Goal: Task Accomplishment & Management: Use online tool/utility

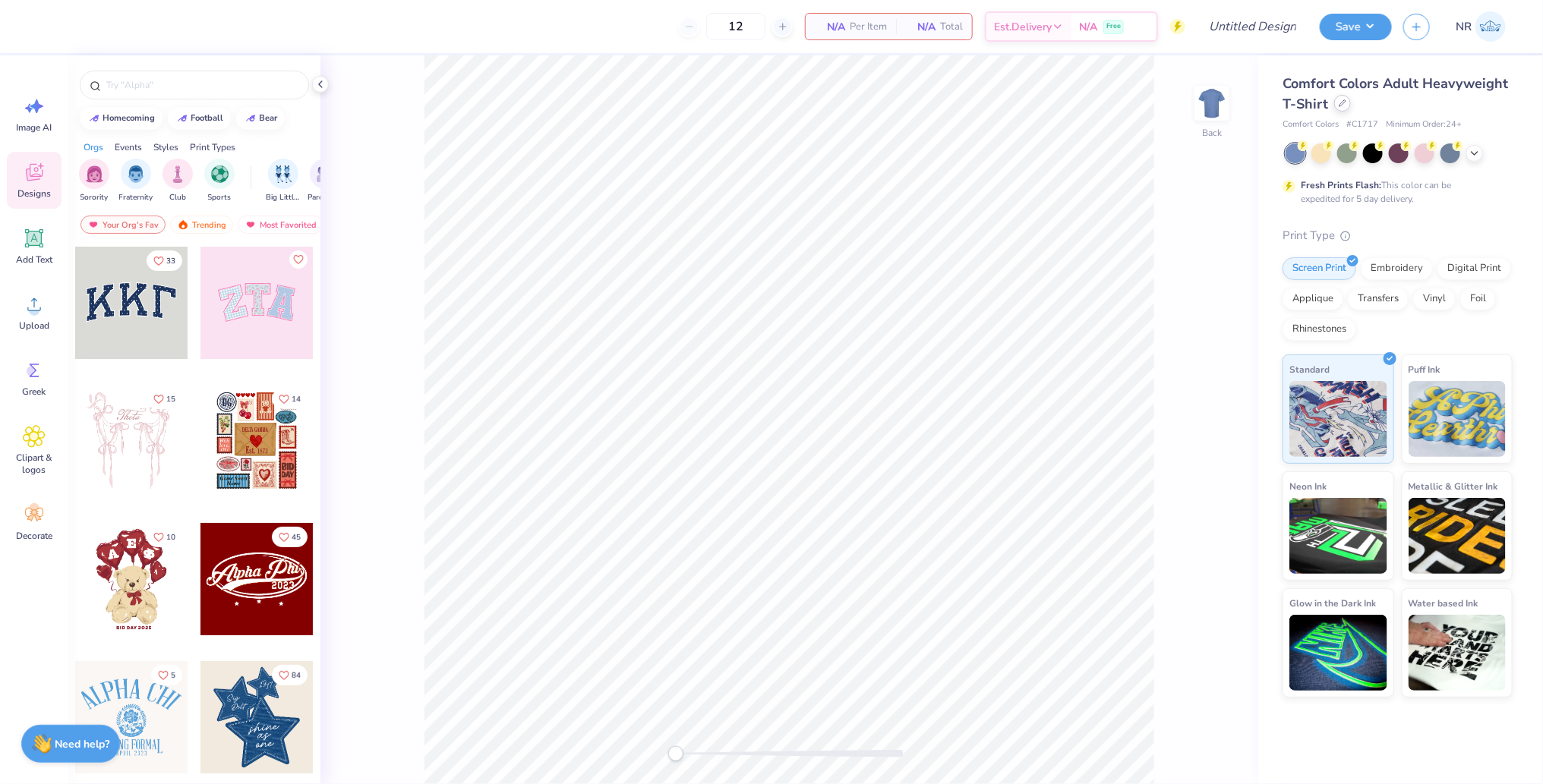
click at [1345, 100] on div at bounding box center [1342, 103] width 17 height 17
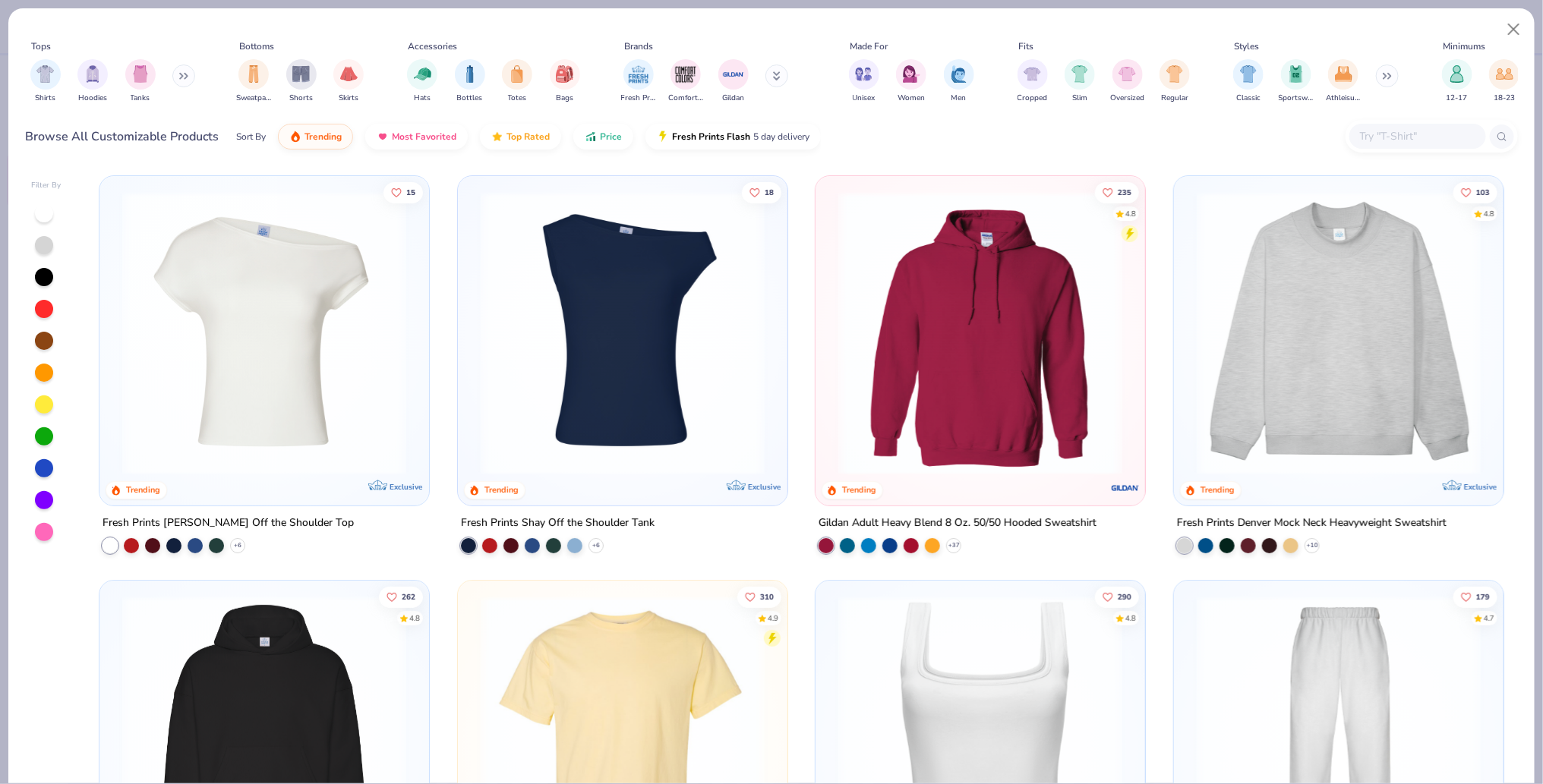
click at [1406, 130] on input "text" at bounding box center [1417, 136] width 117 height 18
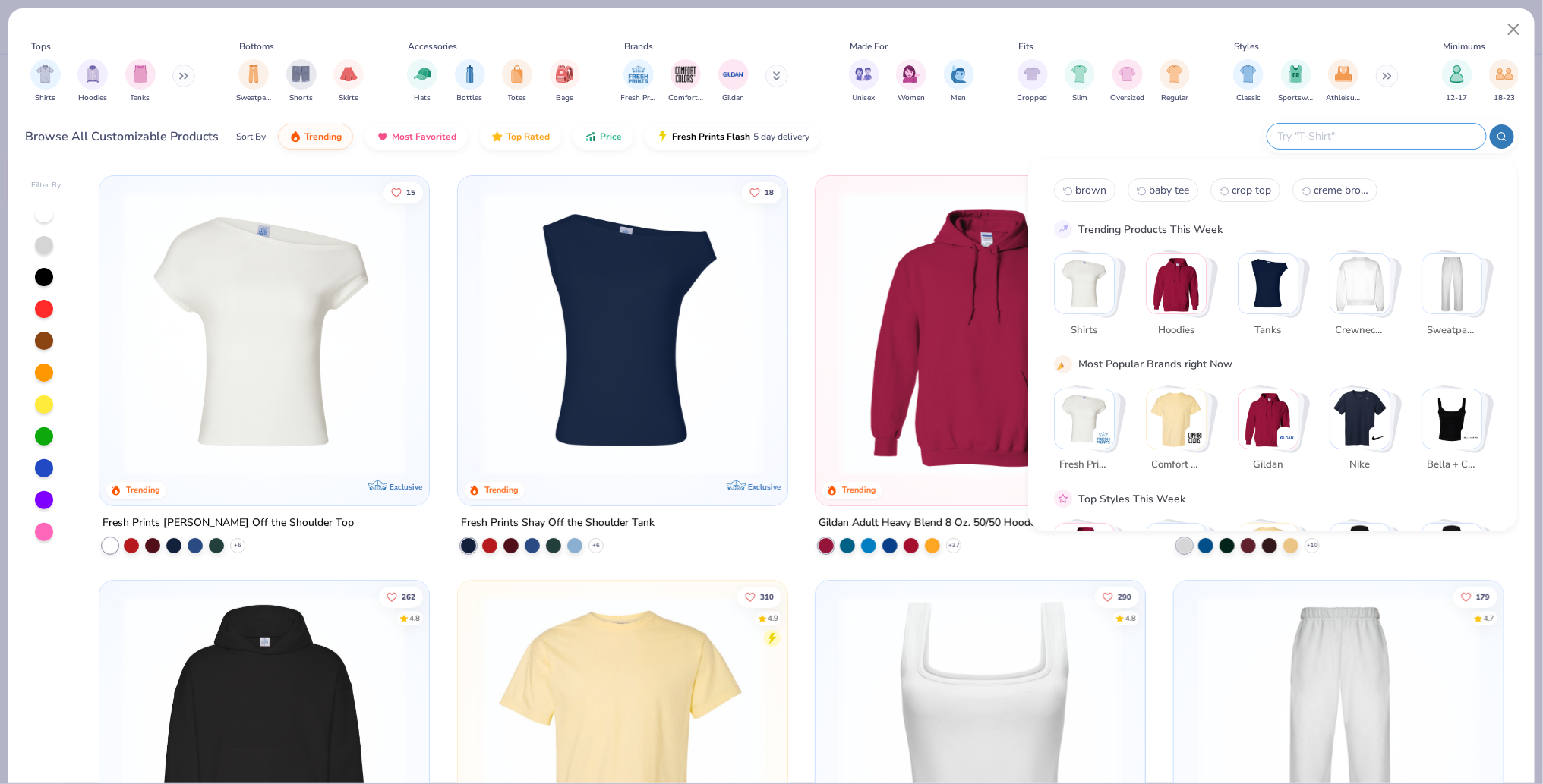
paste input "G880"
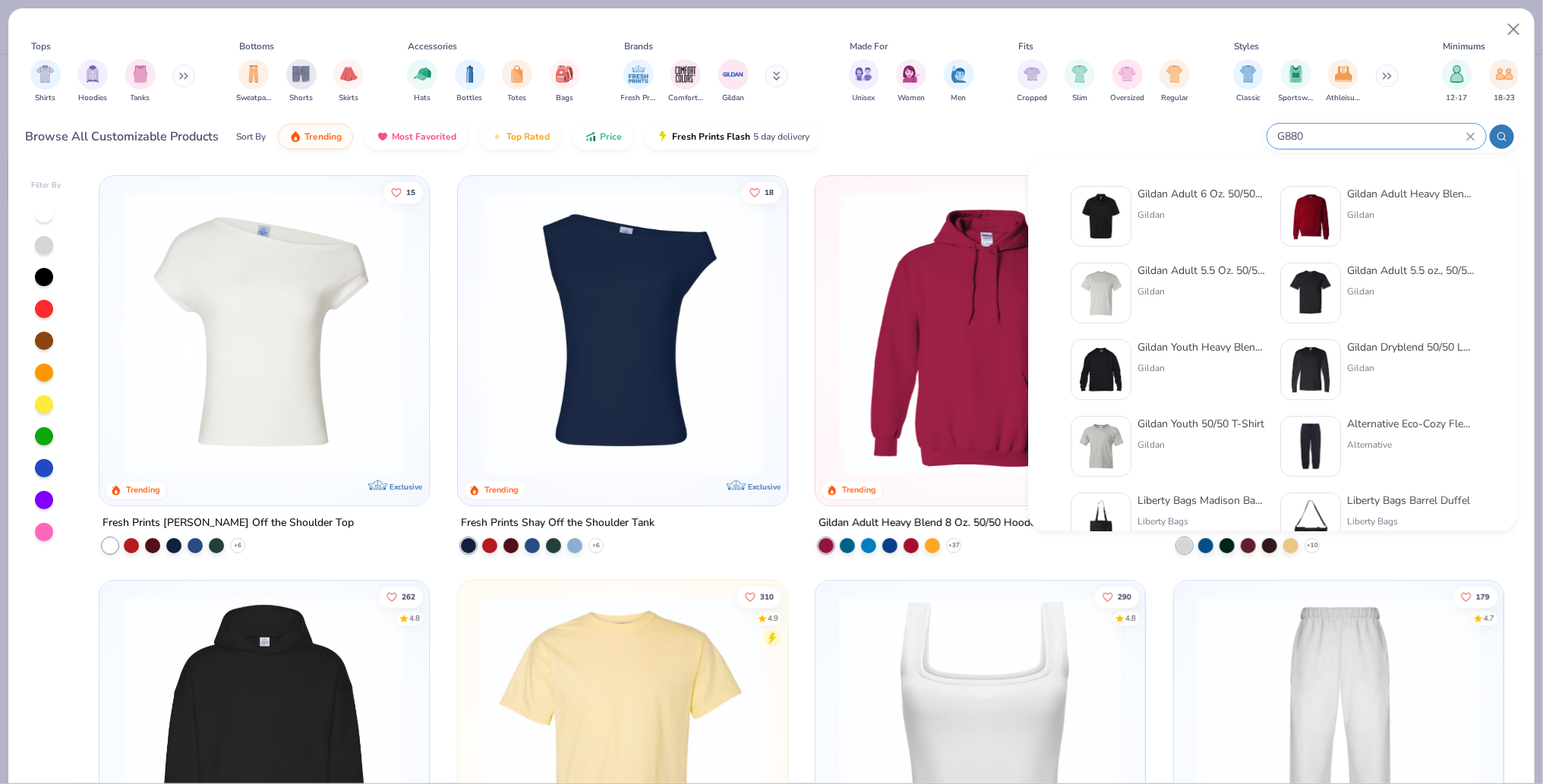
type input "G880"
click at [1207, 185] on div "Gildan Adult 6 Oz. 50/50 Jersey Polo Gildan Gildan Adult Heavy Blend Adult 8 Oz…" at bounding box center [1272, 446] width 438 height 536
click at [1098, 218] on img at bounding box center [1101, 216] width 47 height 47
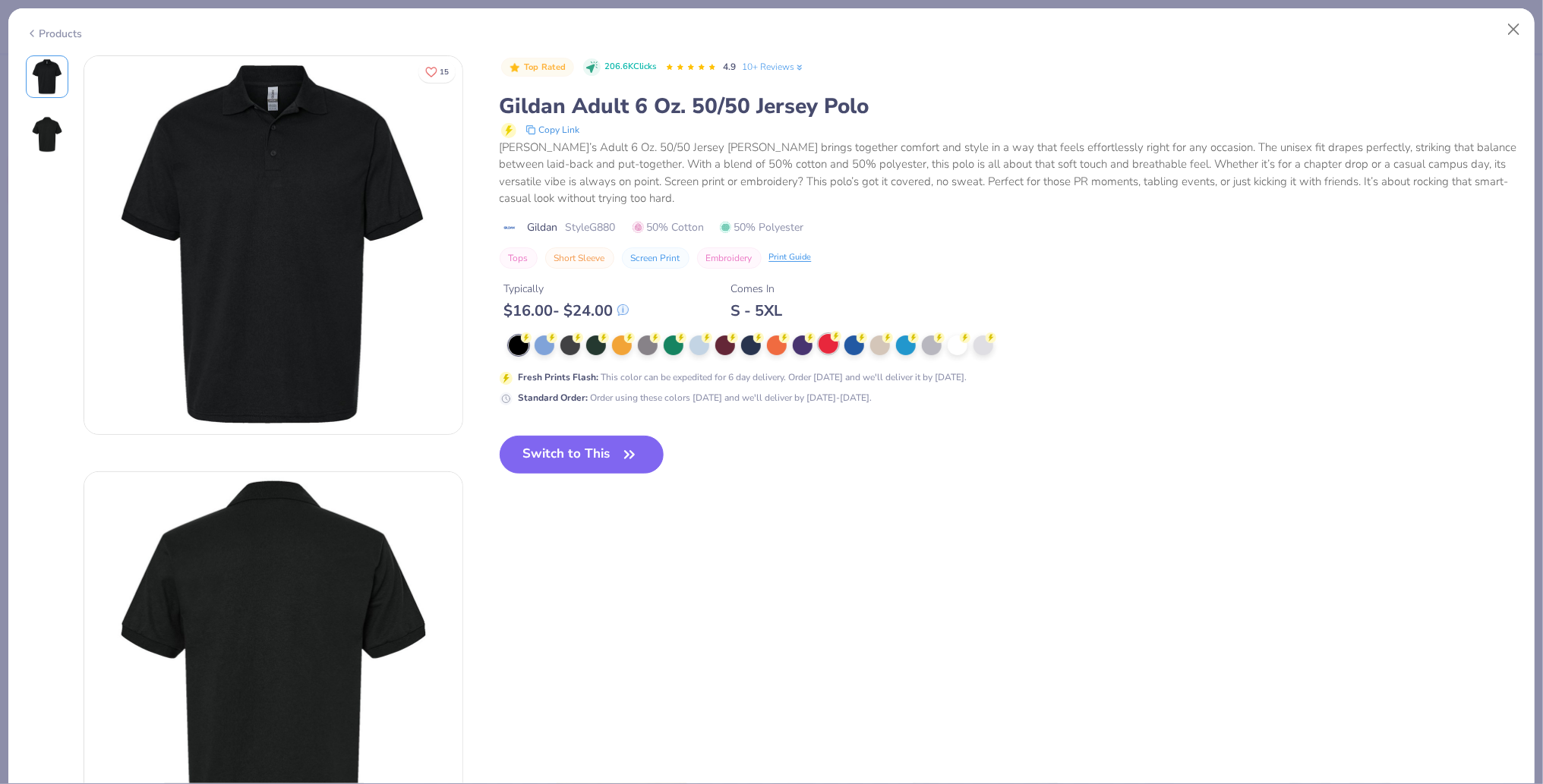
click at [830, 341] on div at bounding box center [829, 344] width 20 height 20
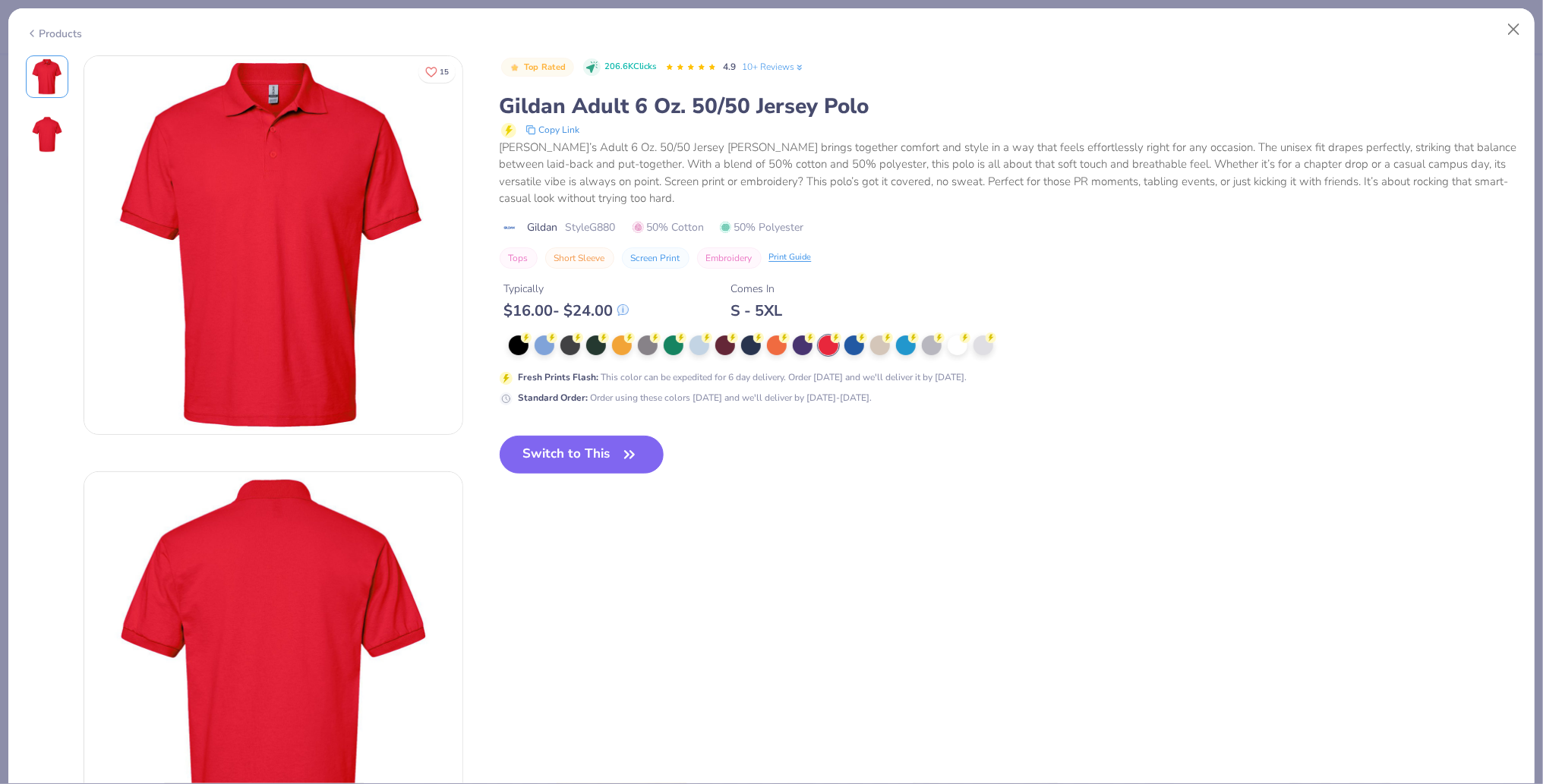
click at [624, 444] on icon "button" at bounding box center [630, 455] width 22 height 22
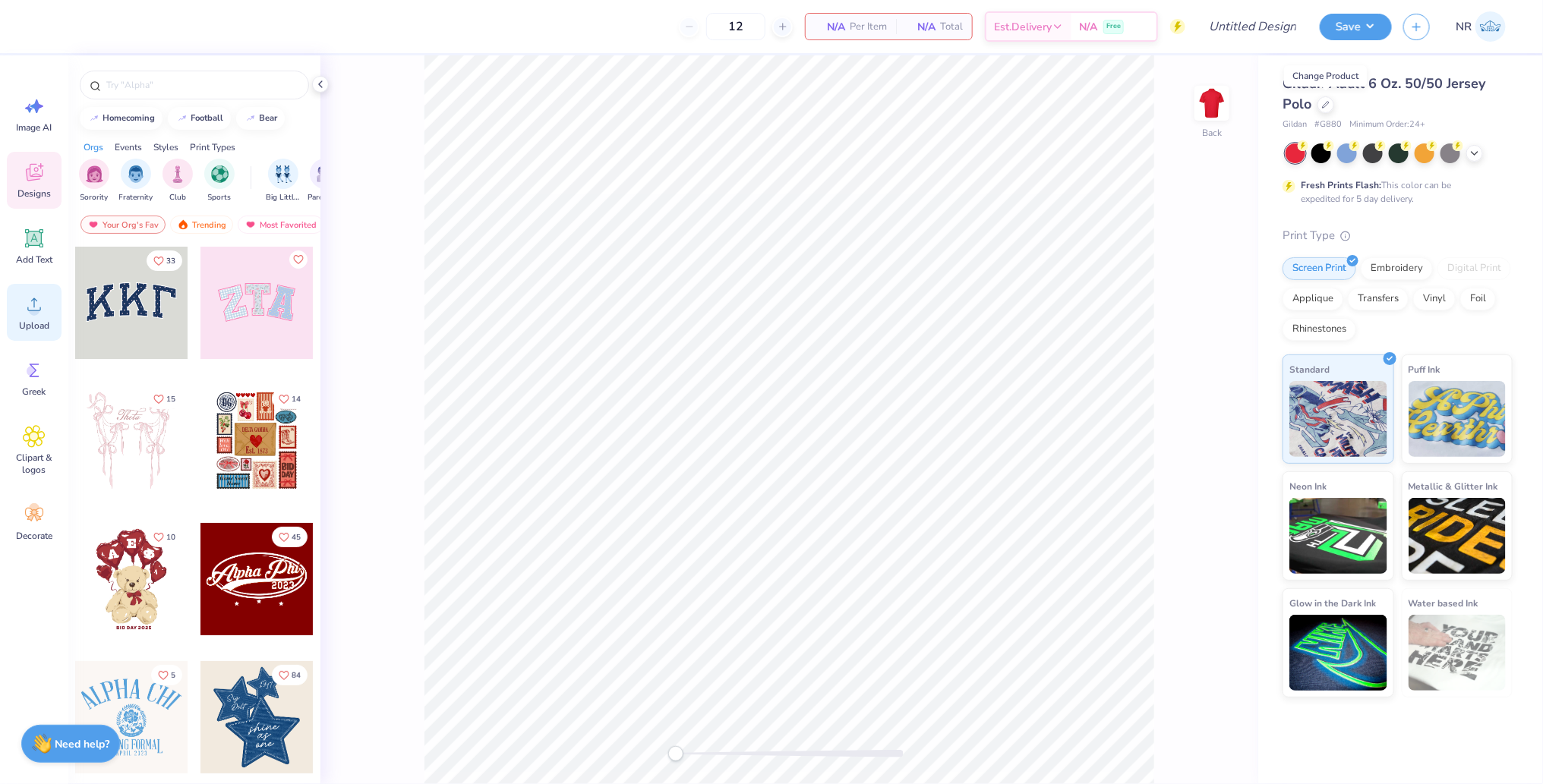
click at [41, 311] on icon at bounding box center [35, 305] width 23 height 23
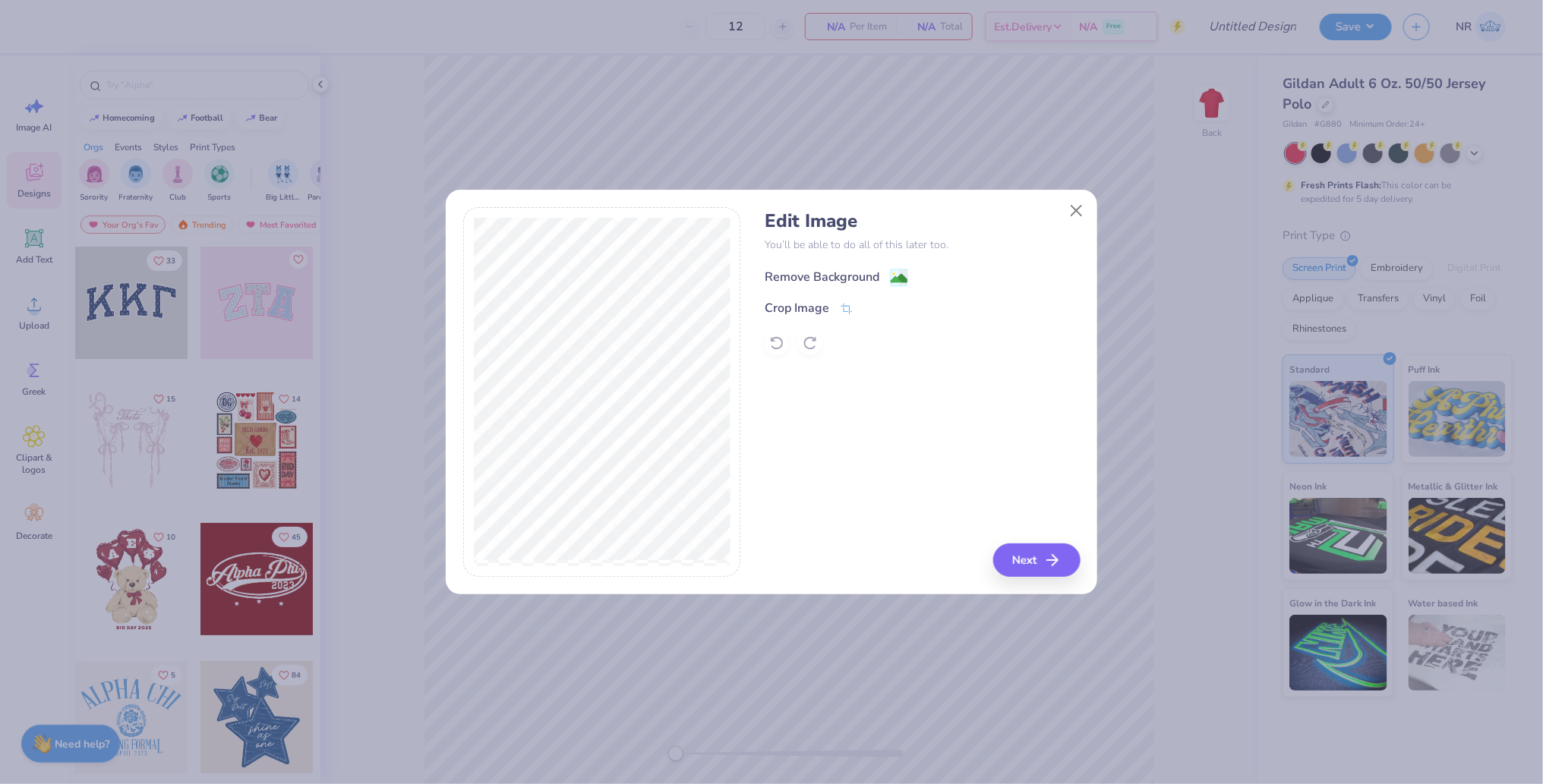
click at [887, 277] on div "Remove Background" at bounding box center [837, 277] width 144 height 19
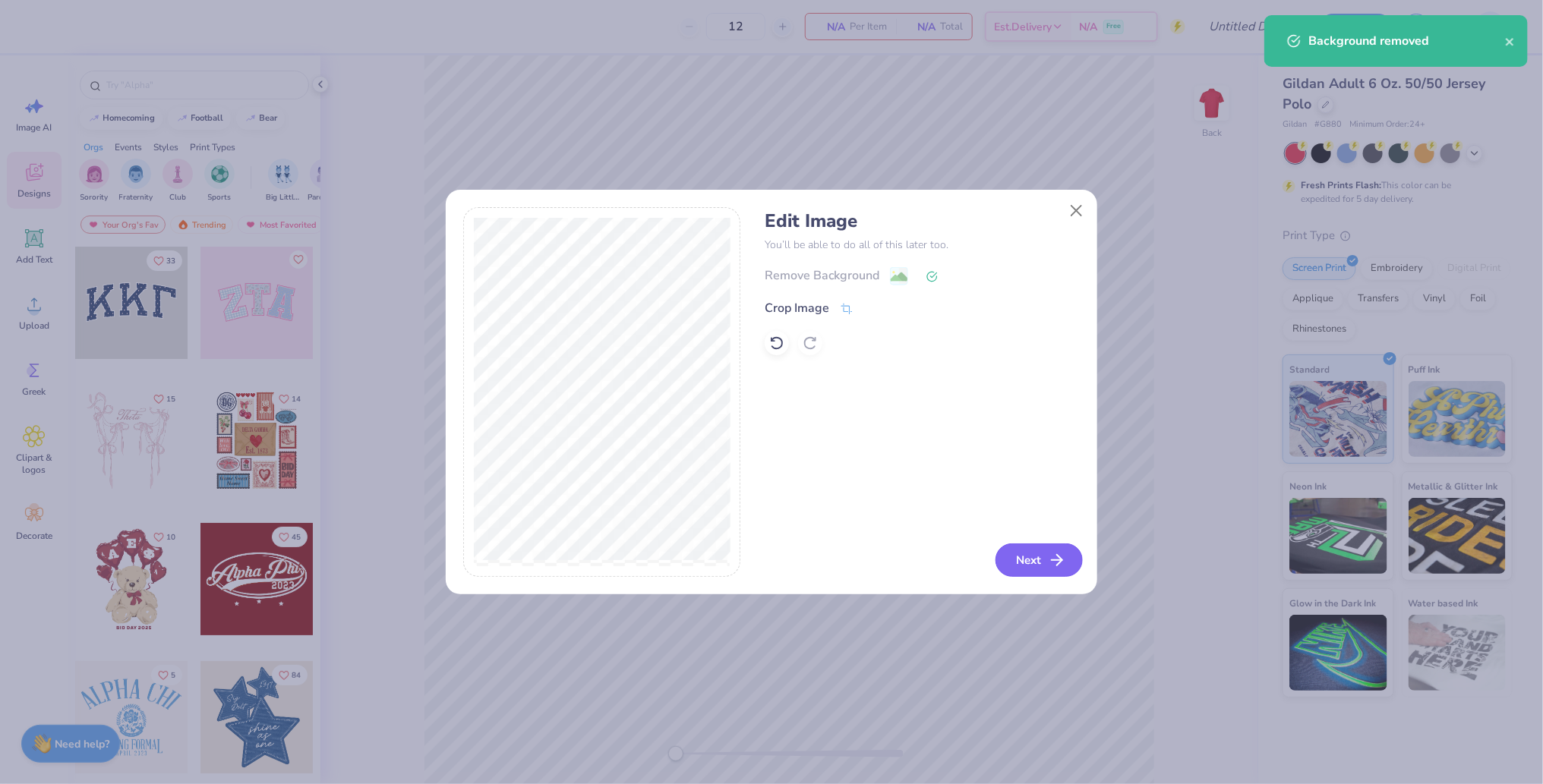
click at [1042, 560] on button "Next" at bounding box center [1039, 559] width 87 height 33
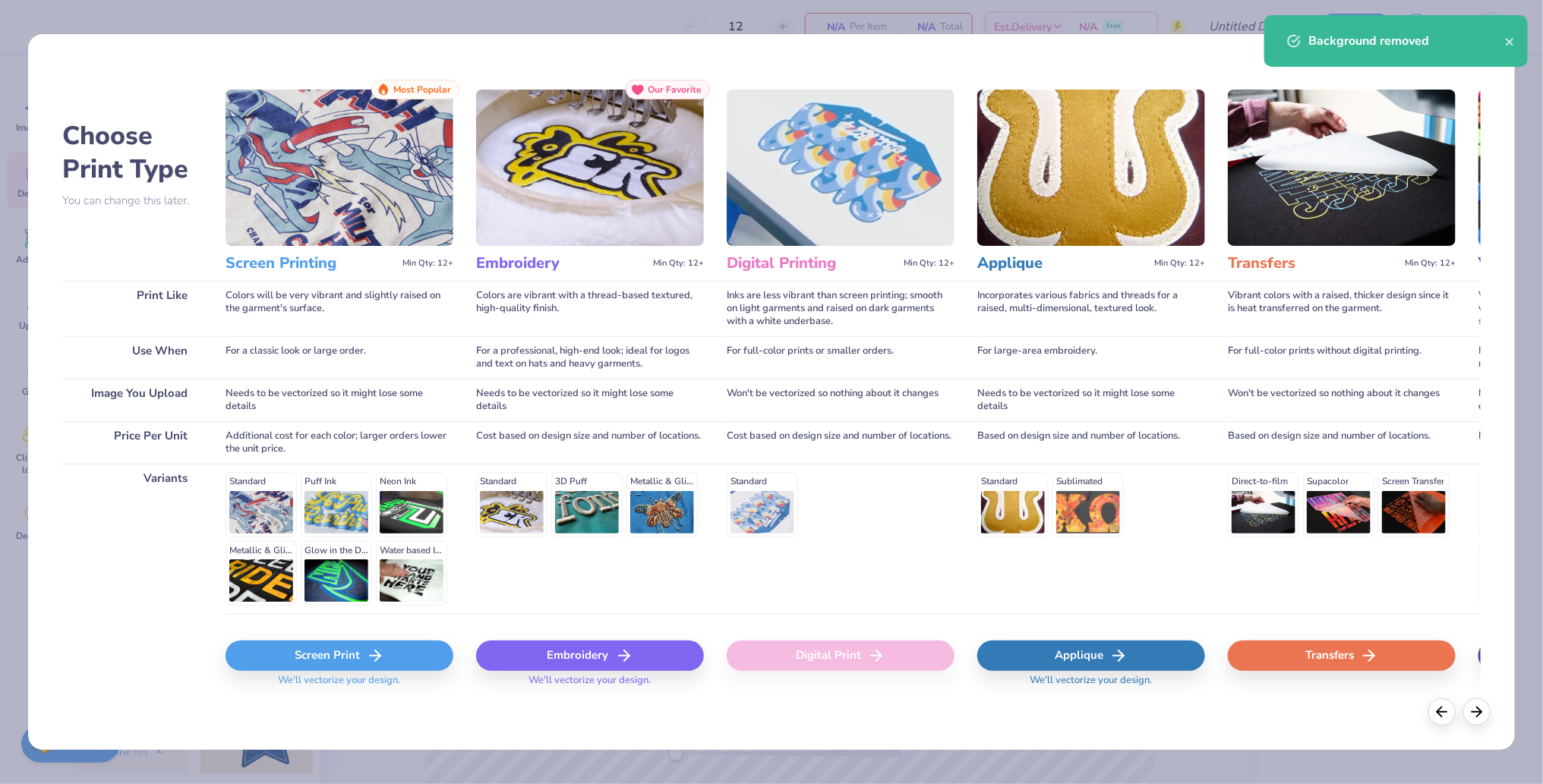
click at [391, 649] on div "Screen Print" at bounding box center [339, 655] width 228 height 30
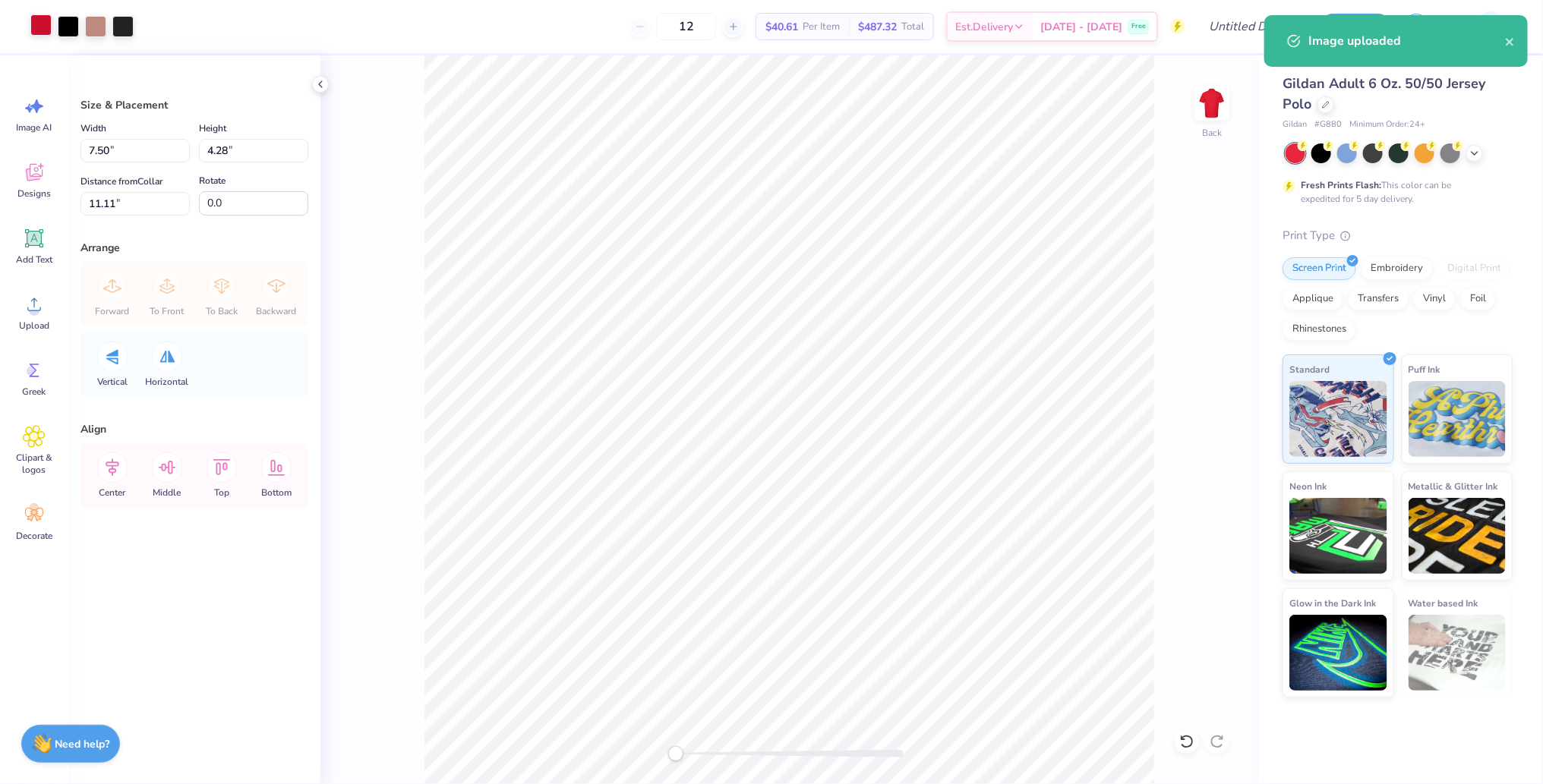
click at [41, 18] on div at bounding box center [41, 25] width 22 height 22
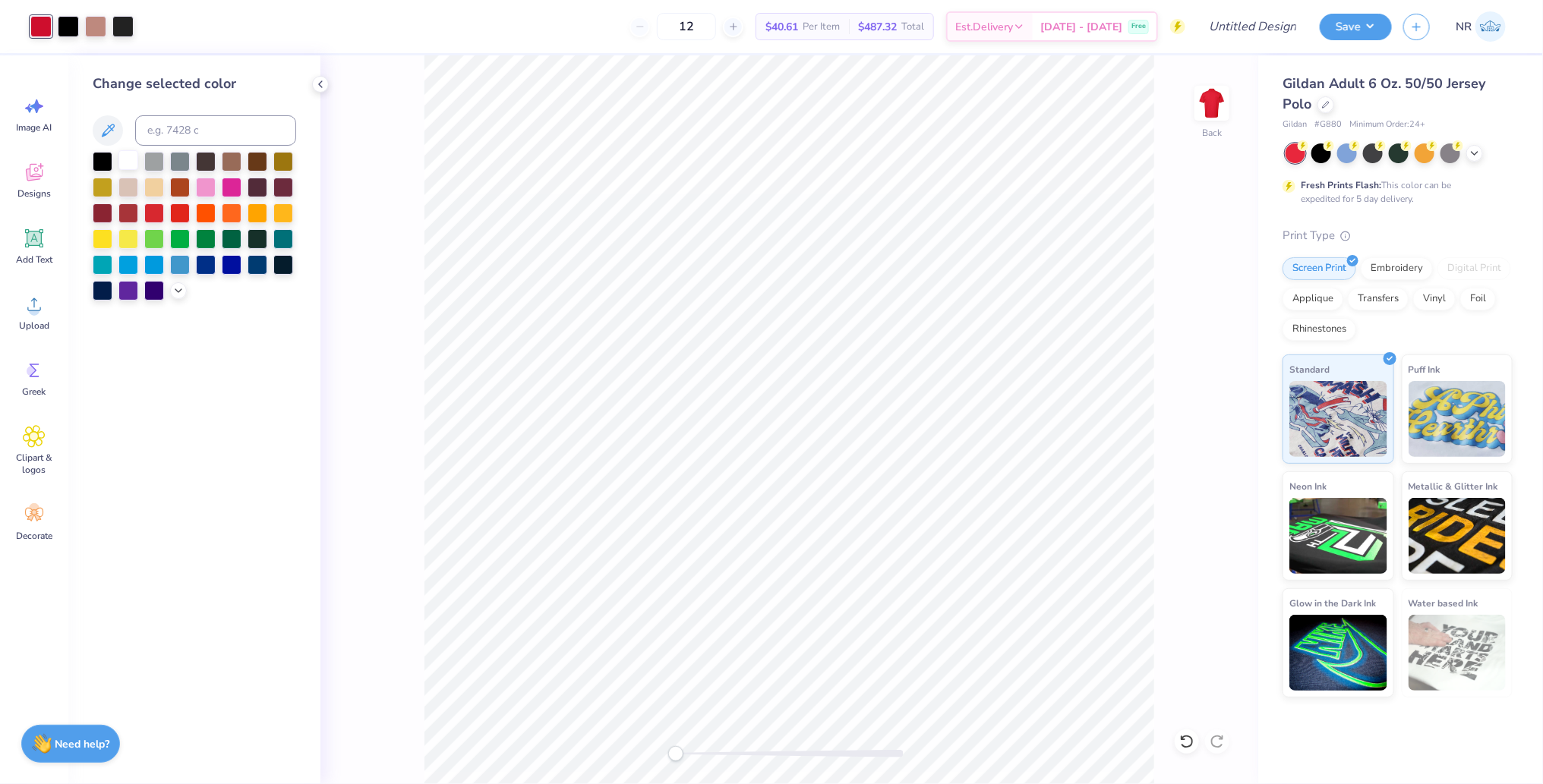
click at [134, 157] on div at bounding box center [128, 161] width 20 height 20
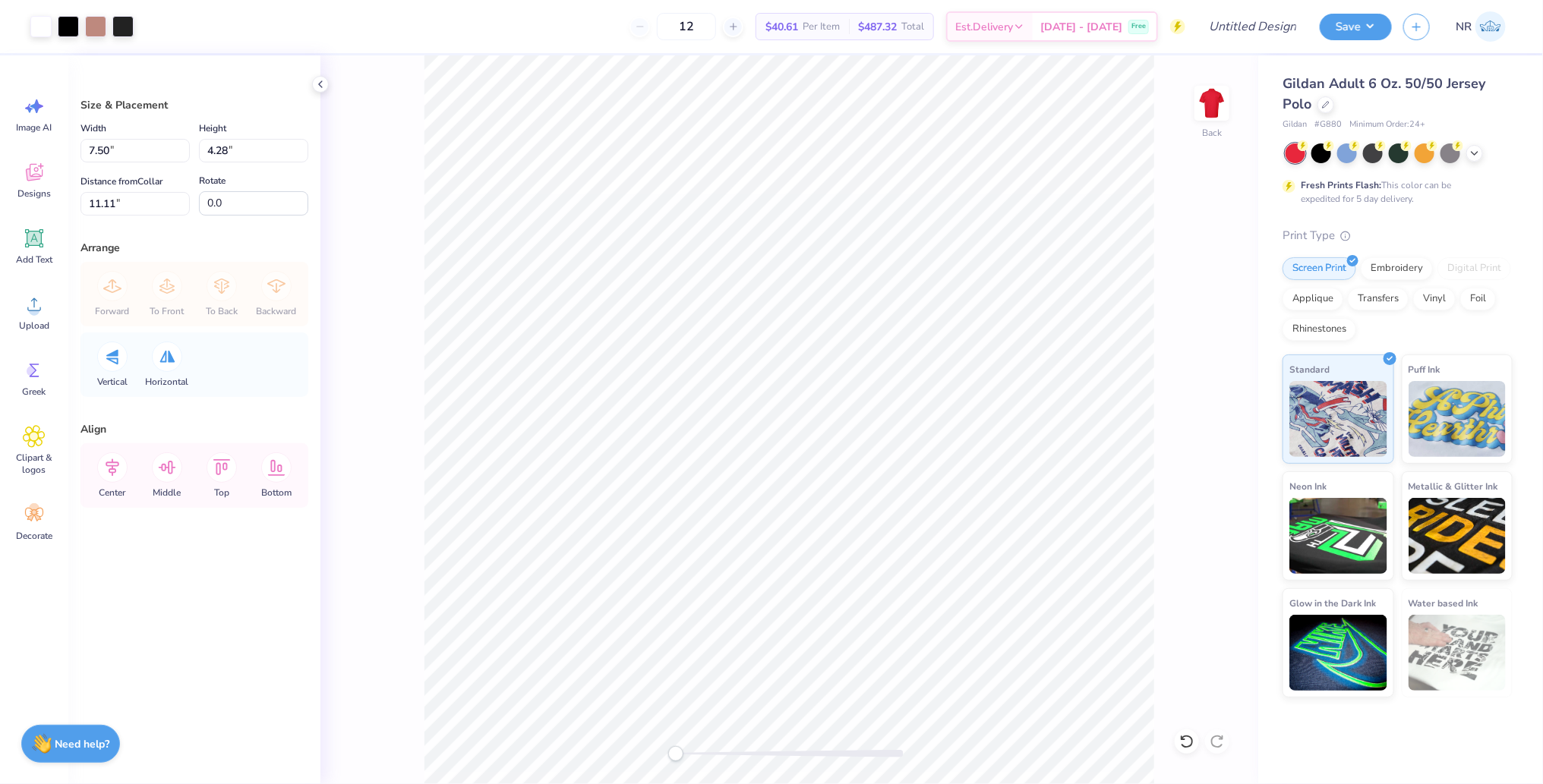
type input "4.04"
type input "2.30"
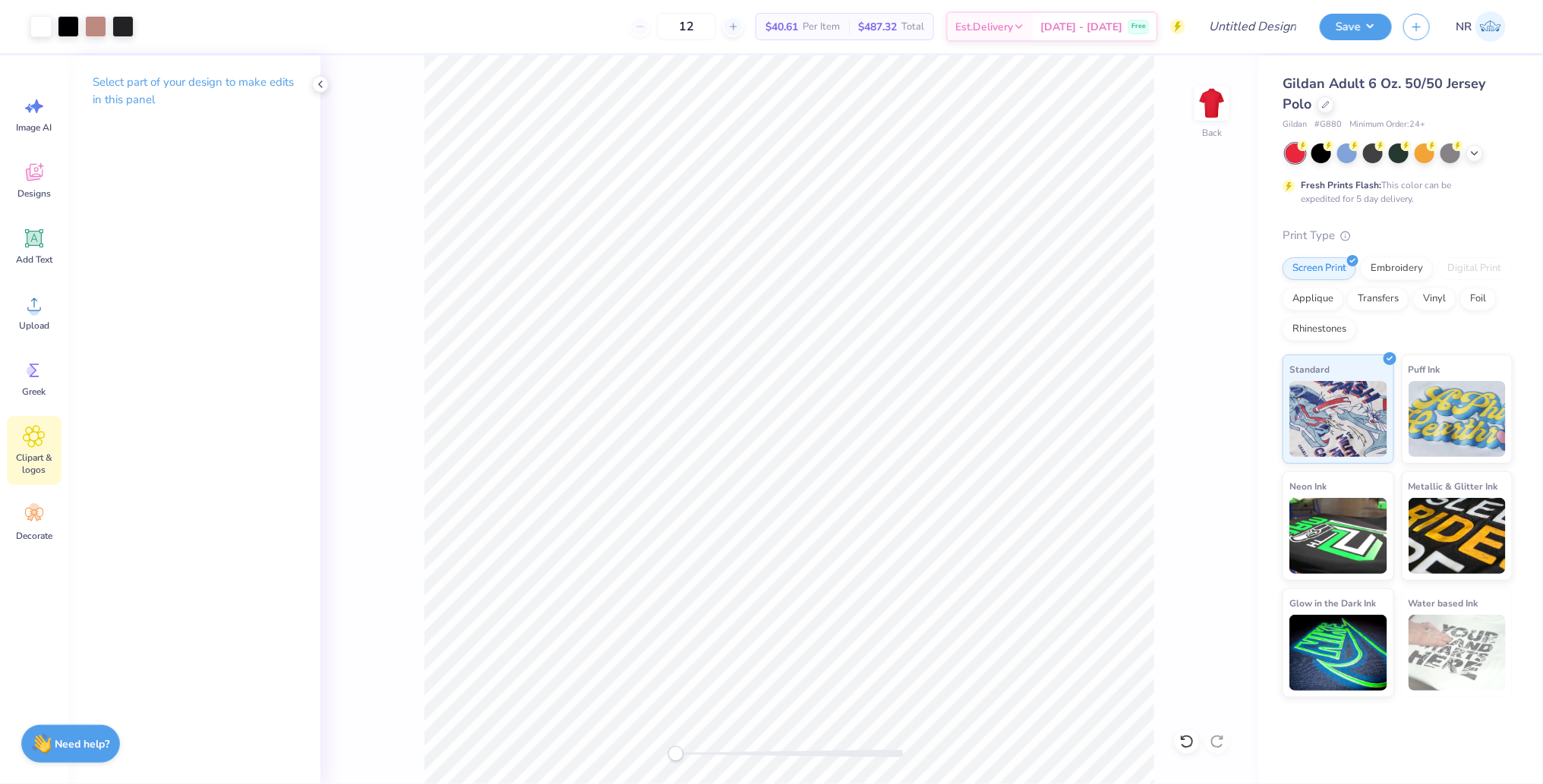
click at [27, 451] on span "Clipart & logos" at bounding box center [34, 463] width 50 height 24
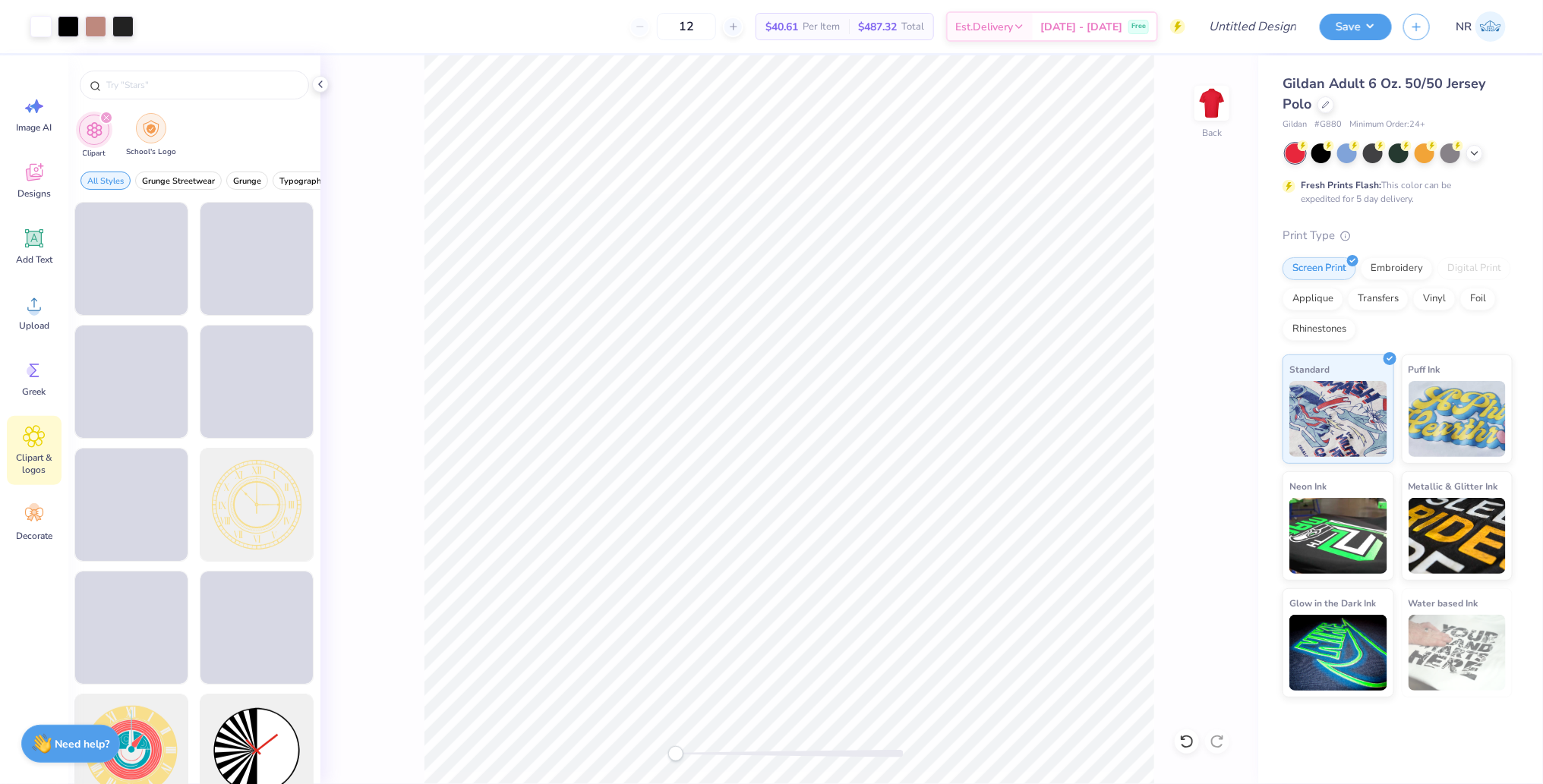
click at [149, 132] on img "filter for School's Logo" at bounding box center [151, 128] width 17 height 18
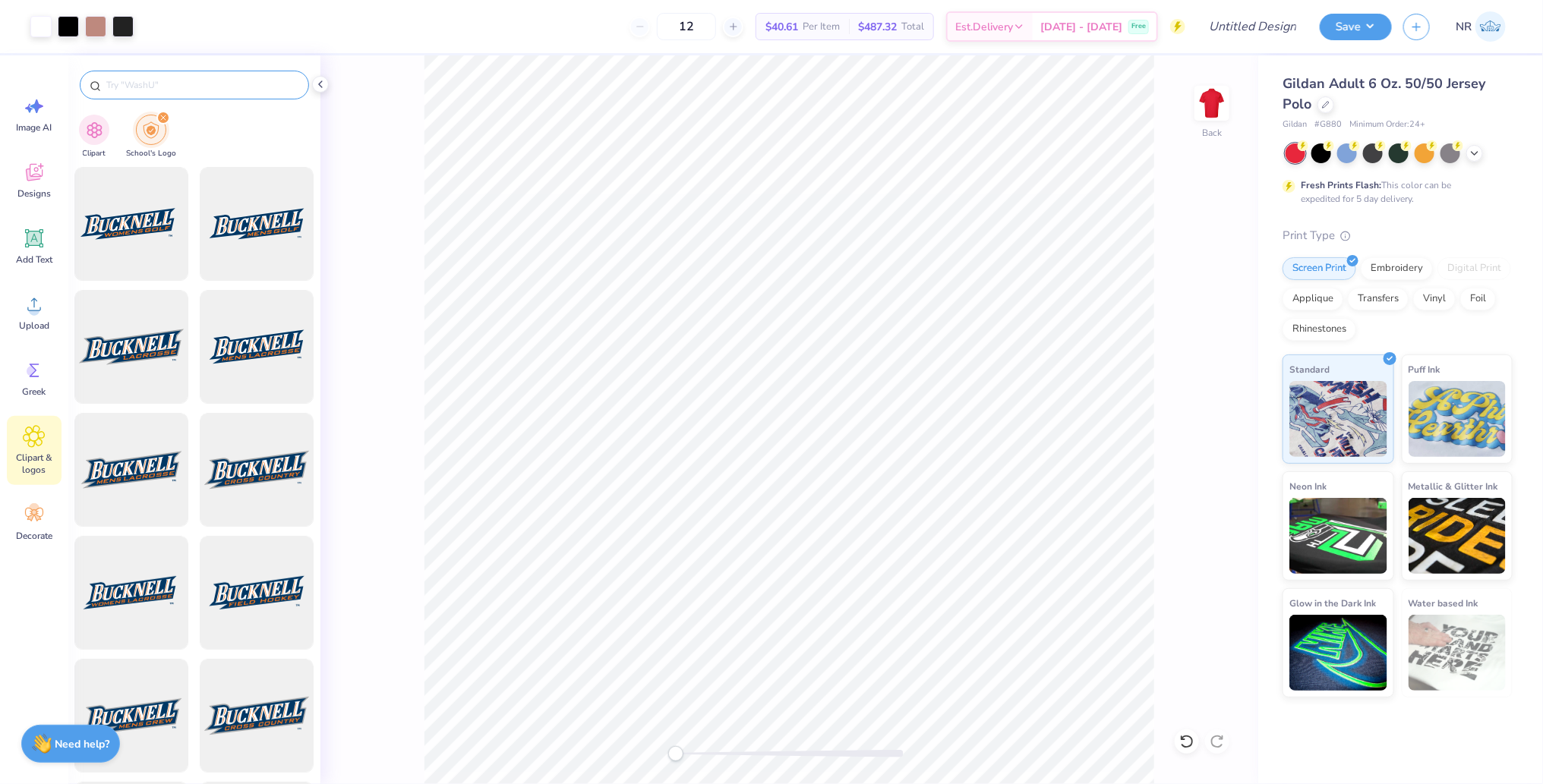
click at [148, 79] on input "text" at bounding box center [202, 85] width 195 height 15
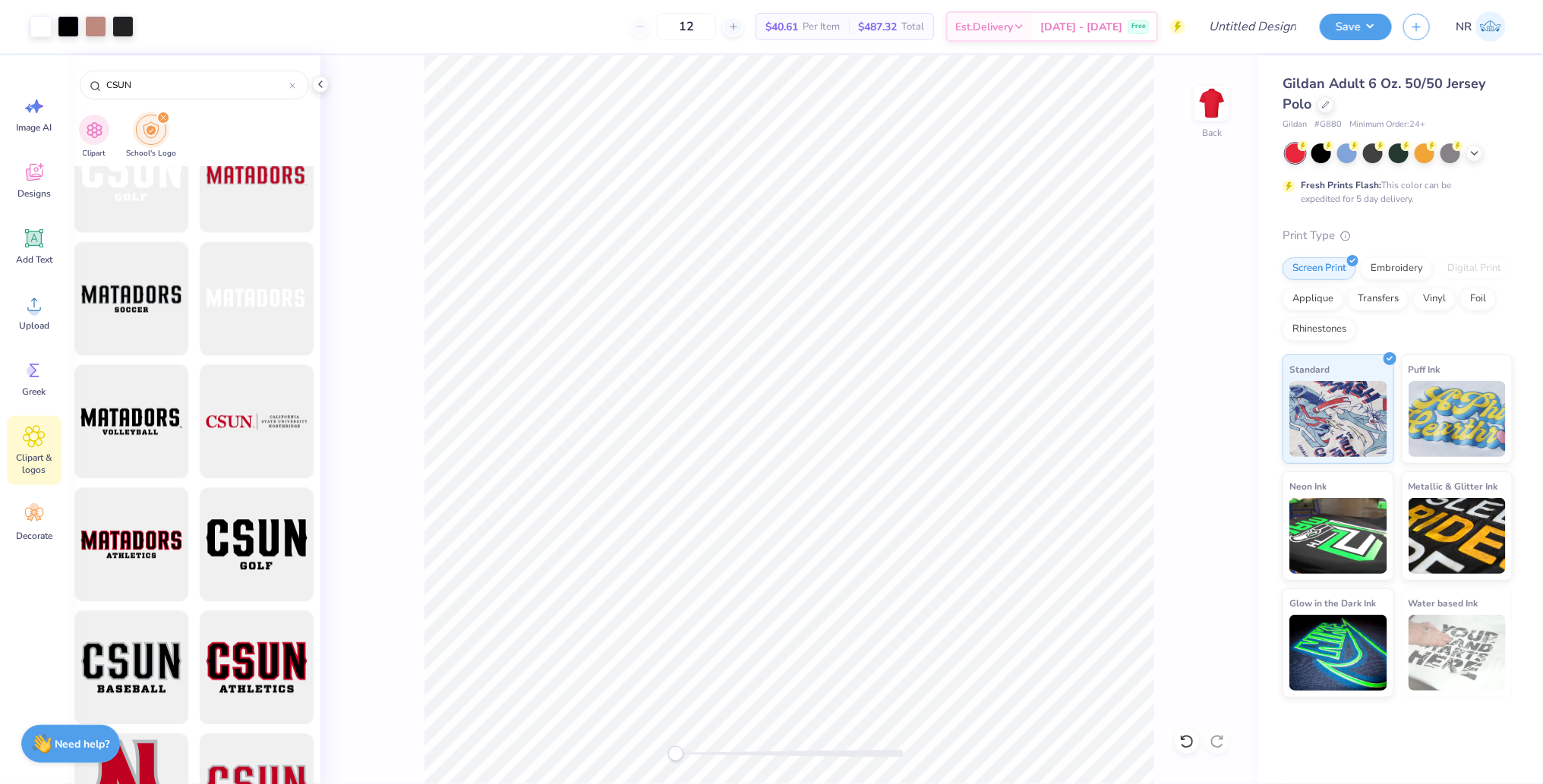
scroll to position [2210, 0]
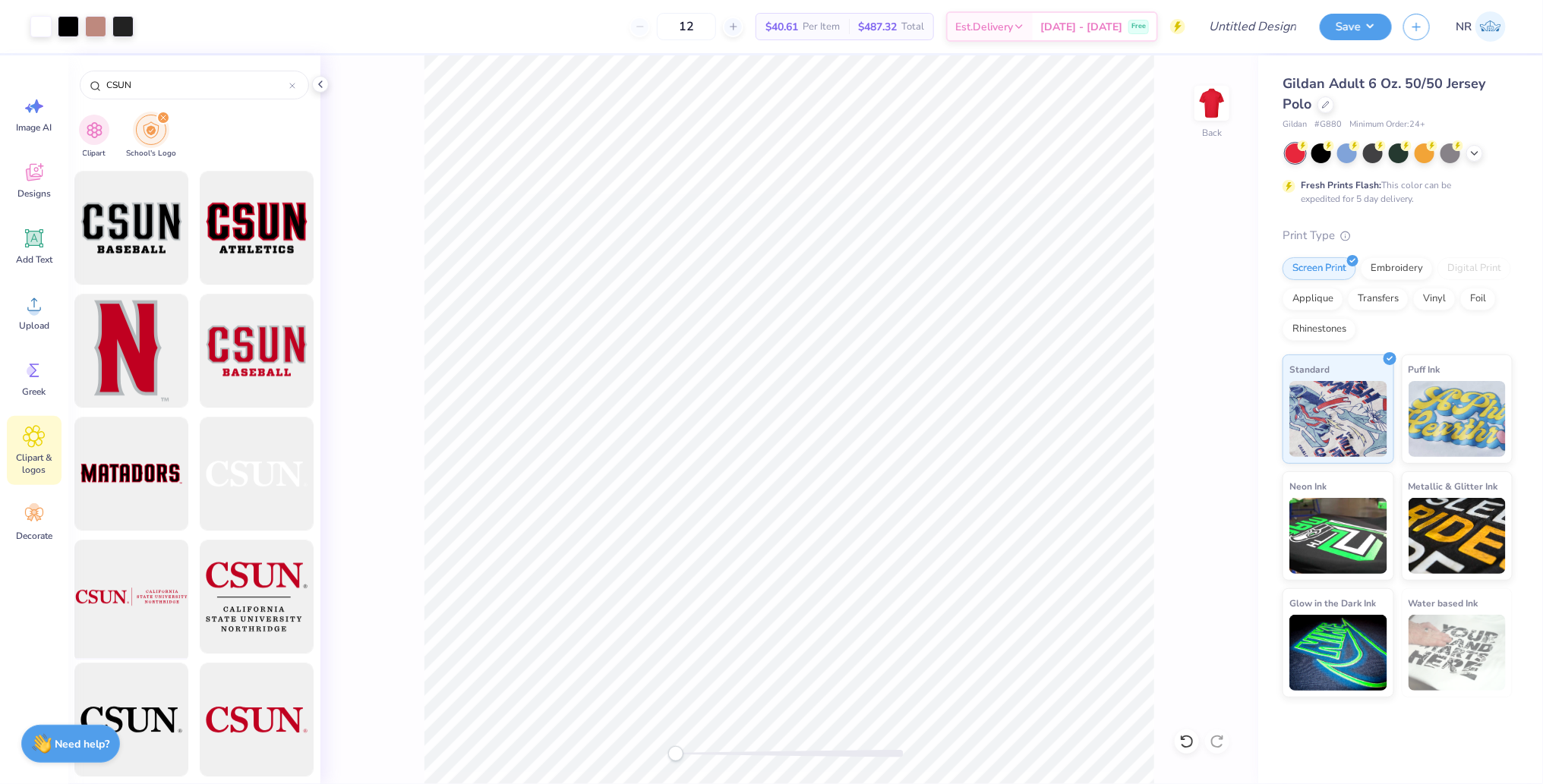
type input "CSUN"
click at [135, 585] on div at bounding box center [132, 597] width 125 height 125
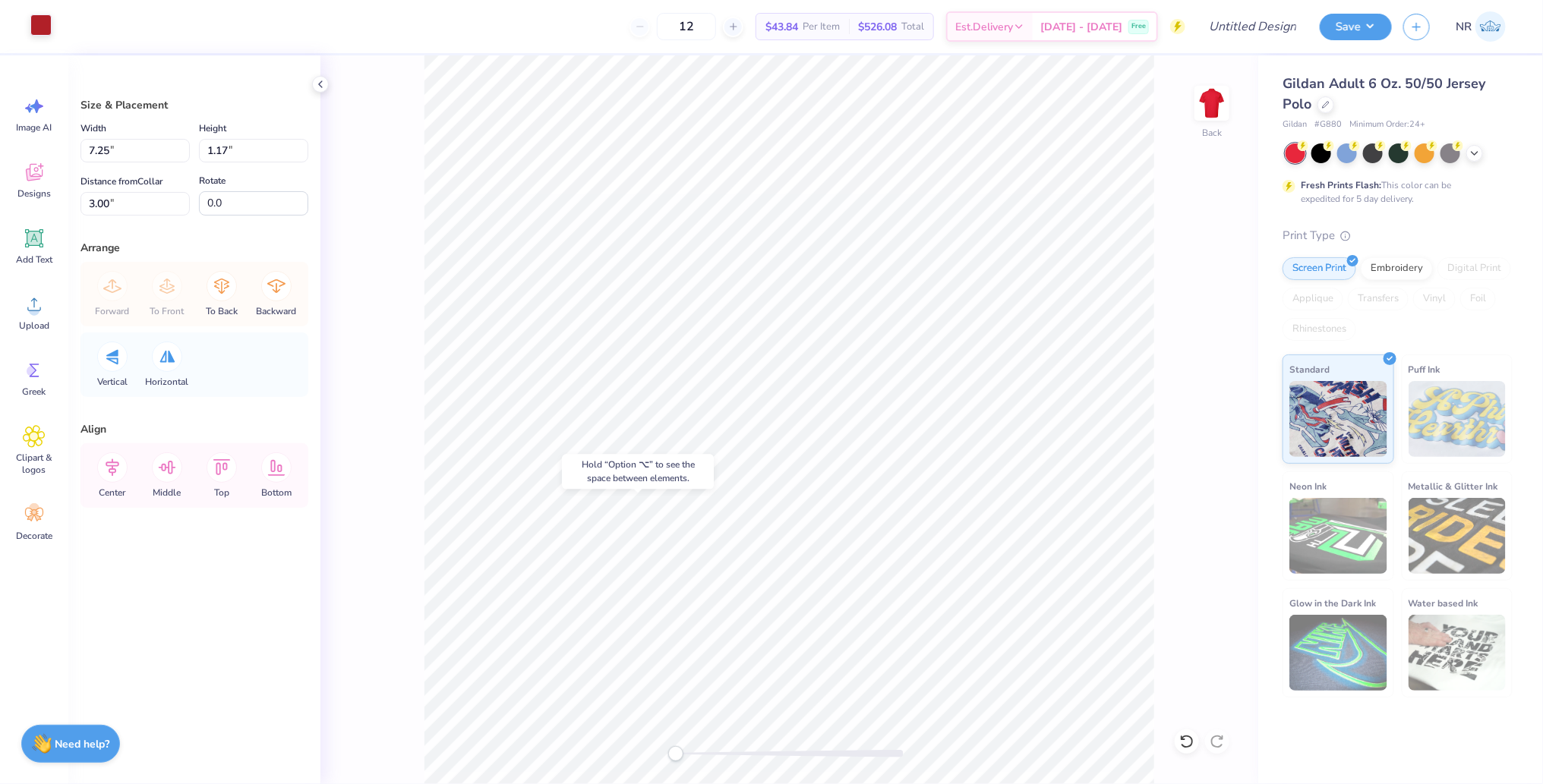
click at [36, 15] on div at bounding box center [41, 25] width 22 height 22
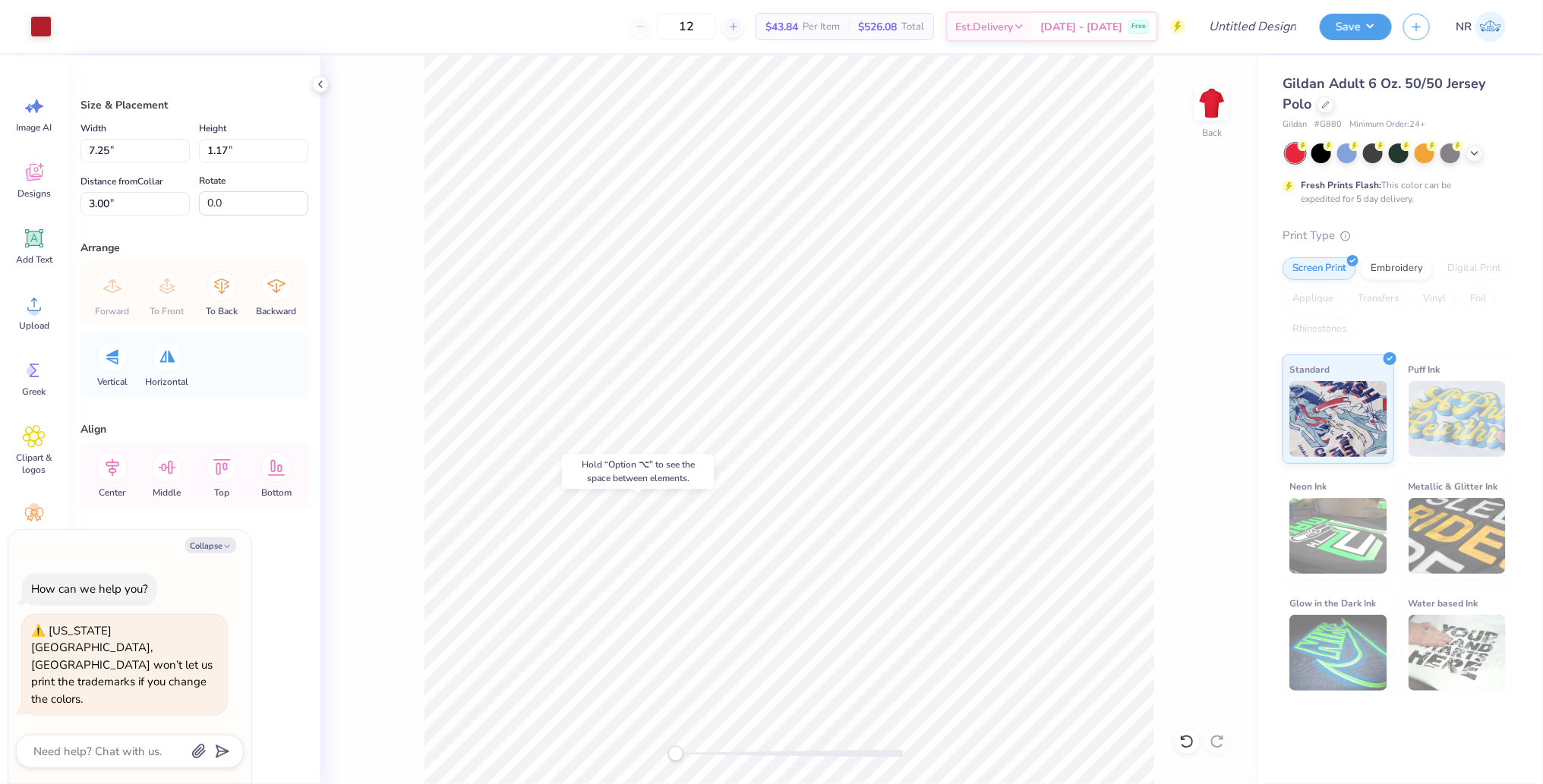
click at [41, 39] on div "Art colors" at bounding box center [25, 26] width 52 height 53
click at [39, 31] on div at bounding box center [41, 25] width 22 height 22
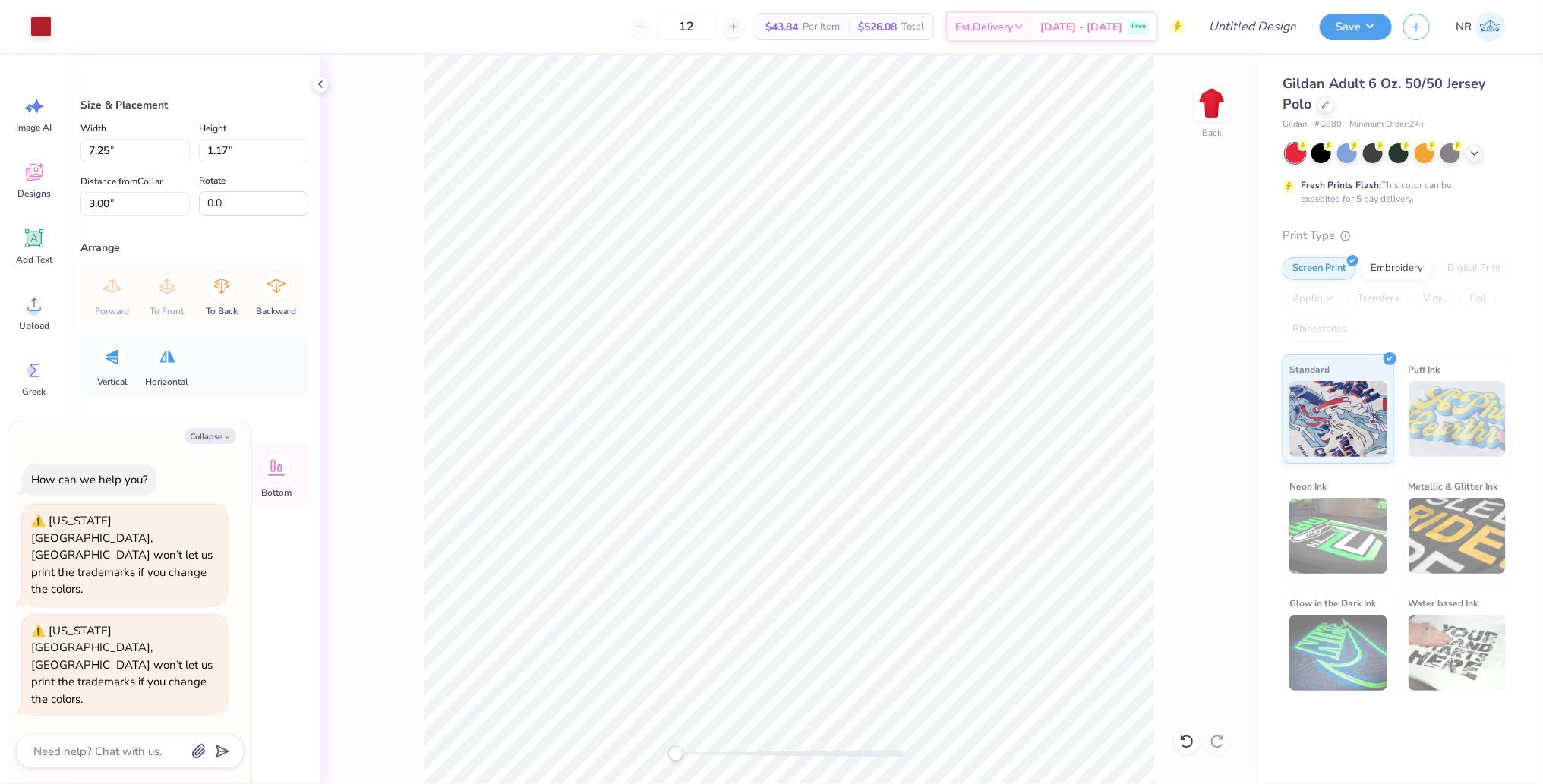
click at [38, 12] on div "Art colors" at bounding box center [25, 26] width 52 height 53
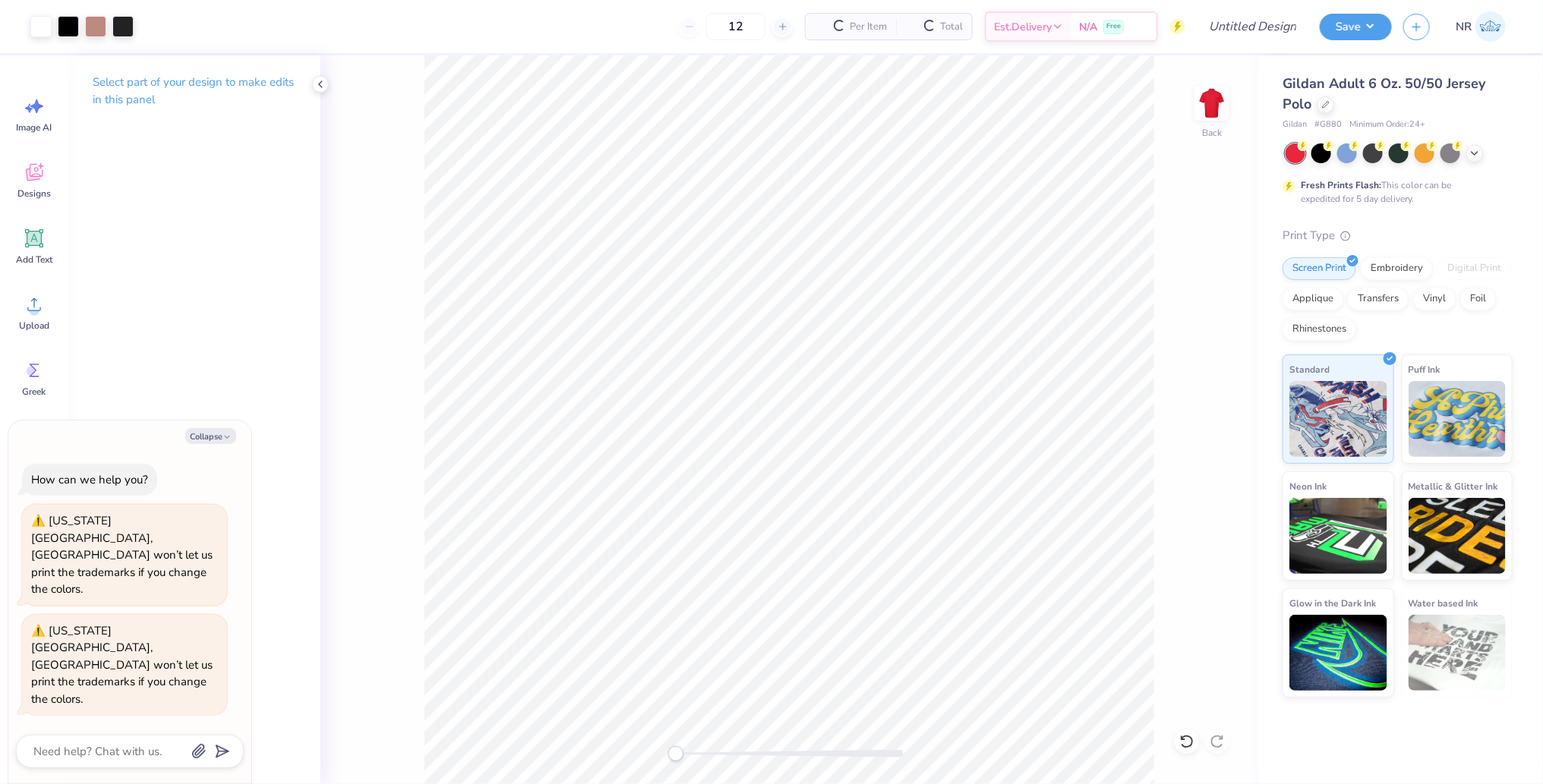
type textarea "x"
click at [1255, 20] on input "Design Title" at bounding box center [1233, 26] width 149 height 30
type input "c"
type textarea "x"
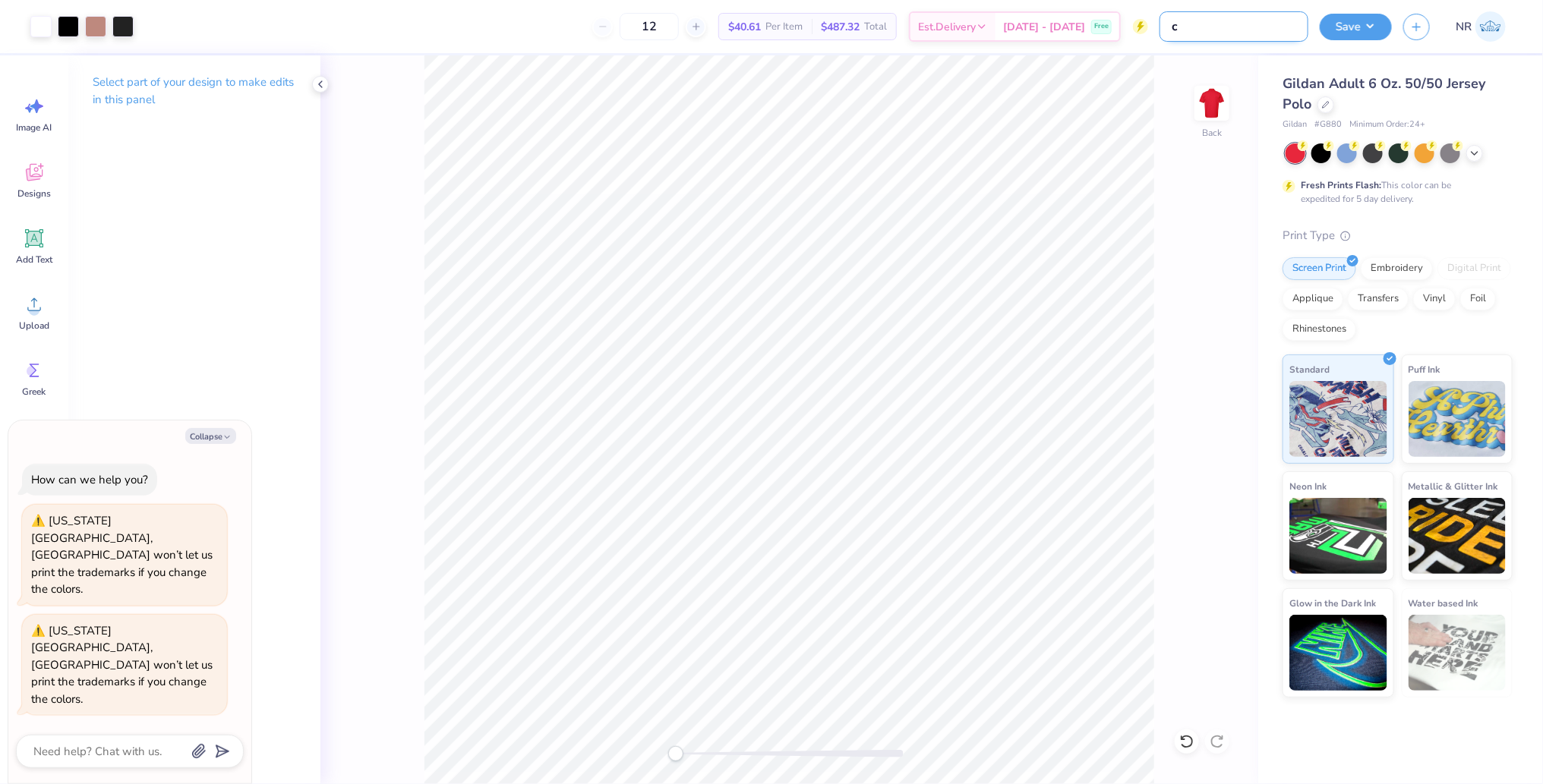
type input "cs"
type textarea "x"
type input "csu"
type textarea "x"
type input "csun"
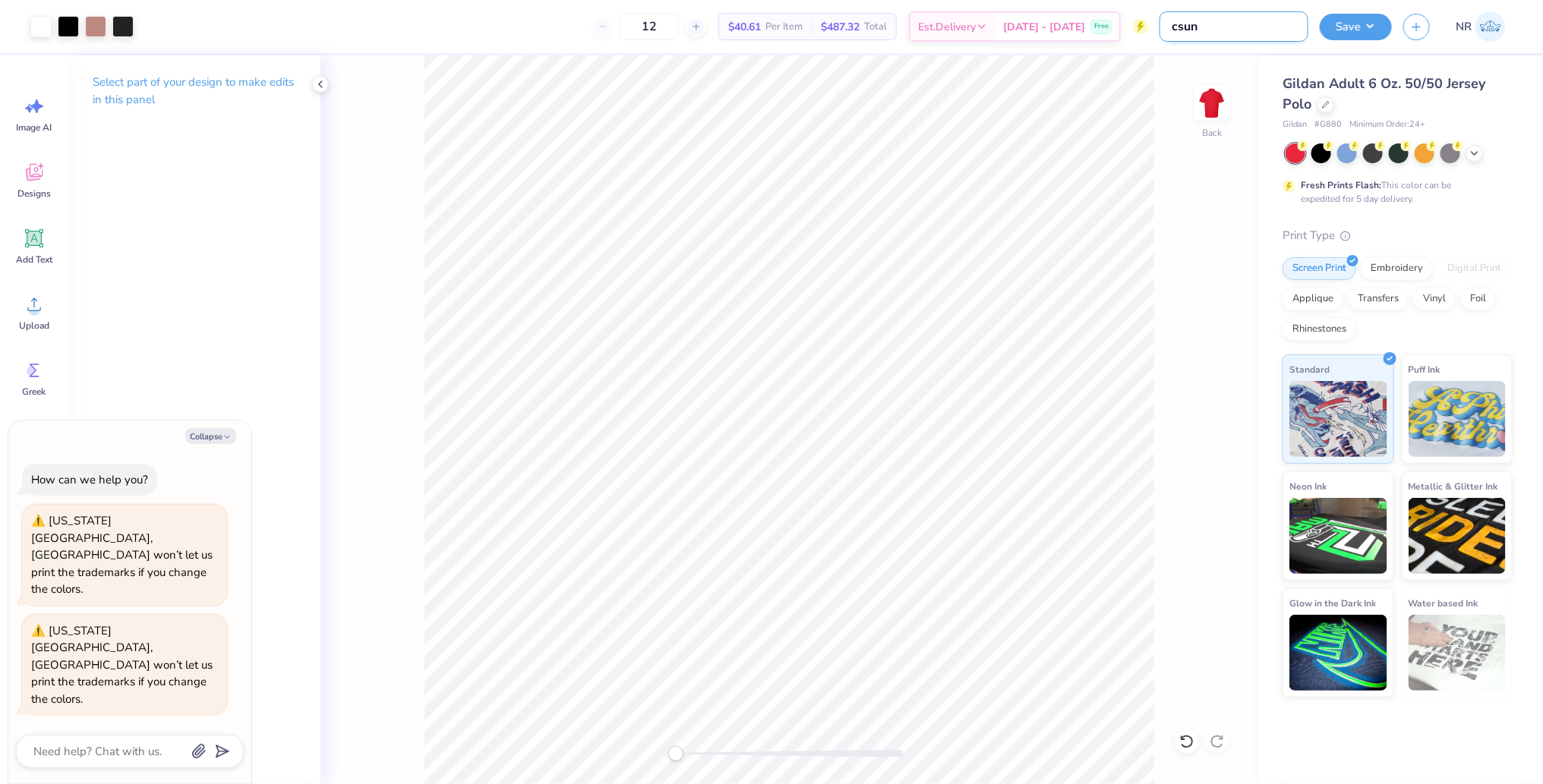
type textarea "x"
type input "csun"
type textarea "x"
type input "csun v"
type textarea "x"
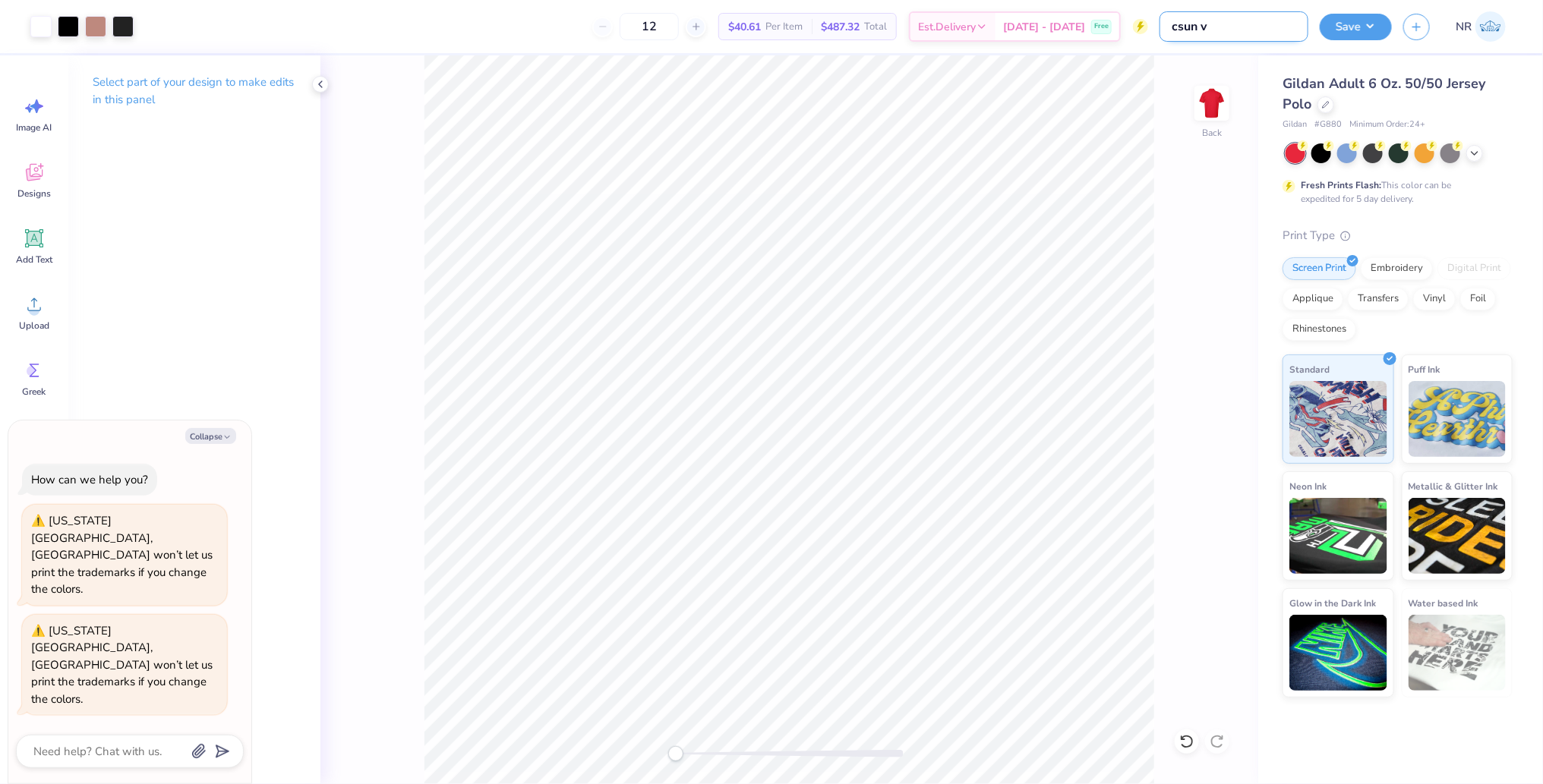
type input "csun vi"
type textarea "x"
type input "csun vit"
type textarea "x"
type input "csun vita"
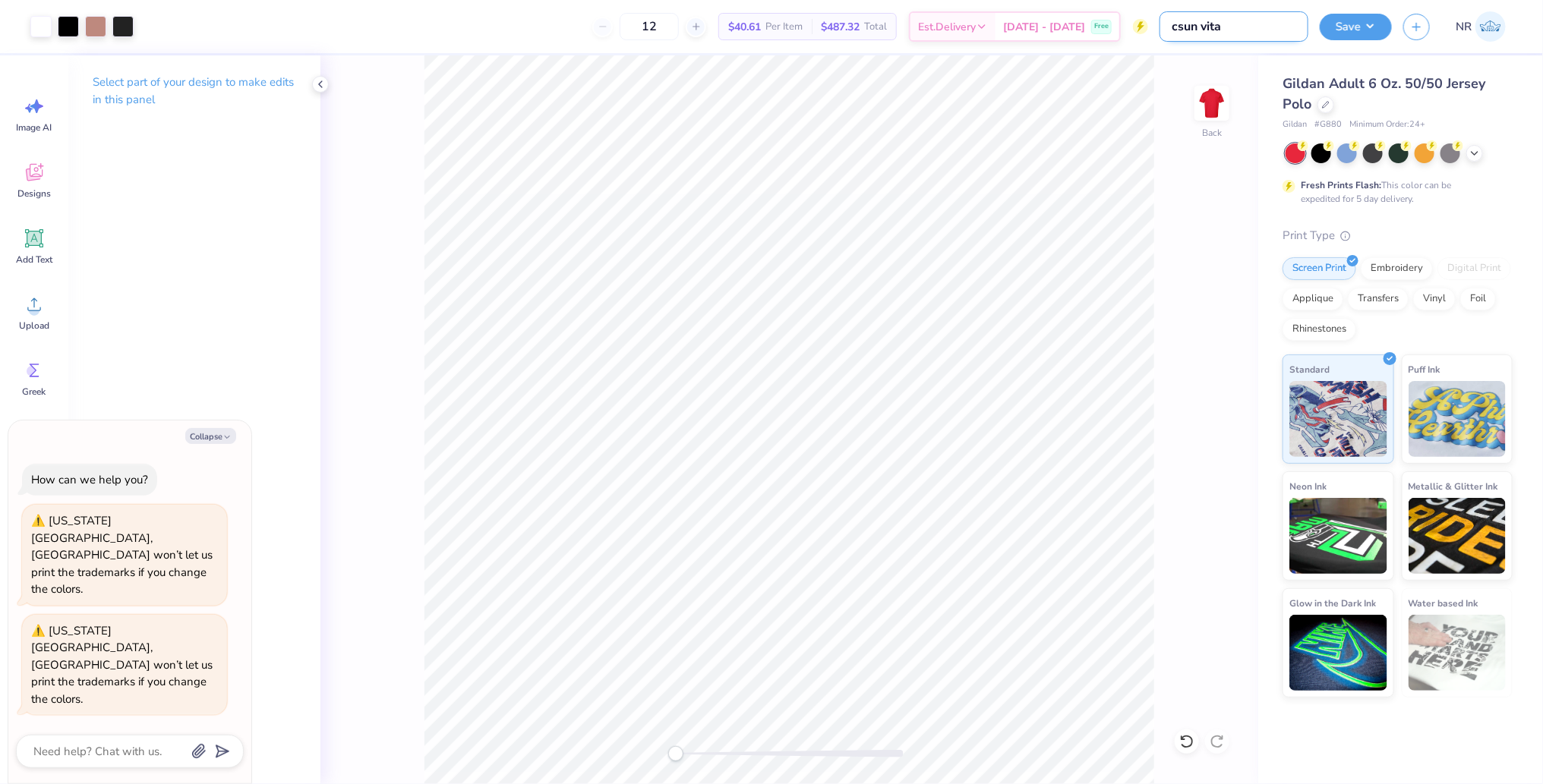
type textarea "x"
type input "csun vita"
click at [1359, 14] on button "Save" at bounding box center [1355, 25] width 72 height 26
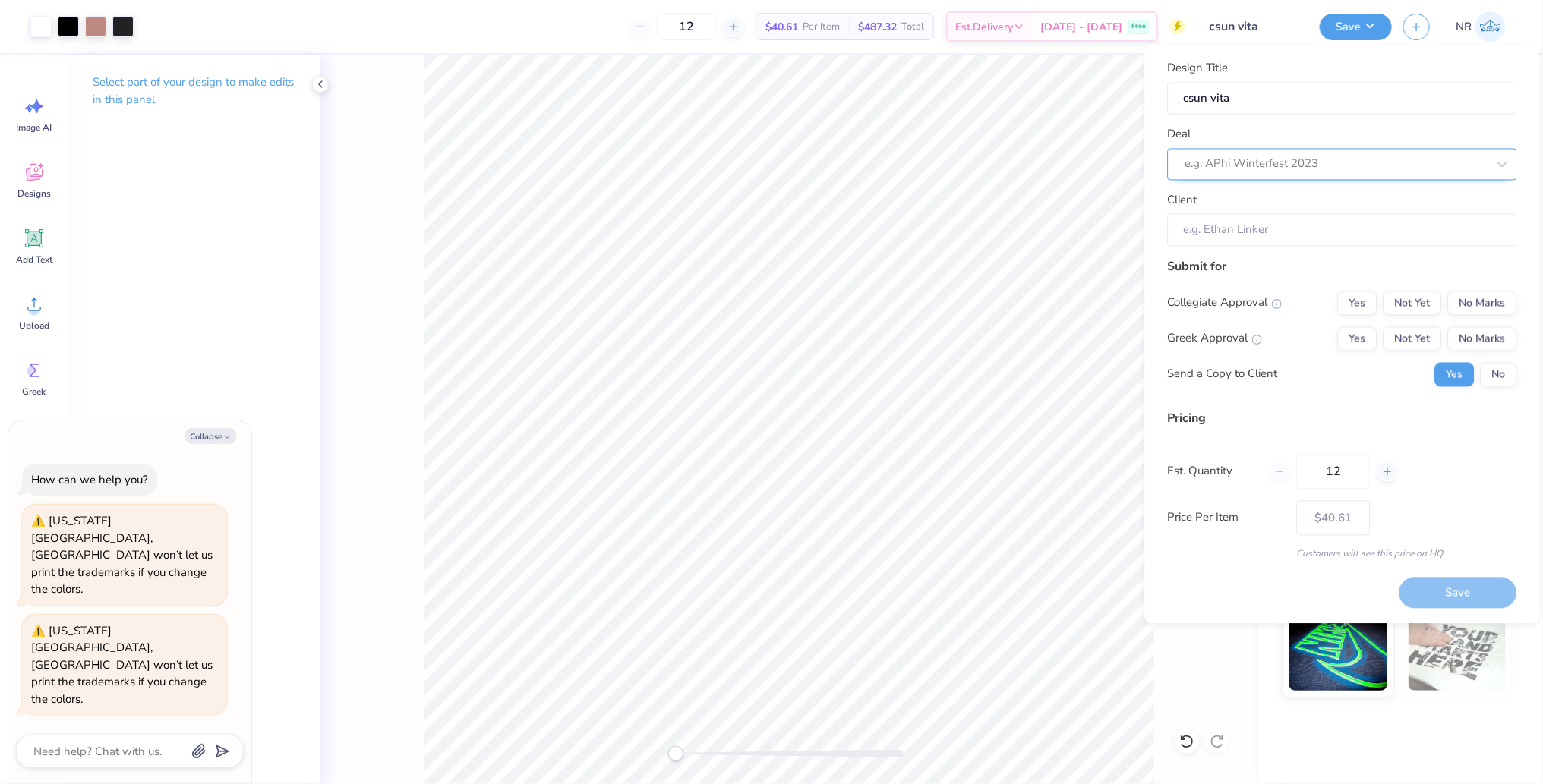
click at [1260, 165] on div at bounding box center [1337, 164] width 303 height 21
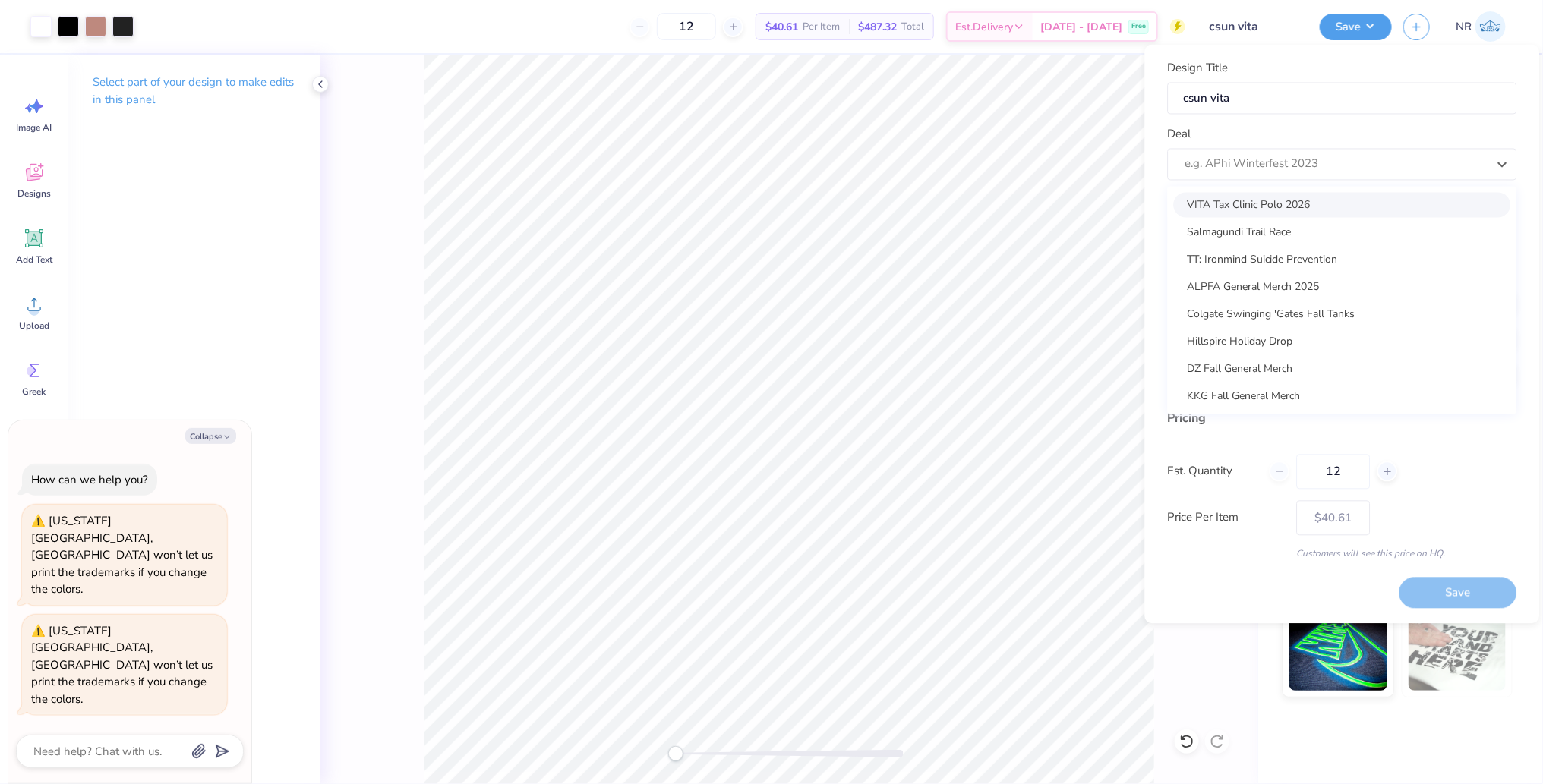
click at [1254, 208] on div "VITA Tax Clinic Polo 2026" at bounding box center [1342, 204] width 337 height 25
type textarea "x"
type input "Natalie R"
type input "– –"
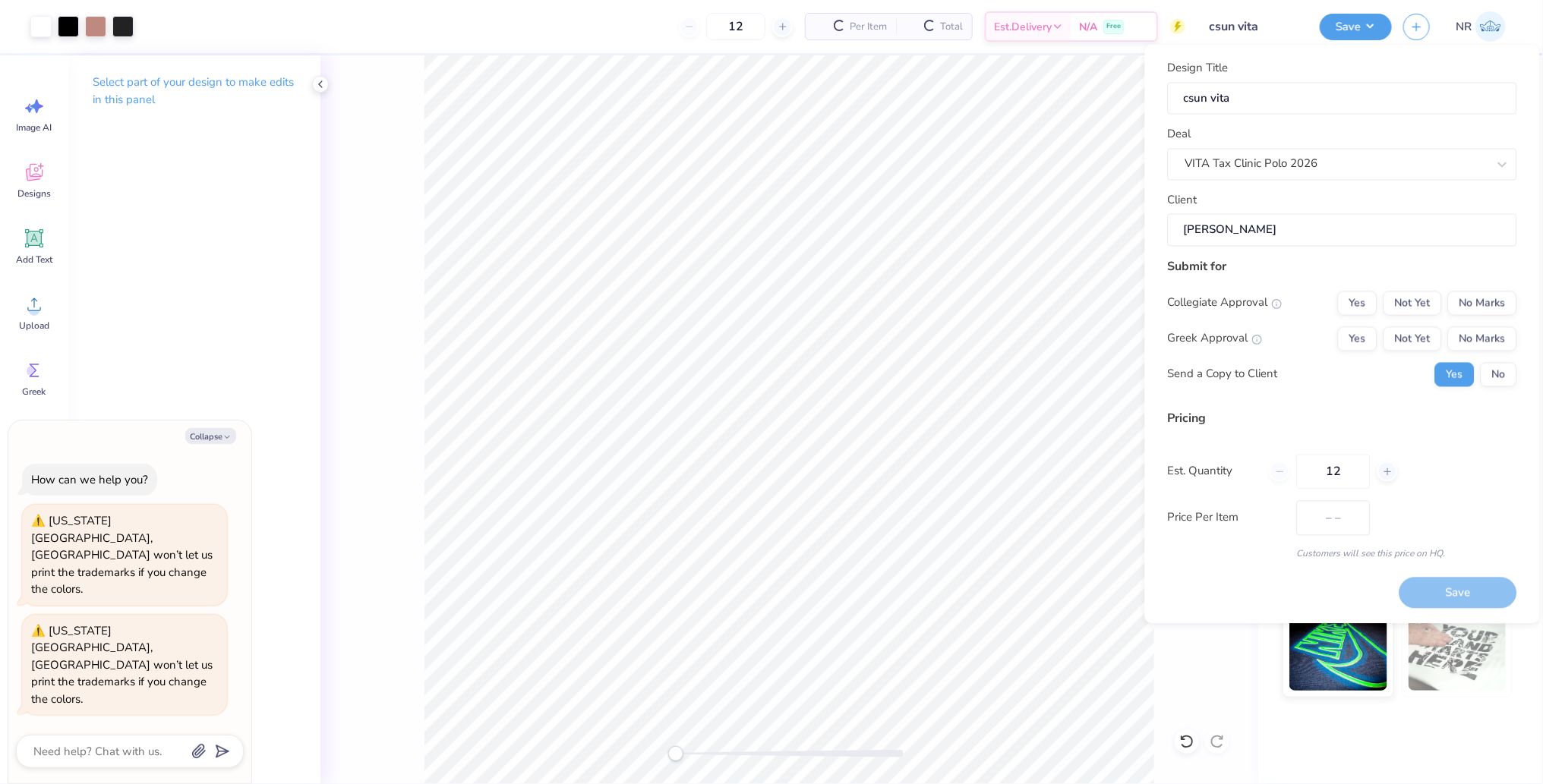
type textarea "x"
type input "$40.61"
click at [1466, 335] on button "No Marks" at bounding box center [1483, 338] width 69 height 24
click at [1355, 310] on button "Yes" at bounding box center [1357, 302] width 39 height 24
type textarea "x"
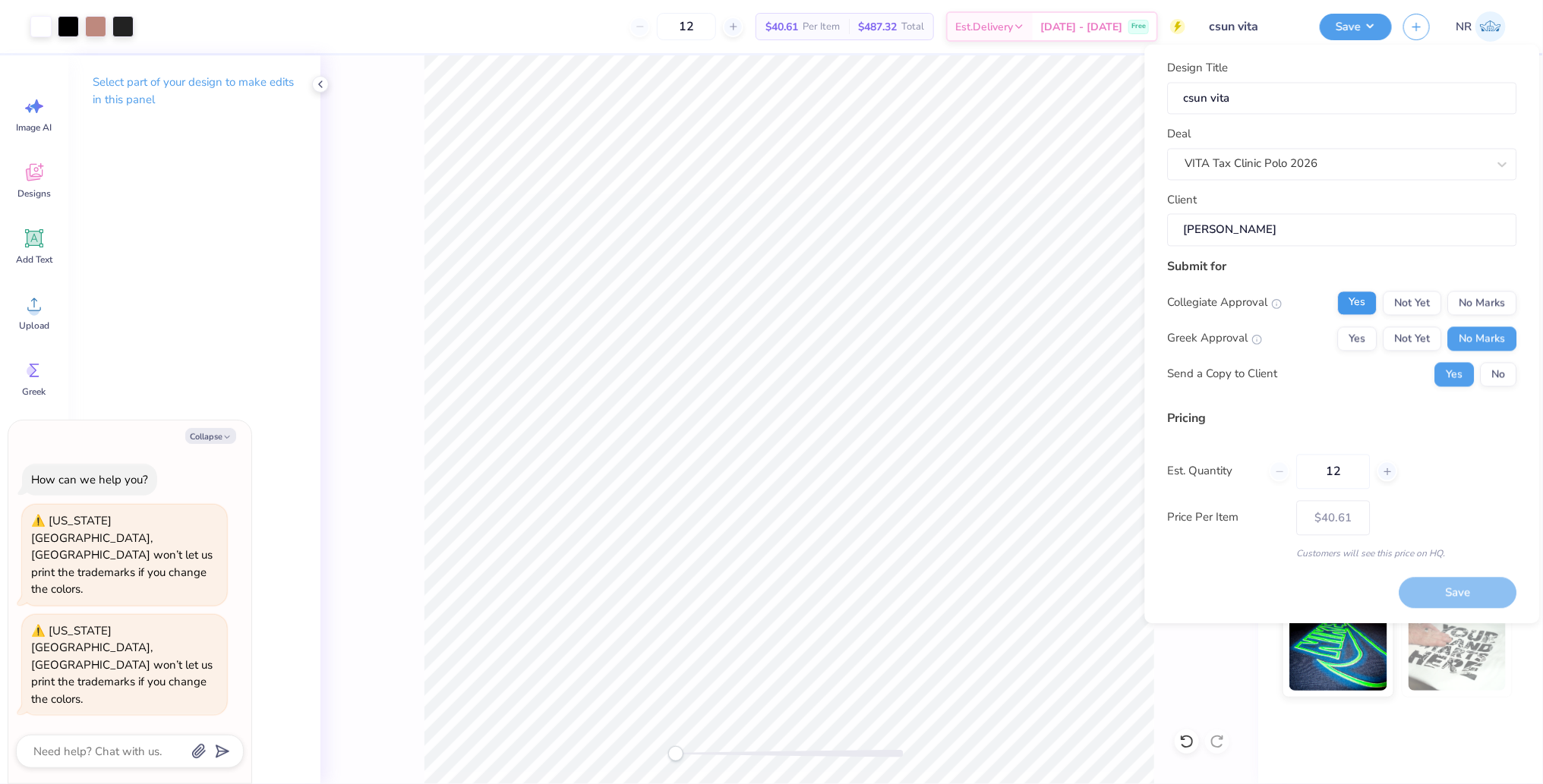
type input "– –"
type textarea "x"
type input "$40.61"
click at [1496, 372] on button "No" at bounding box center [1498, 373] width 36 height 24
click at [1428, 603] on button "Save" at bounding box center [1458, 593] width 117 height 31
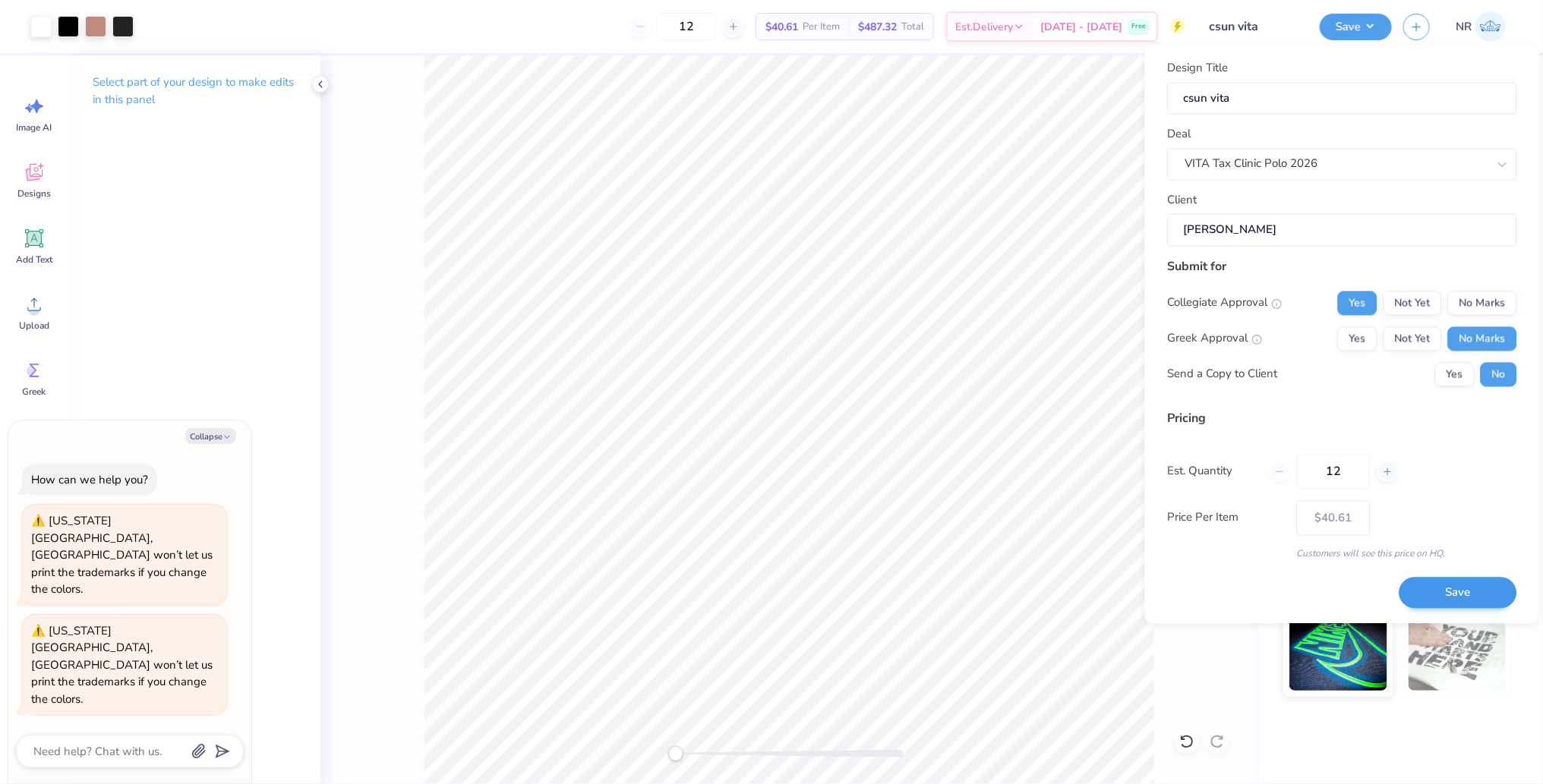
type textarea "x"
type input "– –"
type textarea "x"
type input "$40.61"
click at [1352, 465] on input "12" at bounding box center [1333, 471] width 73 height 35
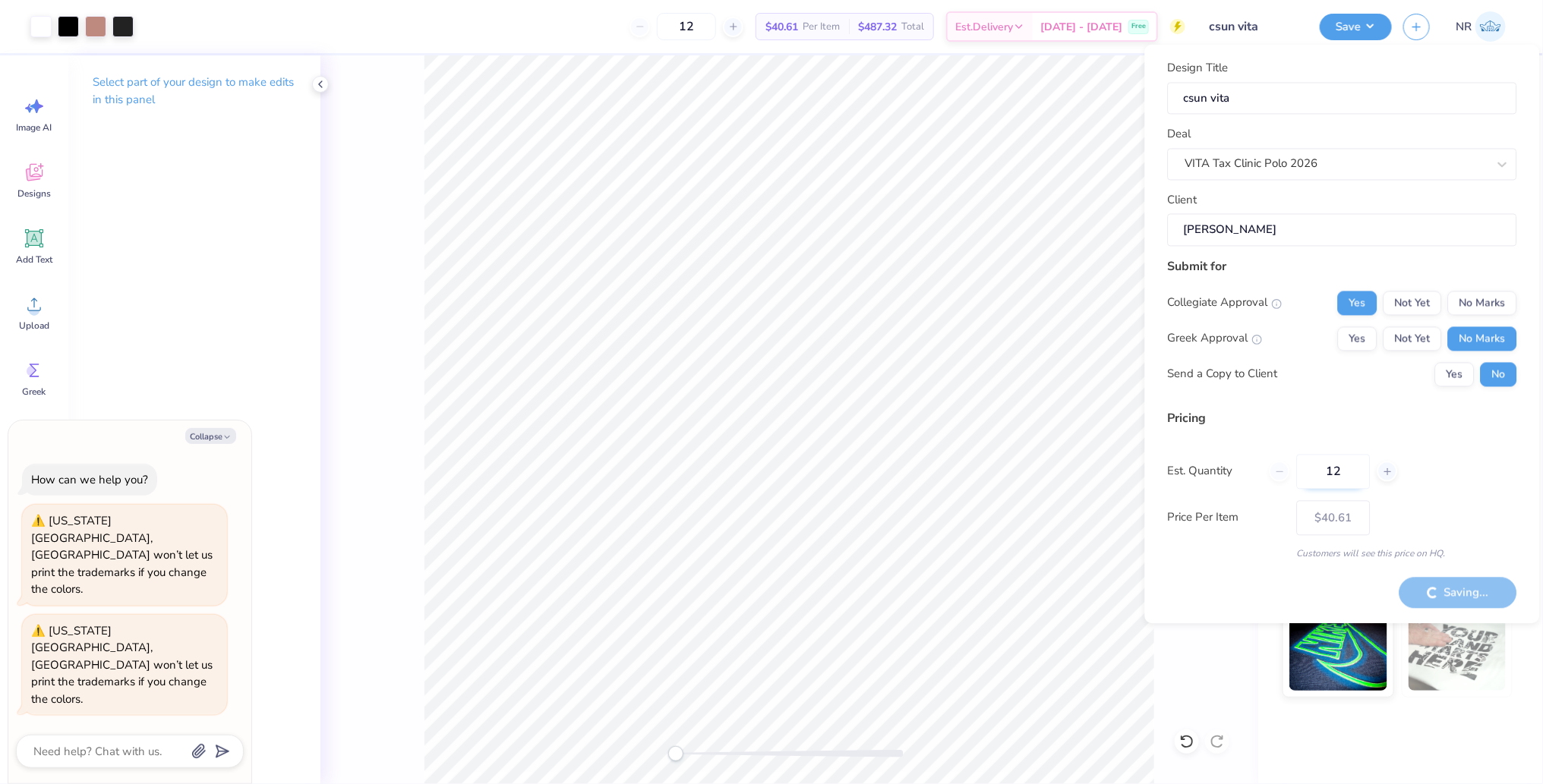
type input "1"
type input "100"
type textarea "x"
type input "100"
type textarea "x"
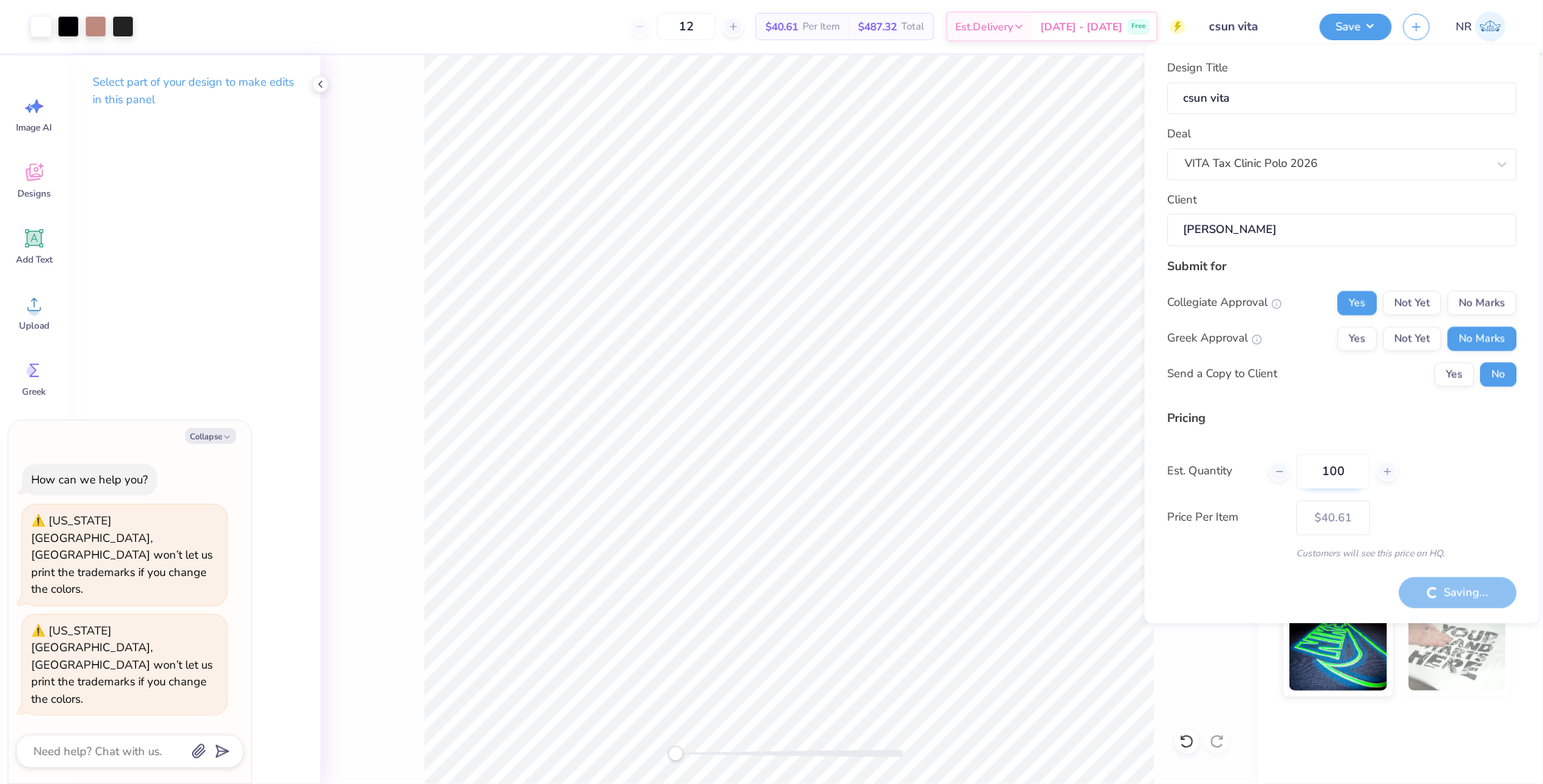
type input "– –"
type textarea "x"
type input "$17.11"
type textarea "x"
type input "– –"
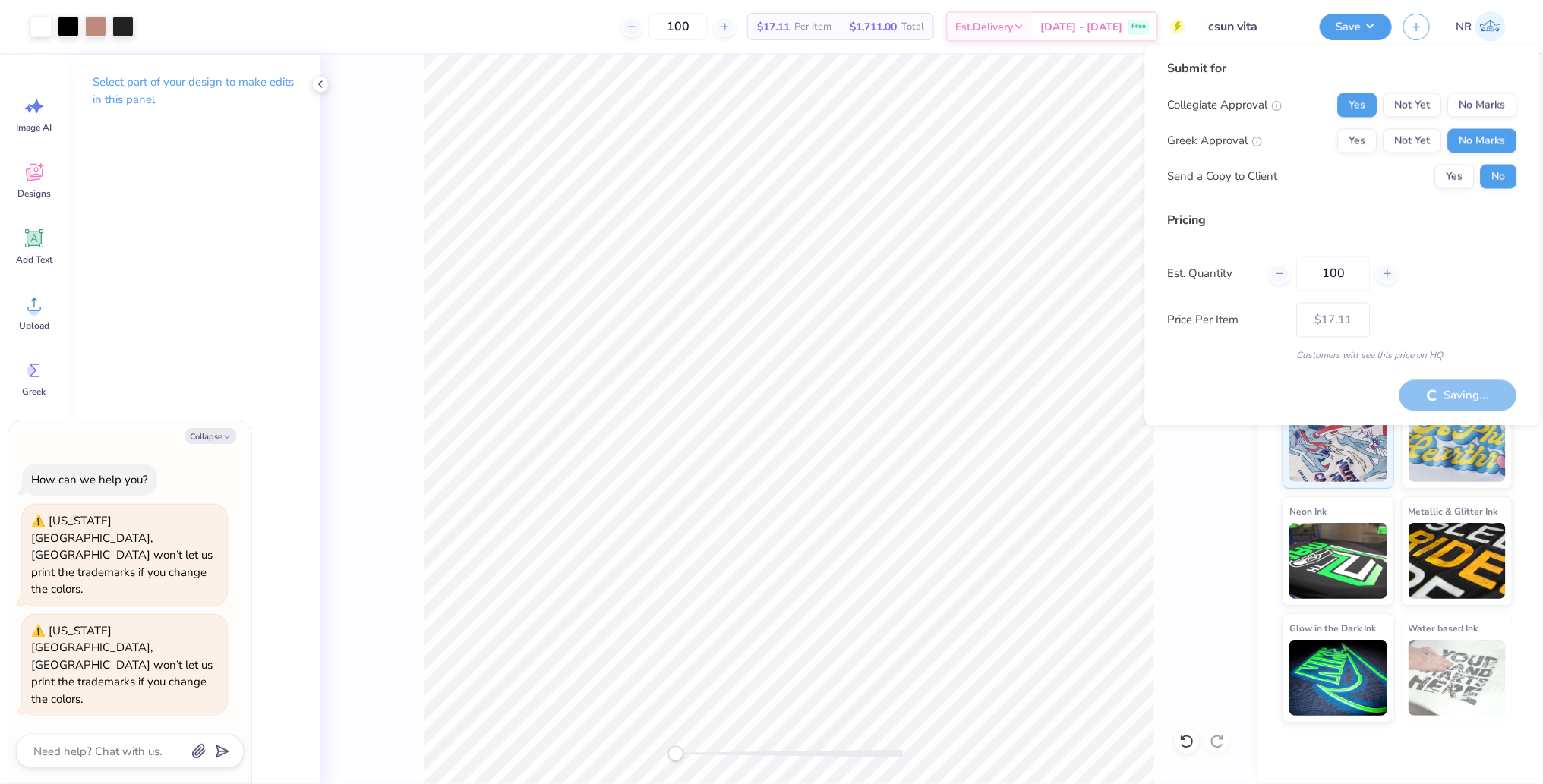
type textarea "x"
type input "12"
type textarea "x"
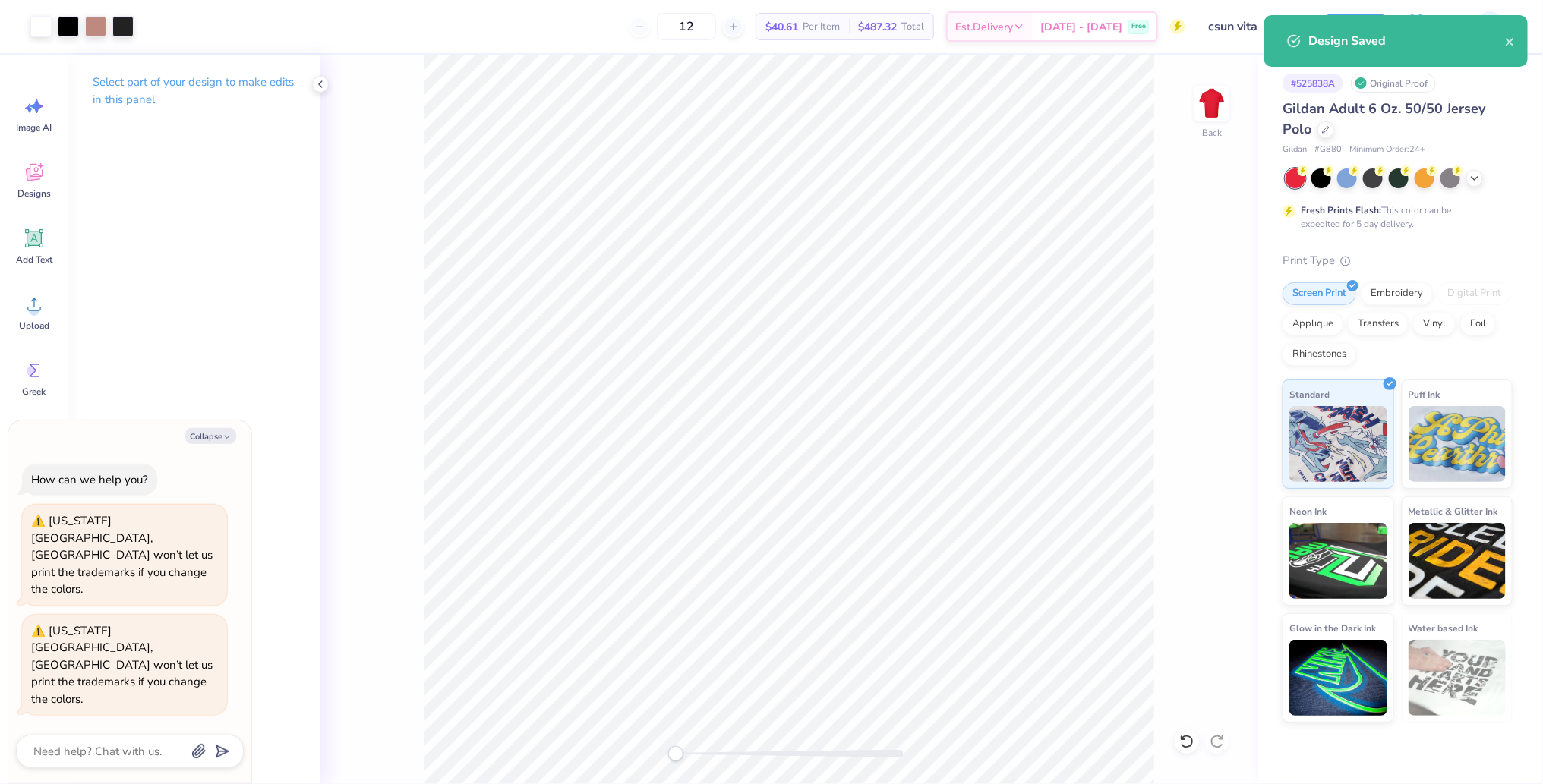
click at [1504, 49] on div "Design Saved" at bounding box center [1406, 41] width 197 height 19
click at [1507, 46] on icon "close" at bounding box center [1511, 42] width 11 height 12
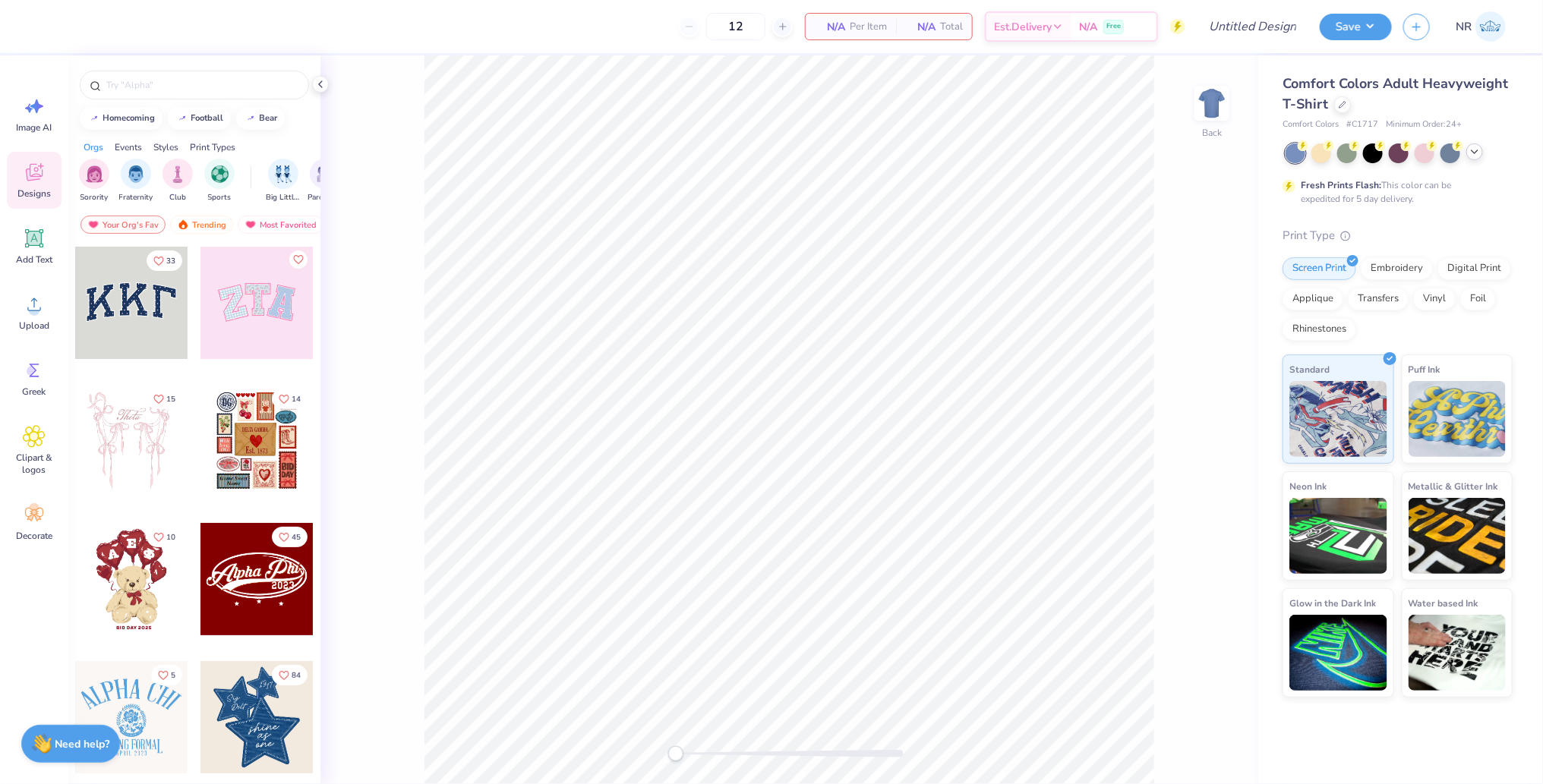
click at [1474, 150] on icon at bounding box center [1475, 152] width 12 height 12
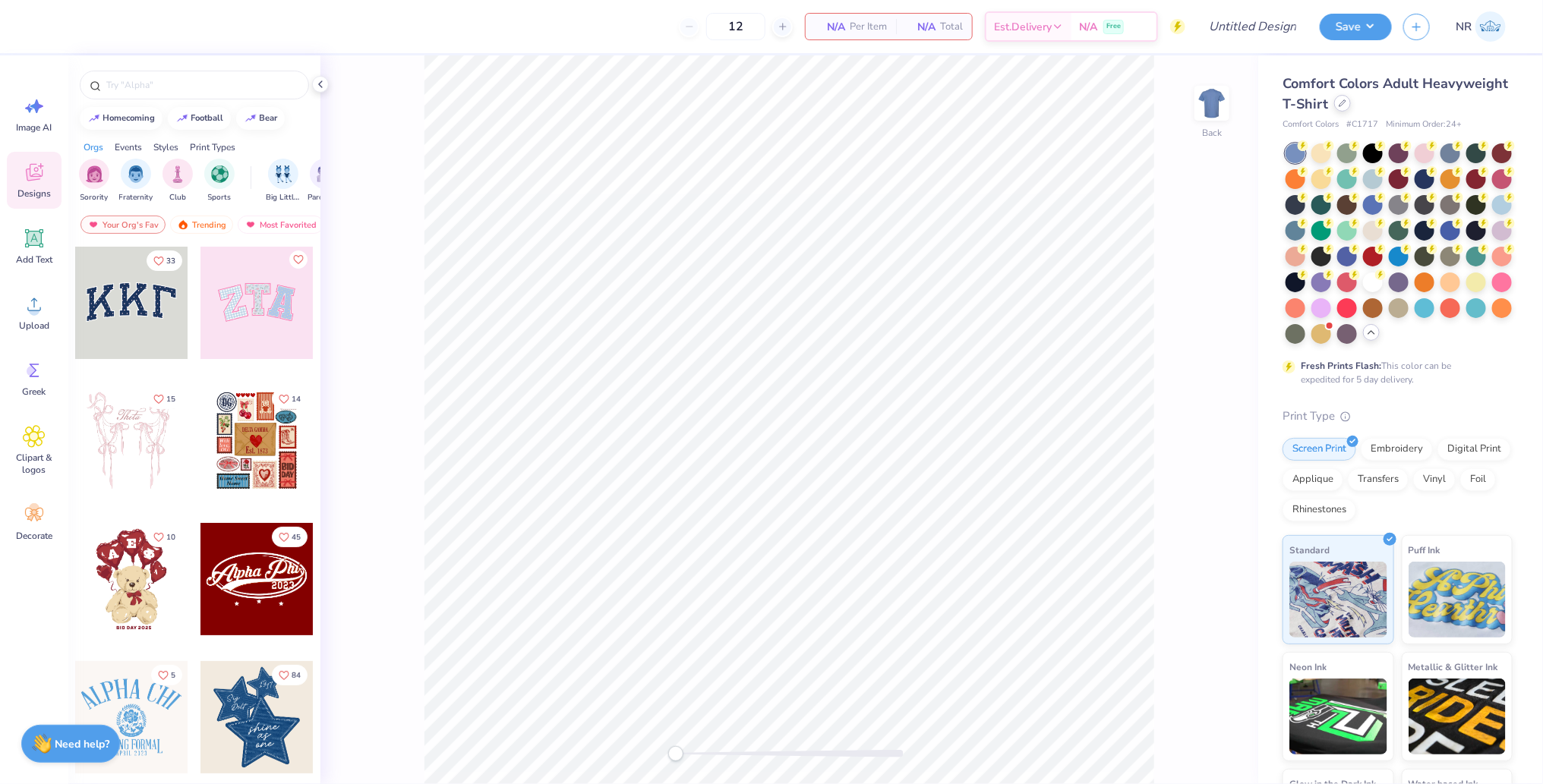
click at [1343, 99] on div at bounding box center [1342, 103] width 17 height 17
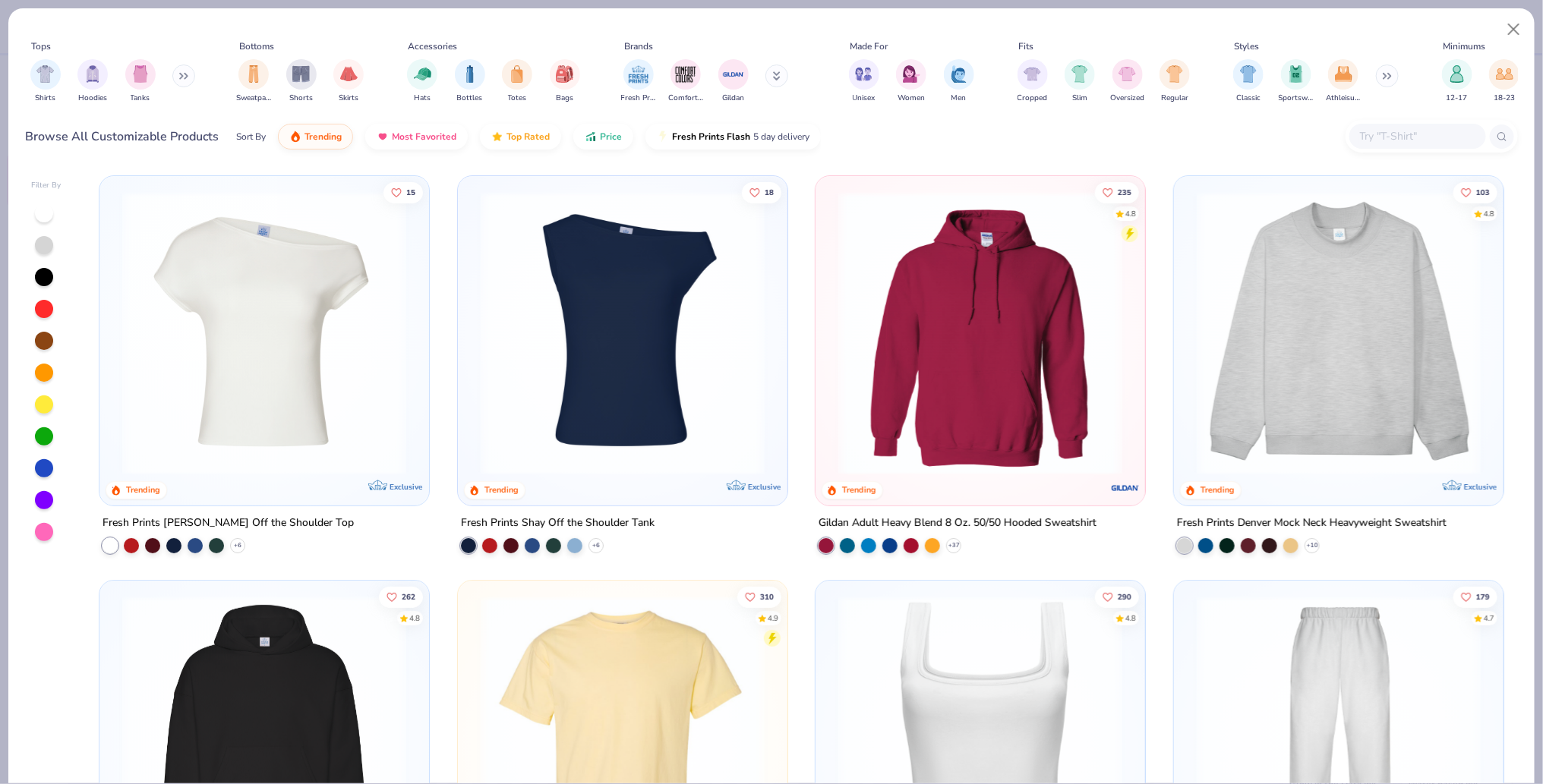
click at [1360, 132] on input "text" at bounding box center [1417, 136] width 117 height 18
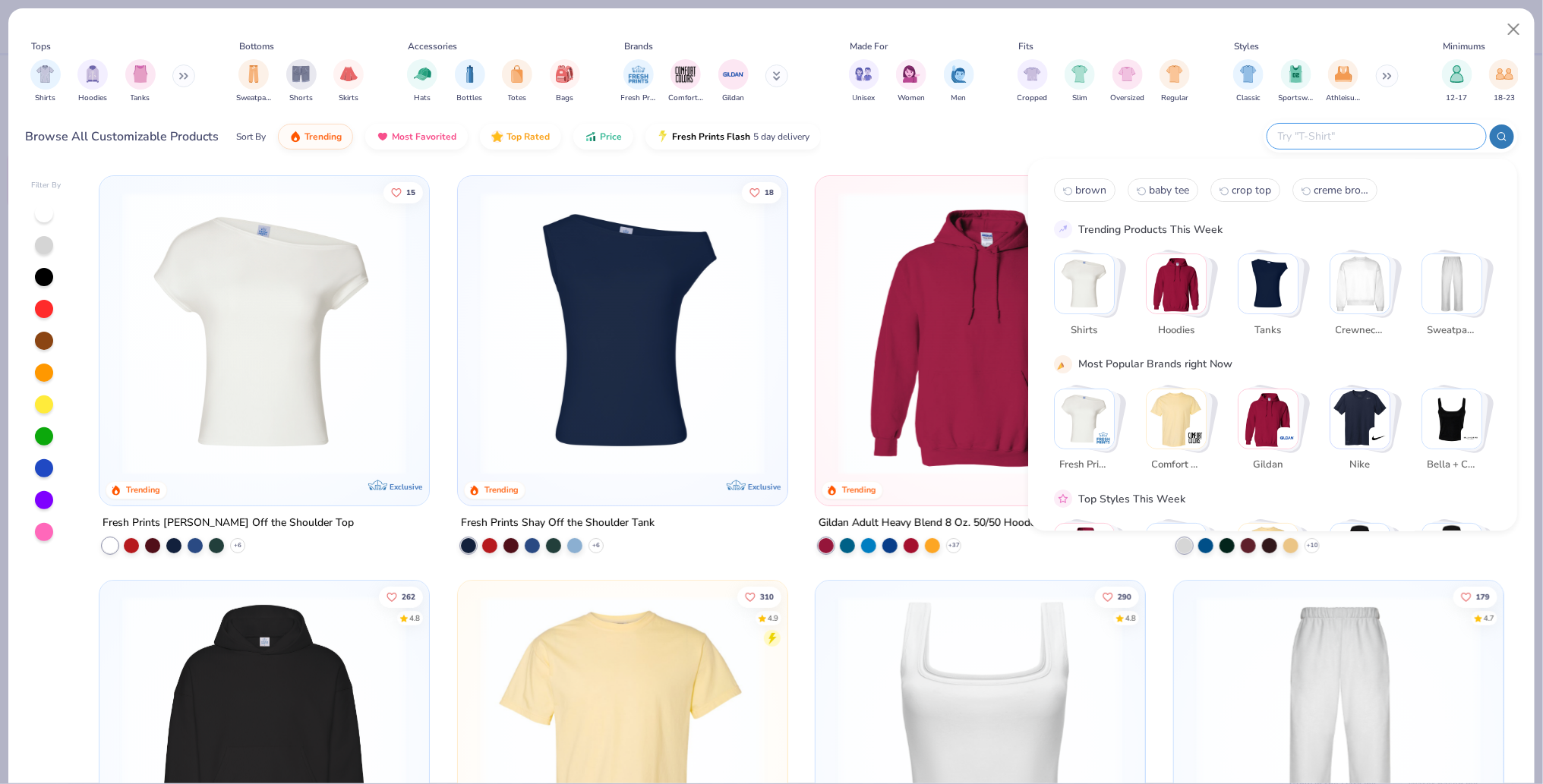
type input "o"
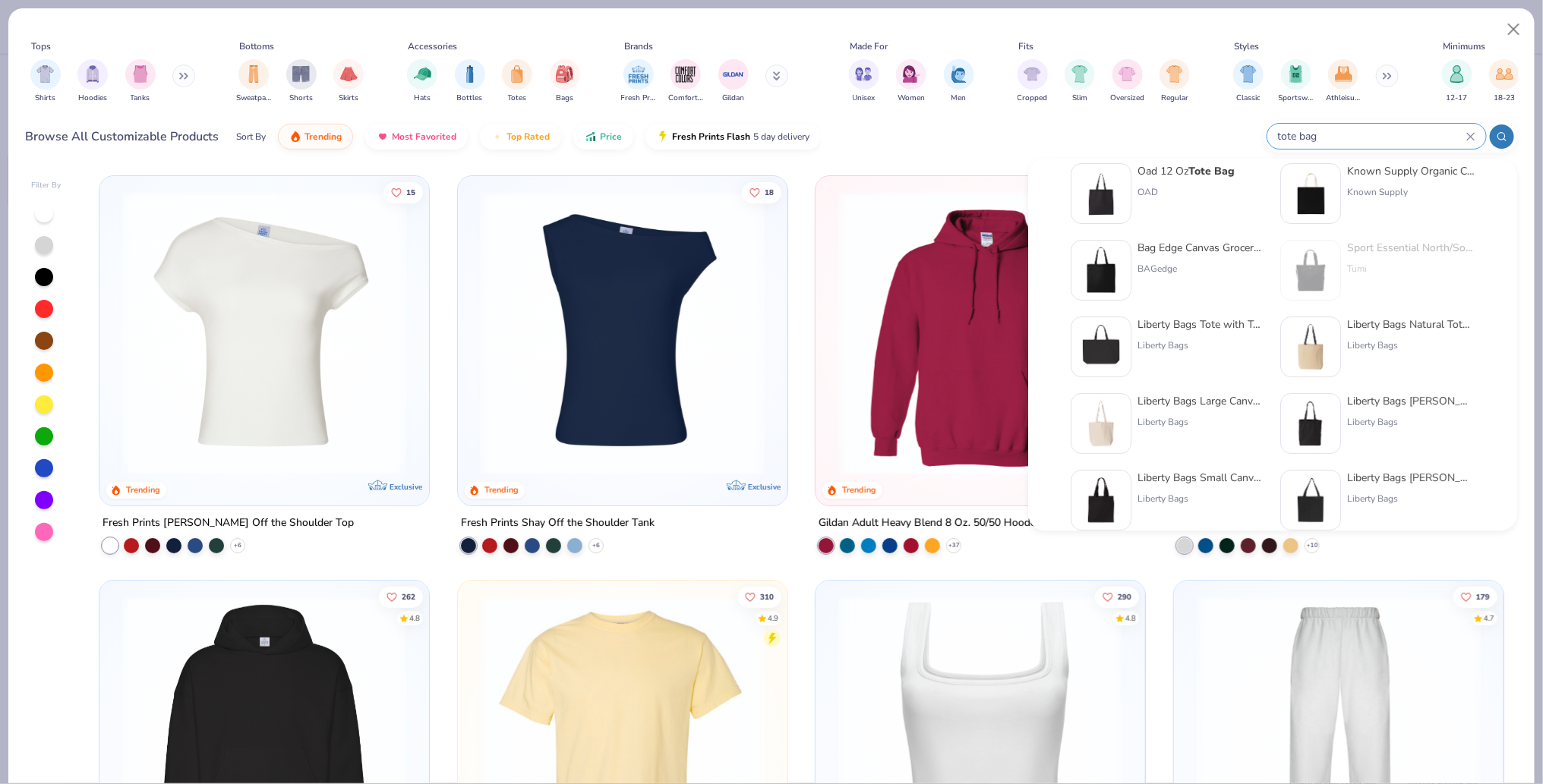
scroll to position [15, 0]
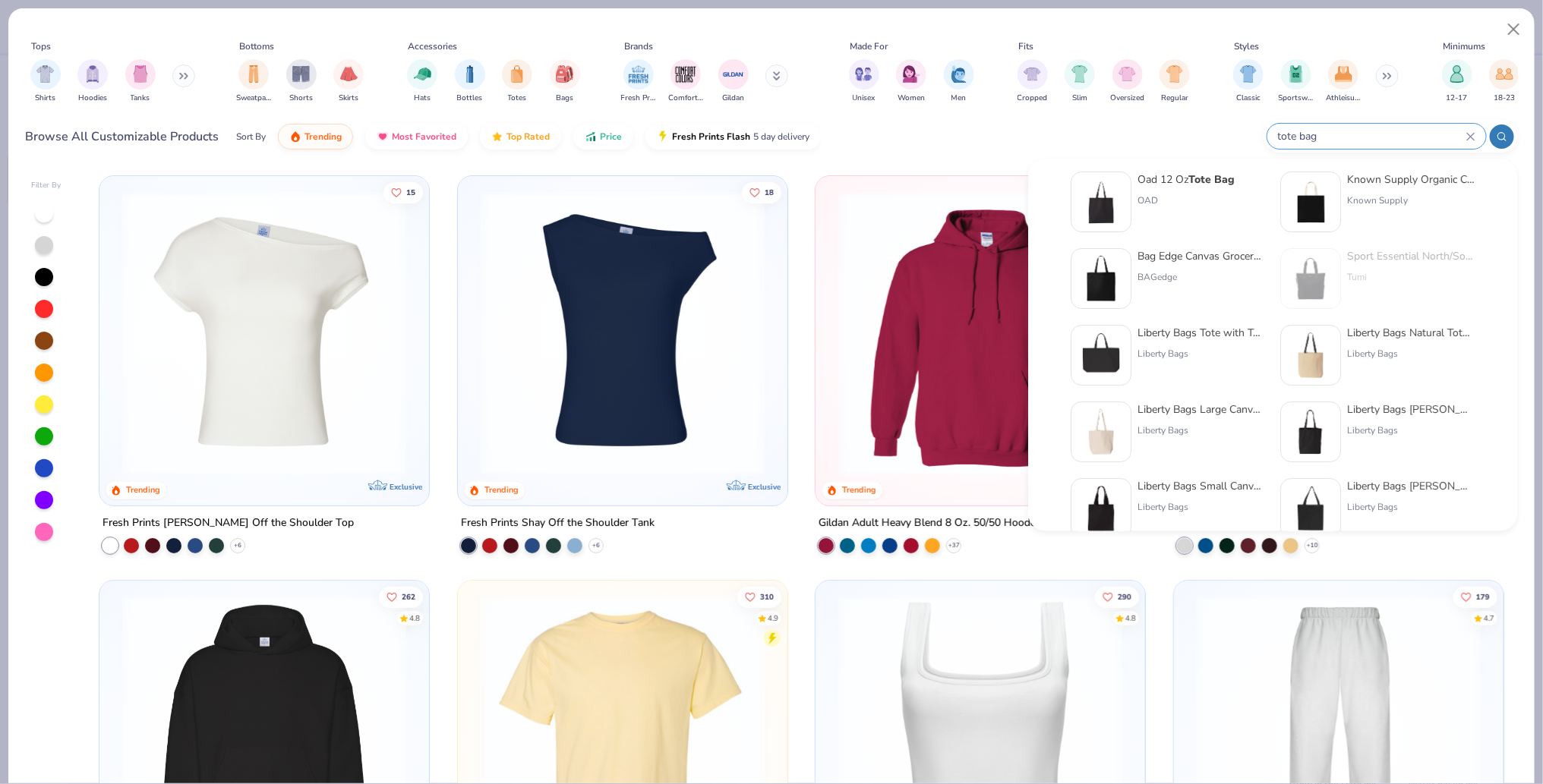
type input "tote bag"
click at [1212, 407] on div "Liberty Bags Large Canvas Tote" at bounding box center [1201, 409] width 127 height 16
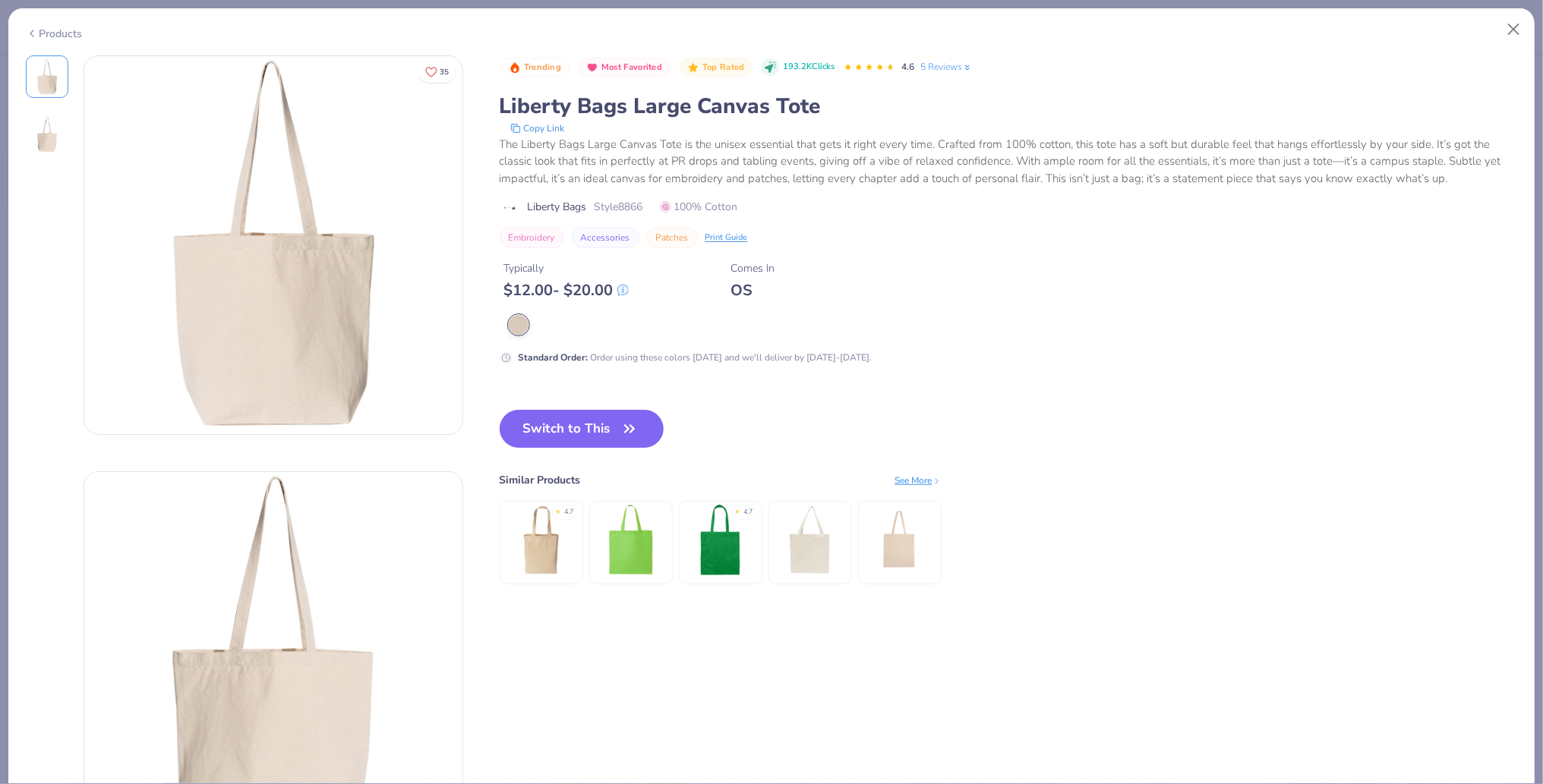
click at [594, 427] on button "Switch to This" at bounding box center [581, 428] width 164 height 38
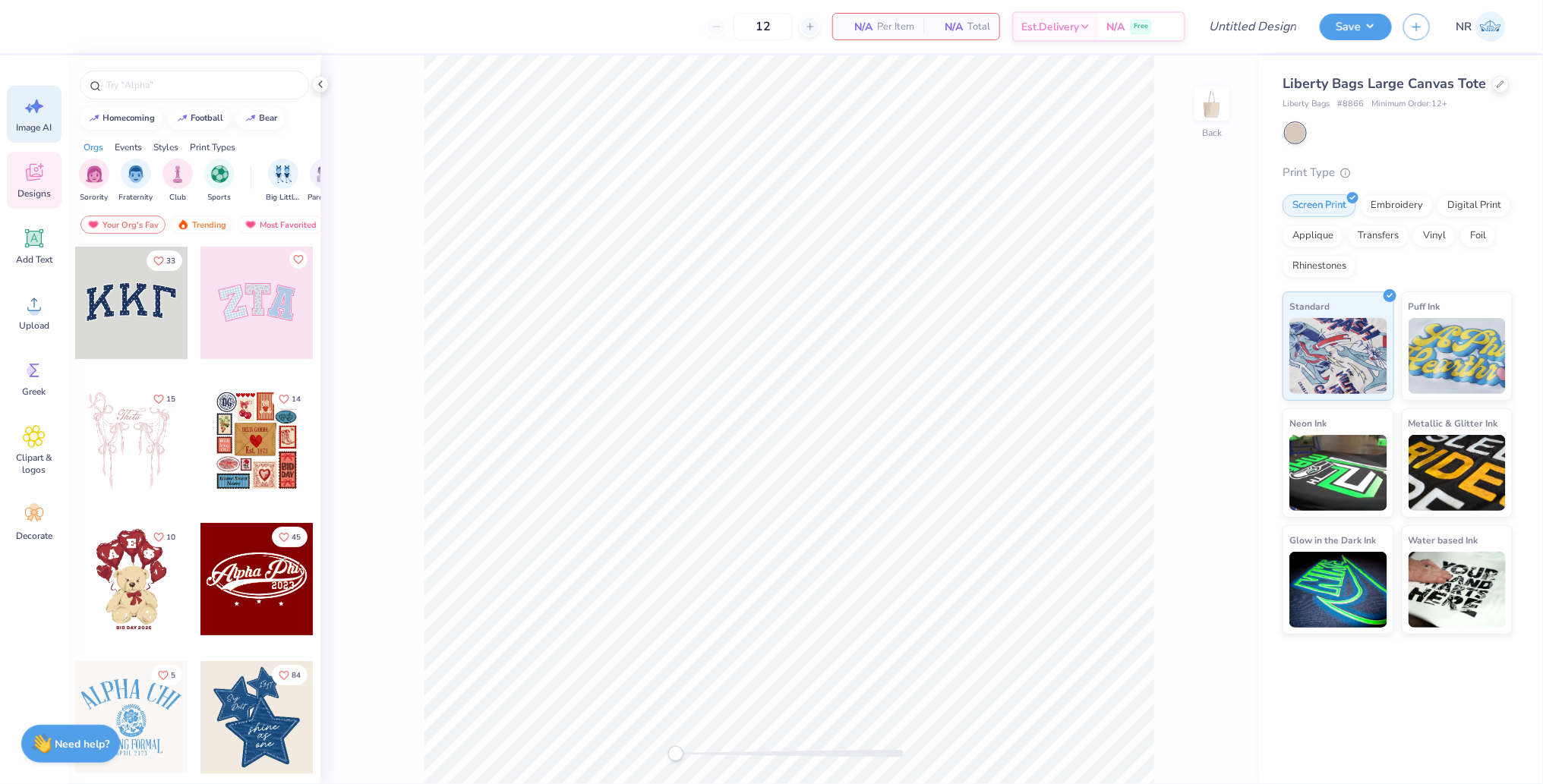
click at [36, 123] on span "Image AI" at bounding box center [35, 127] width 36 height 12
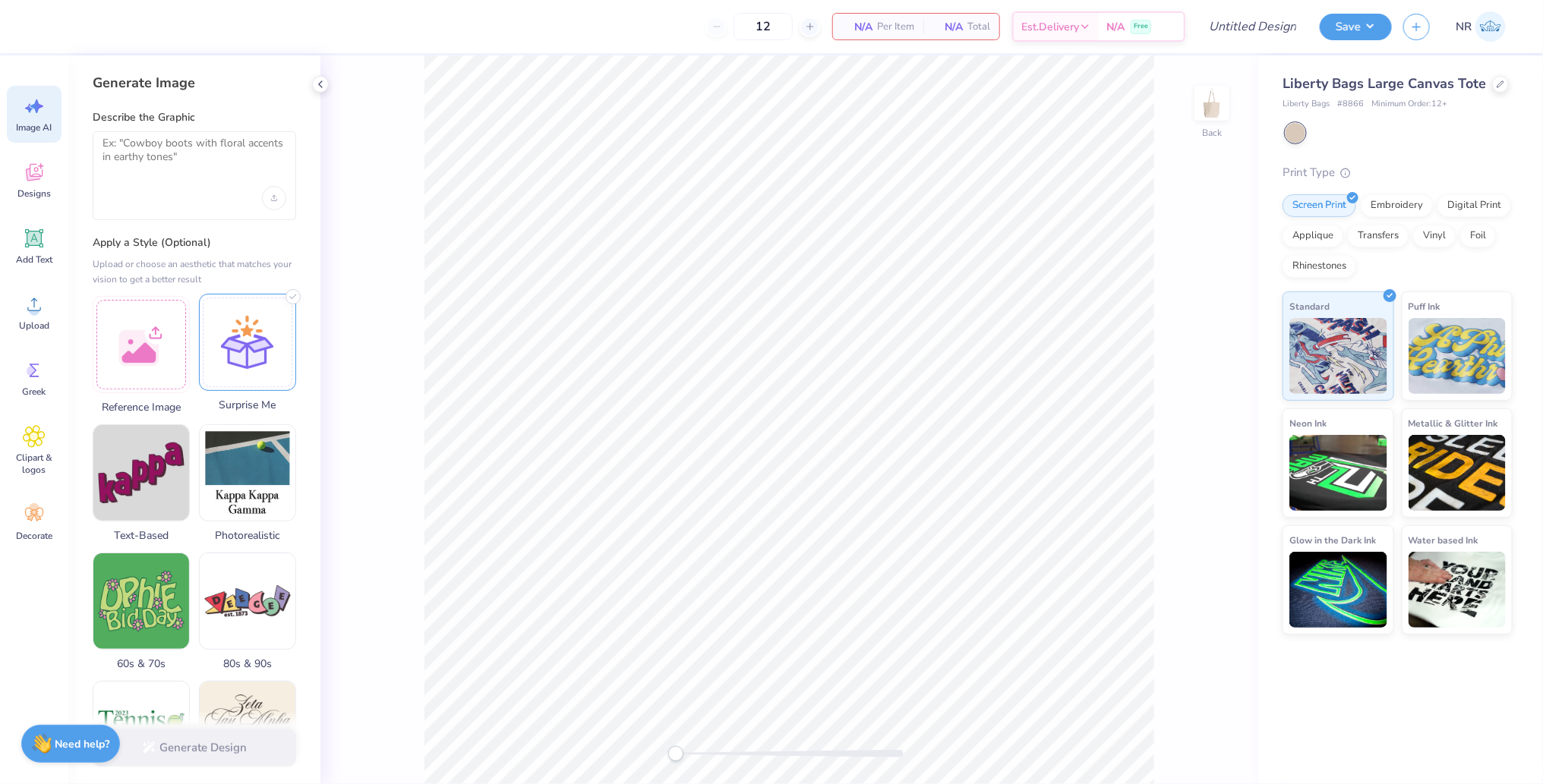
click at [233, 325] on div at bounding box center [248, 343] width 97 height 97
click at [192, 167] on textarea at bounding box center [195, 155] width 184 height 38
type textarea "Turkey Trot for [PERSON_NAME] Law Firm"
click at [226, 745] on button "Generate Design" at bounding box center [195, 744] width 204 height 37
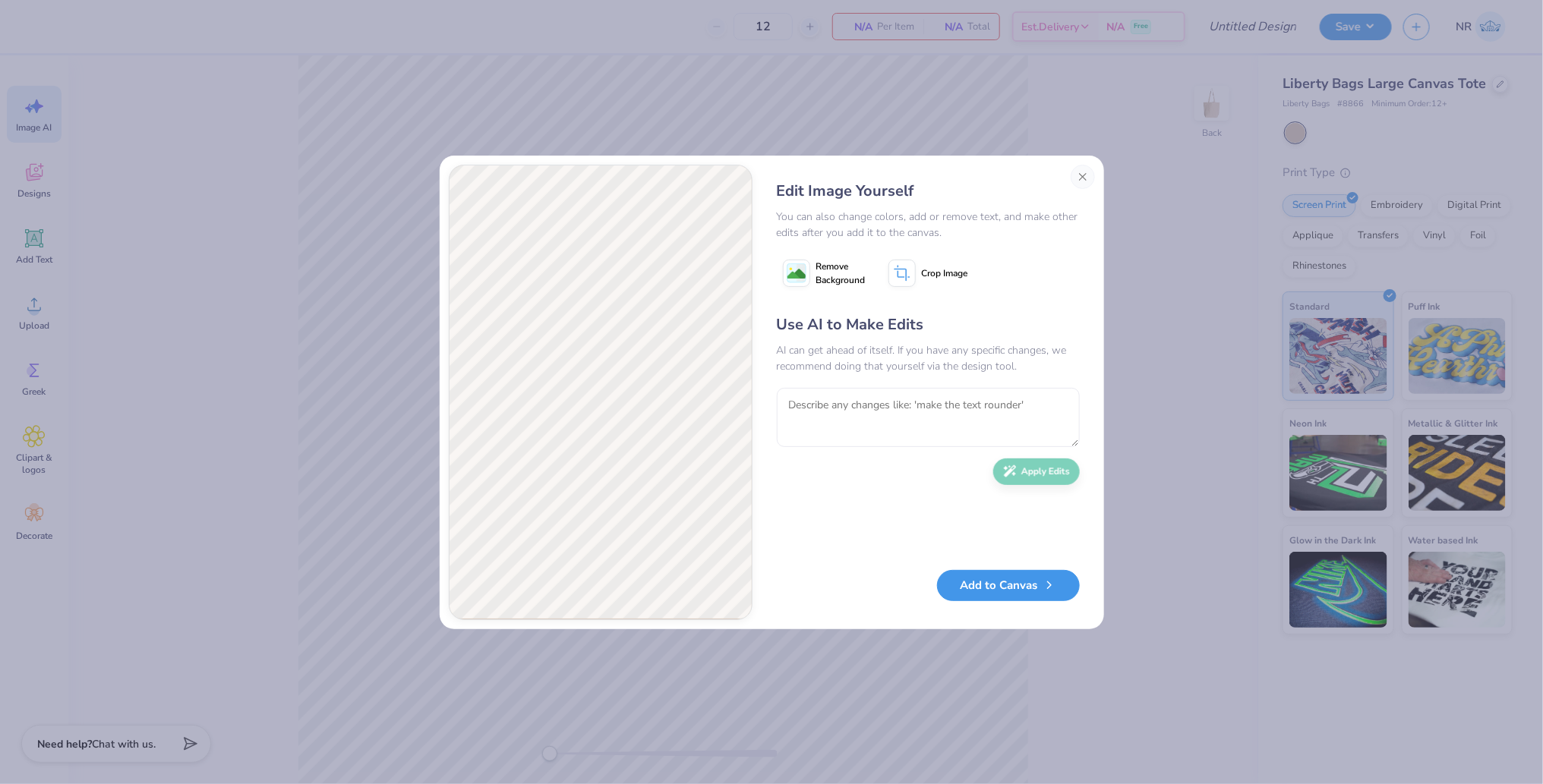
click at [1010, 586] on button "Add to Canvas" at bounding box center [1008, 586] width 143 height 31
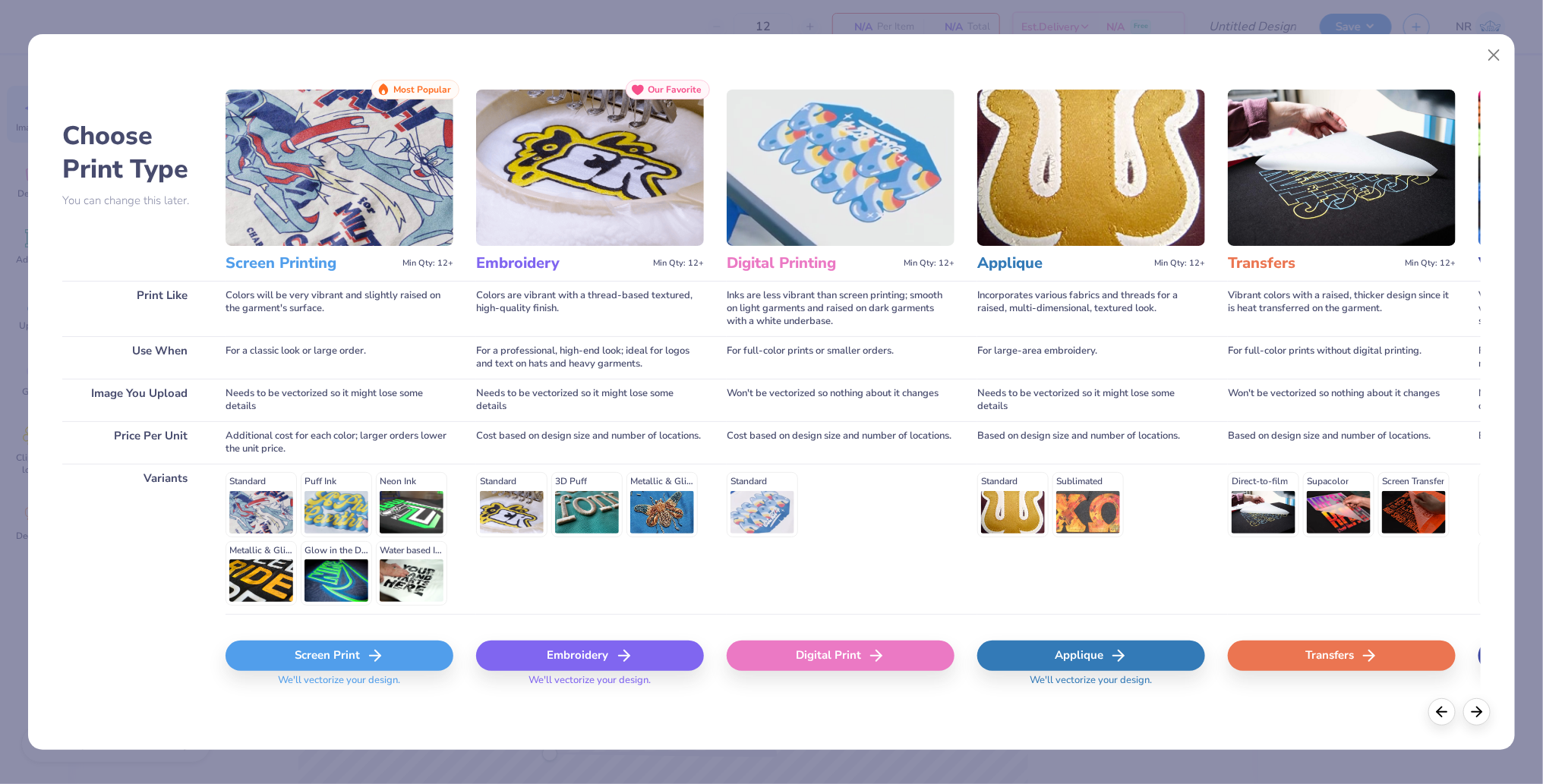
click at [360, 648] on div "Screen Print" at bounding box center [339, 655] width 228 height 30
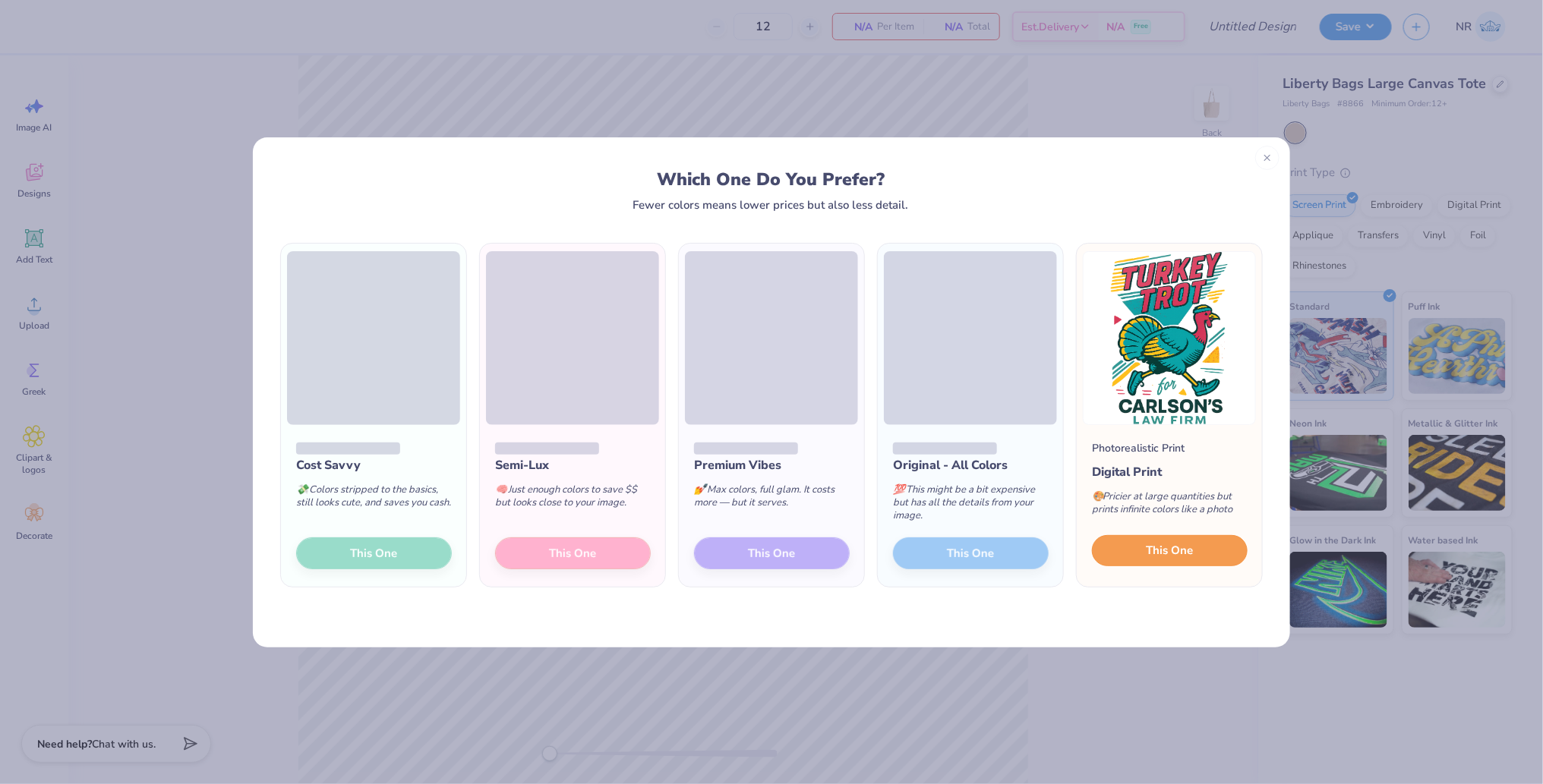
click at [1177, 549] on span "This One" at bounding box center [1170, 550] width 47 height 18
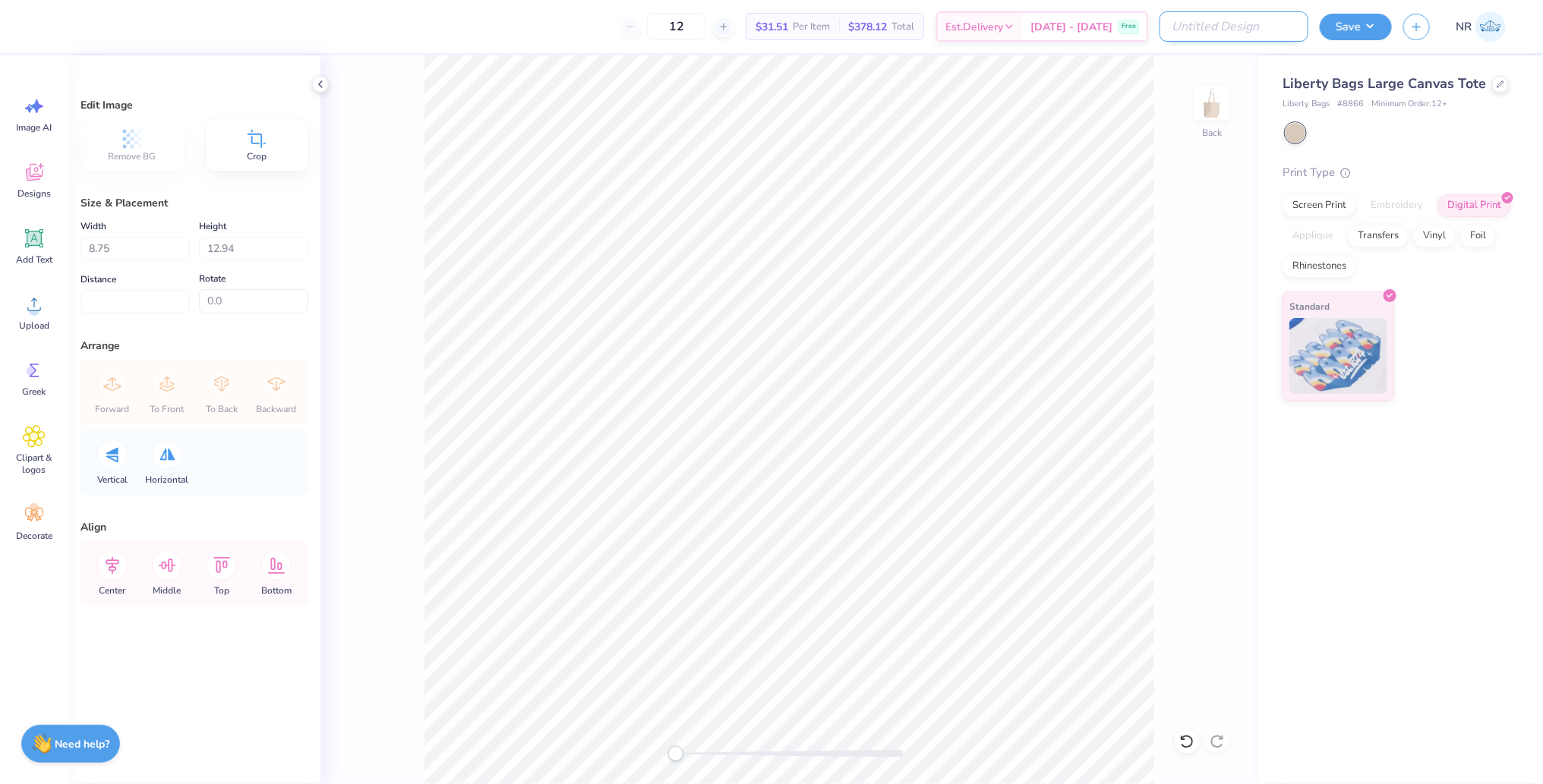
click at [1278, 30] on input "Design Title" at bounding box center [1233, 26] width 149 height 30
type input "tt tote bag"
click at [1381, 18] on button "Save" at bounding box center [1355, 25] width 72 height 26
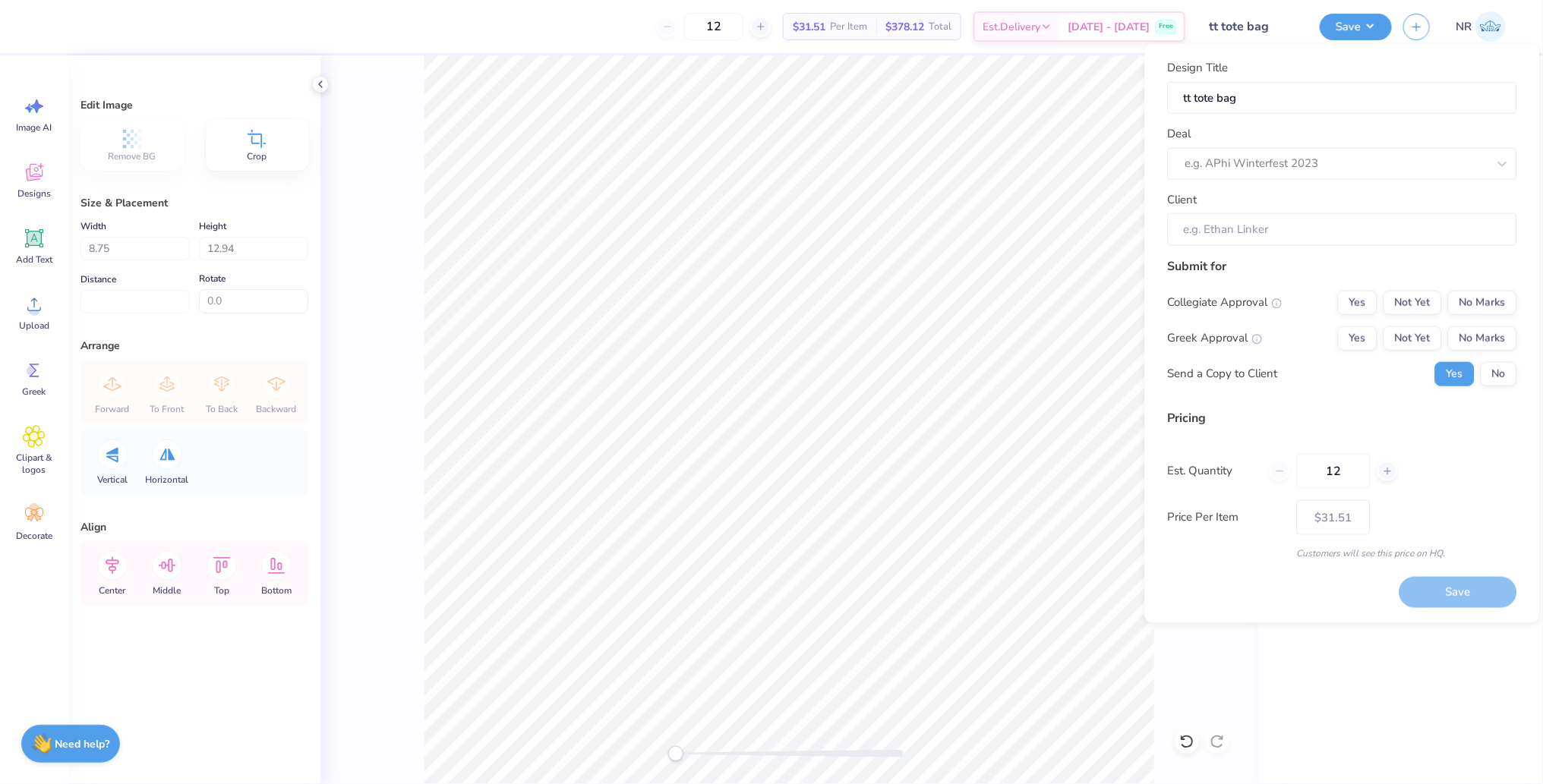
click at [1291, 145] on div "Deal e.g. APhi Winterfest 2023" at bounding box center [1342, 152] width 350 height 55
click at [1293, 157] on div at bounding box center [1321, 164] width 272 height 21
click at [1259, 172] on div at bounding box center [1337, 164] width 303 height 21
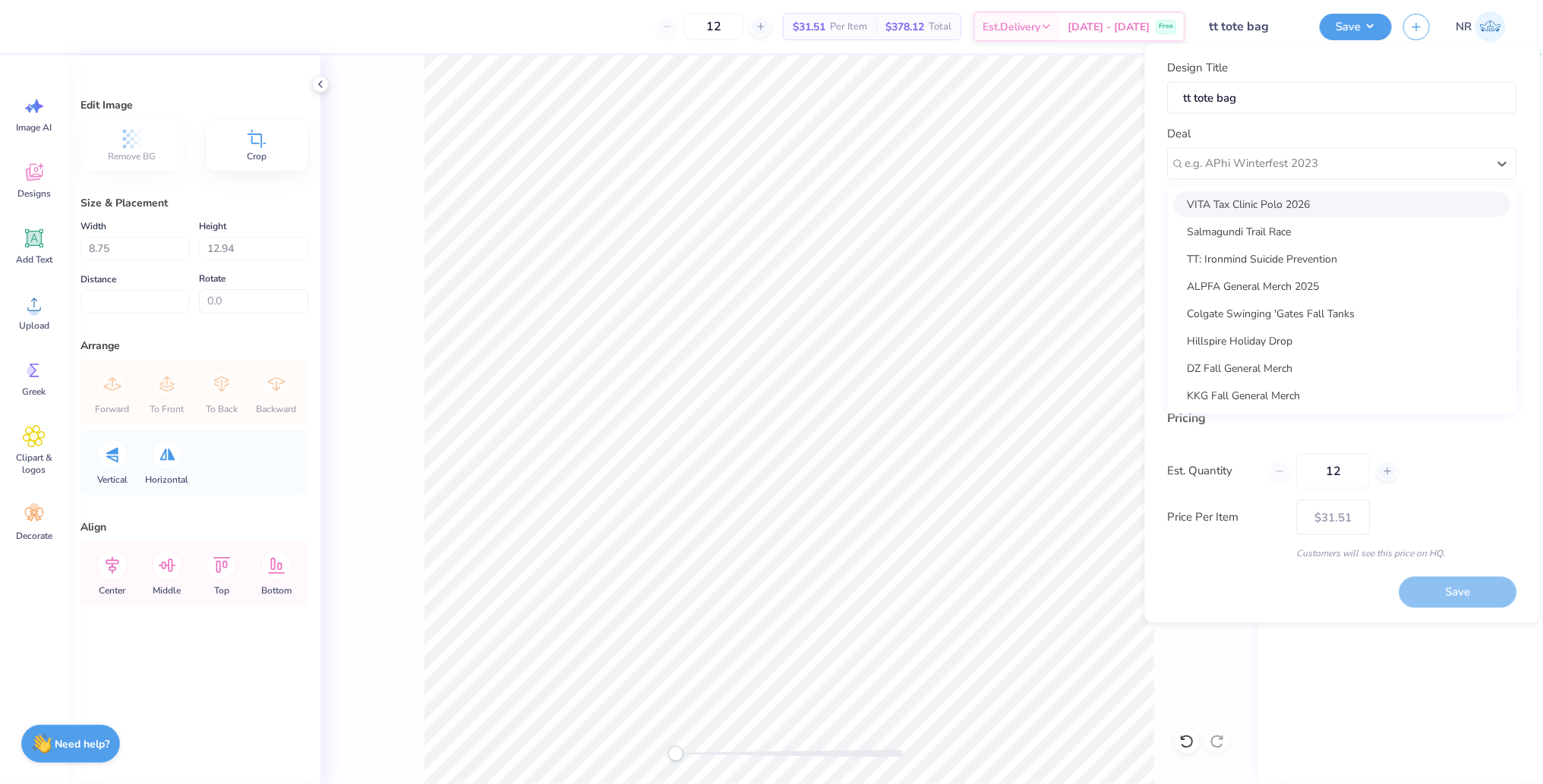
click at [1149, 164] on div "Design Title tt tote bag Deal option VITA Tax Clinic Polo 2026 focused, 1 of 22…" at bounding box center [1343, 333] width 395 height 580
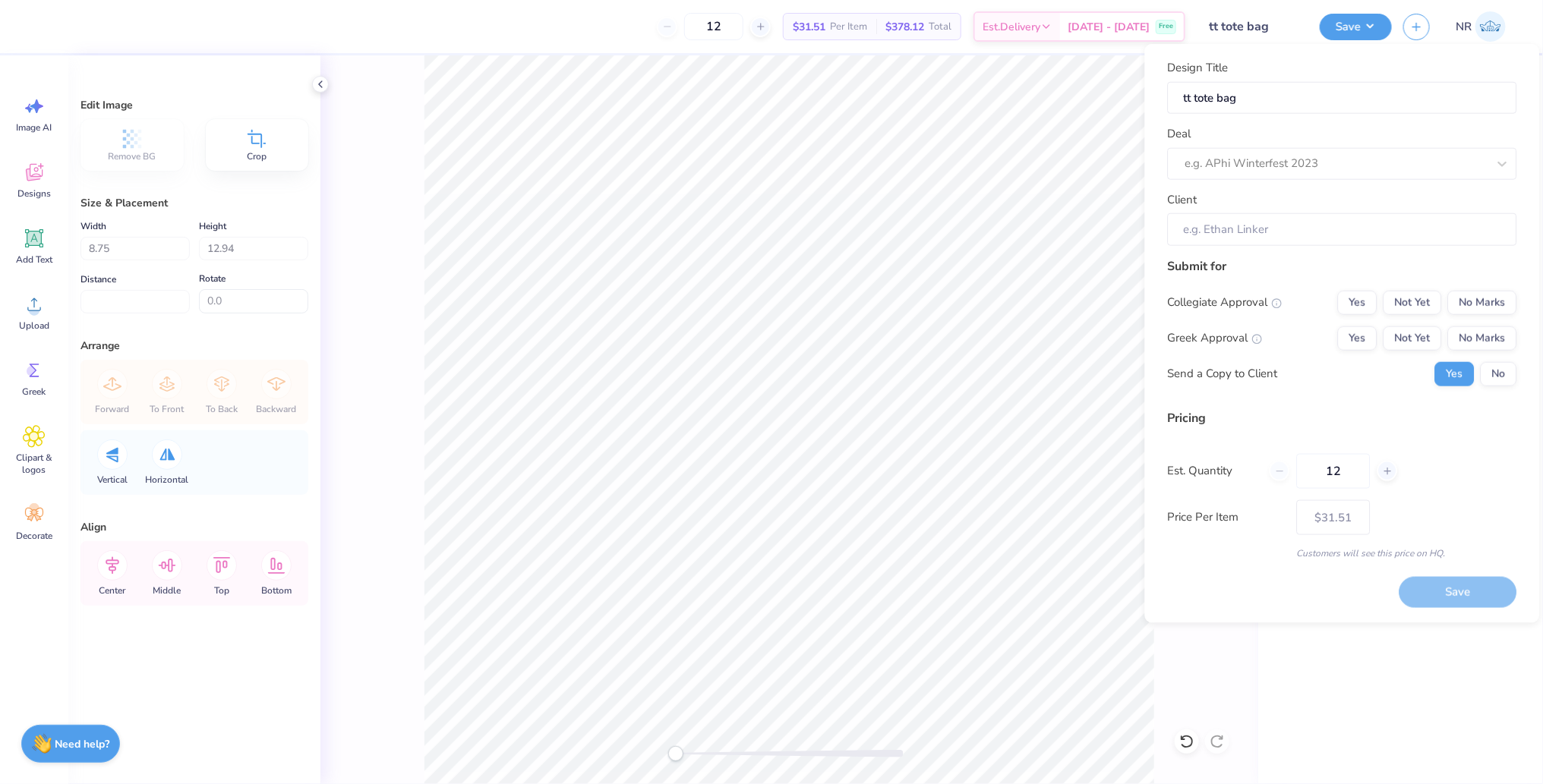
click at [652, 25] on div "12 $31.51 Per Item $378.12 Total Est. Delivery [DATE] - [DATE] Free" at bounding box center [614, 26] width 1144 height 53
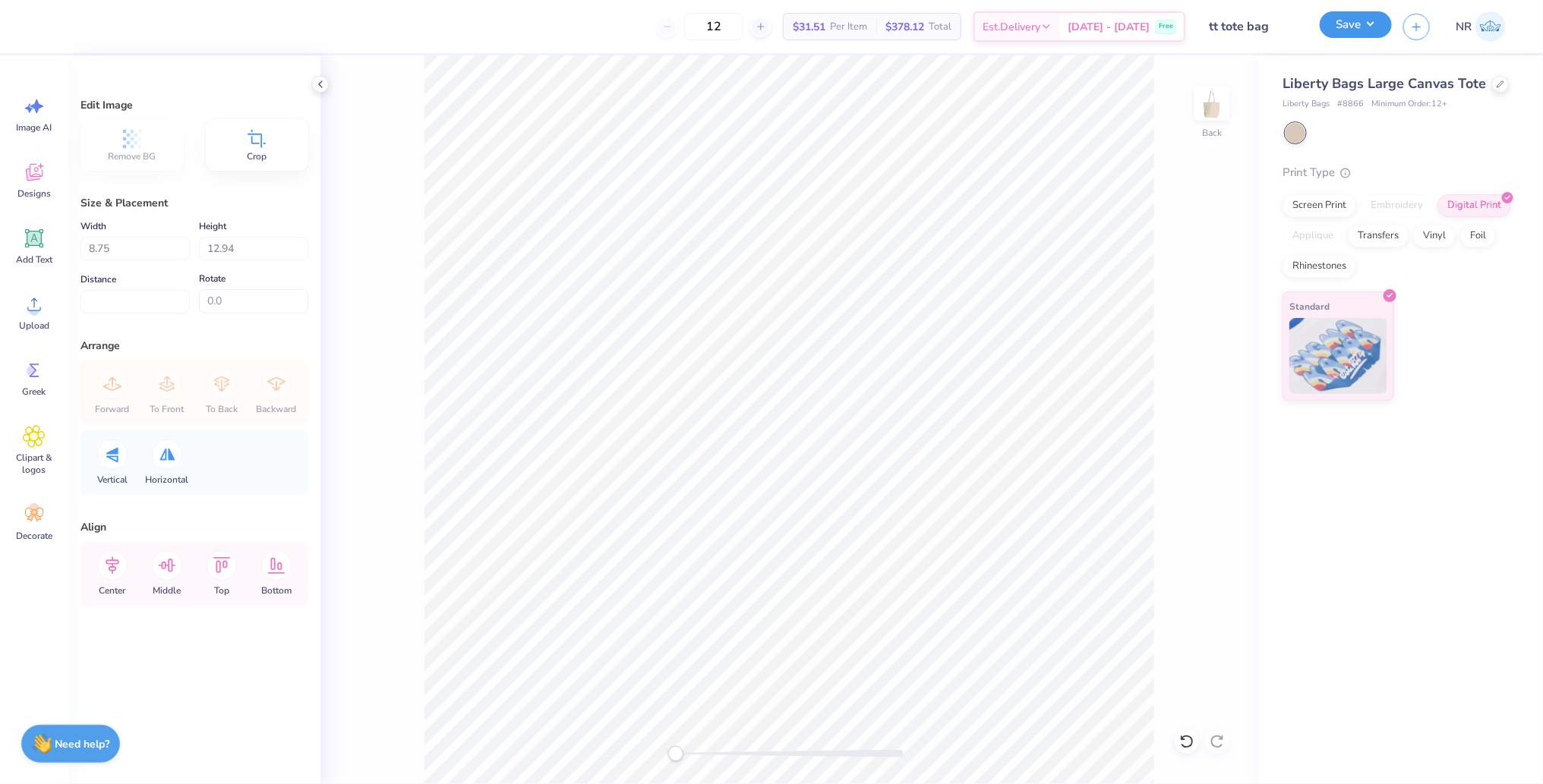
click at [1340, 28] on button "Save" at bounding box center [1355, 25] width 72 height 26
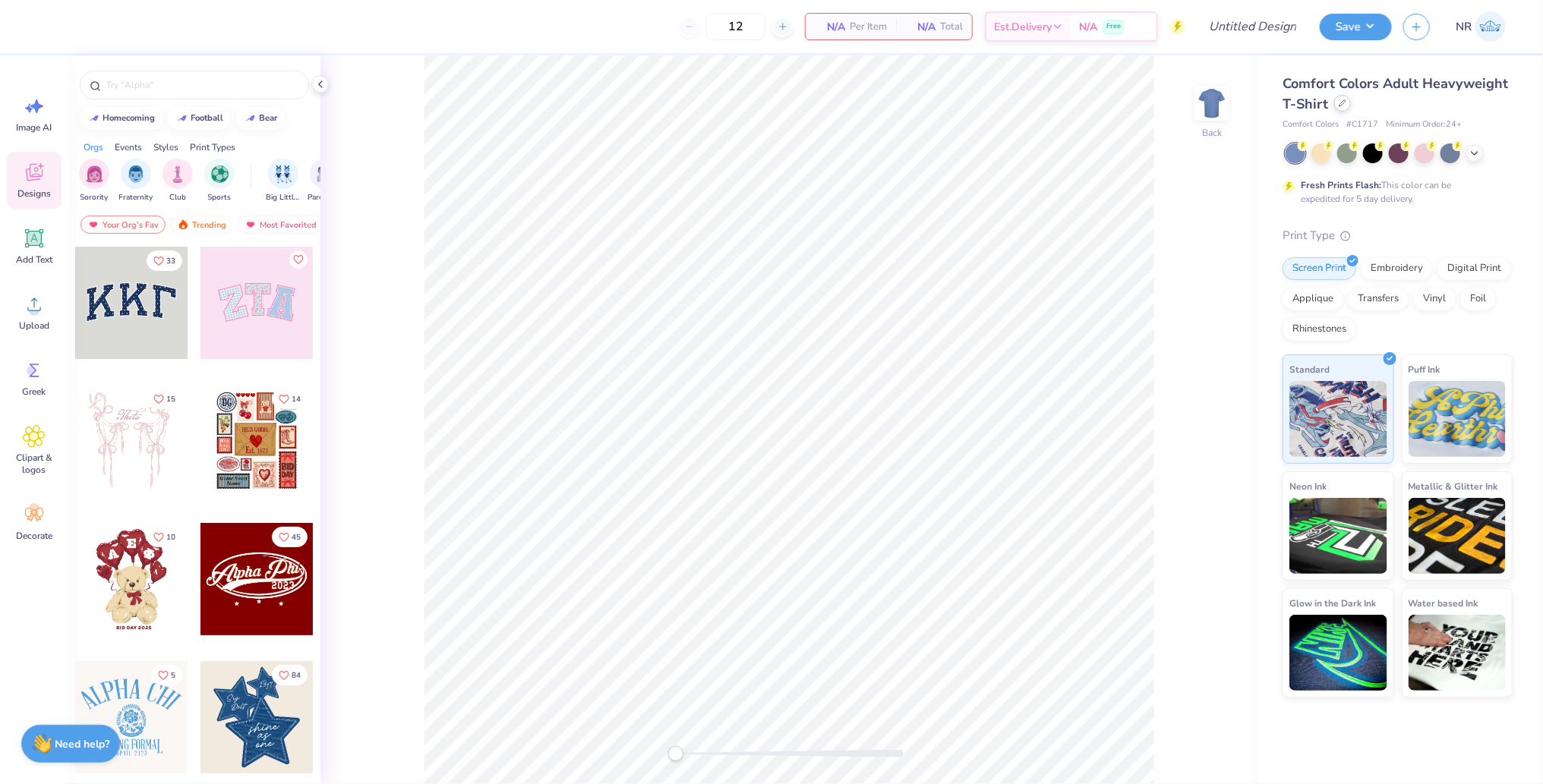
click at [1349, 106] on div at bounding box center [1342, 103] width 17 height 17
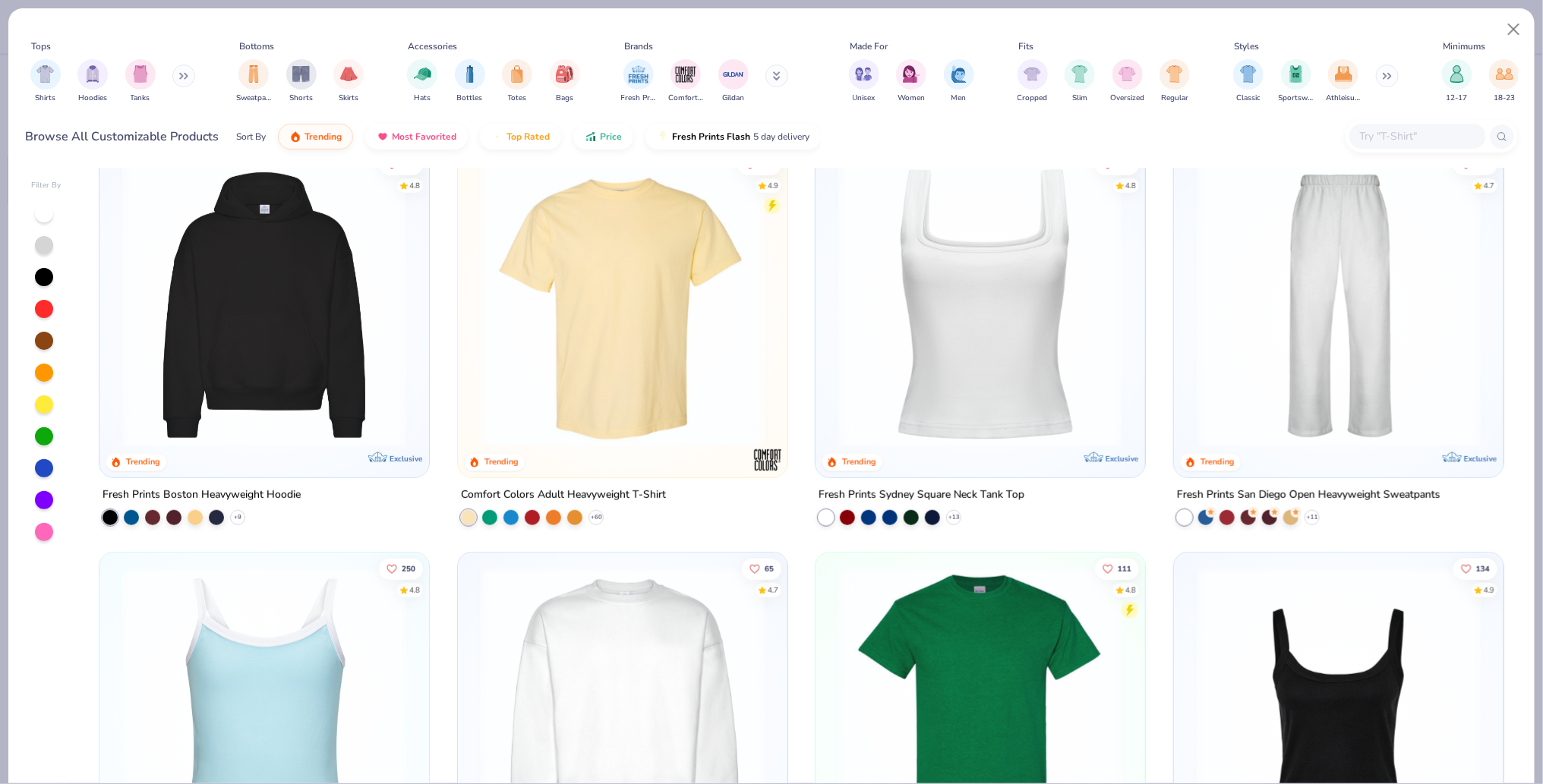
scroll to position [449, 0]
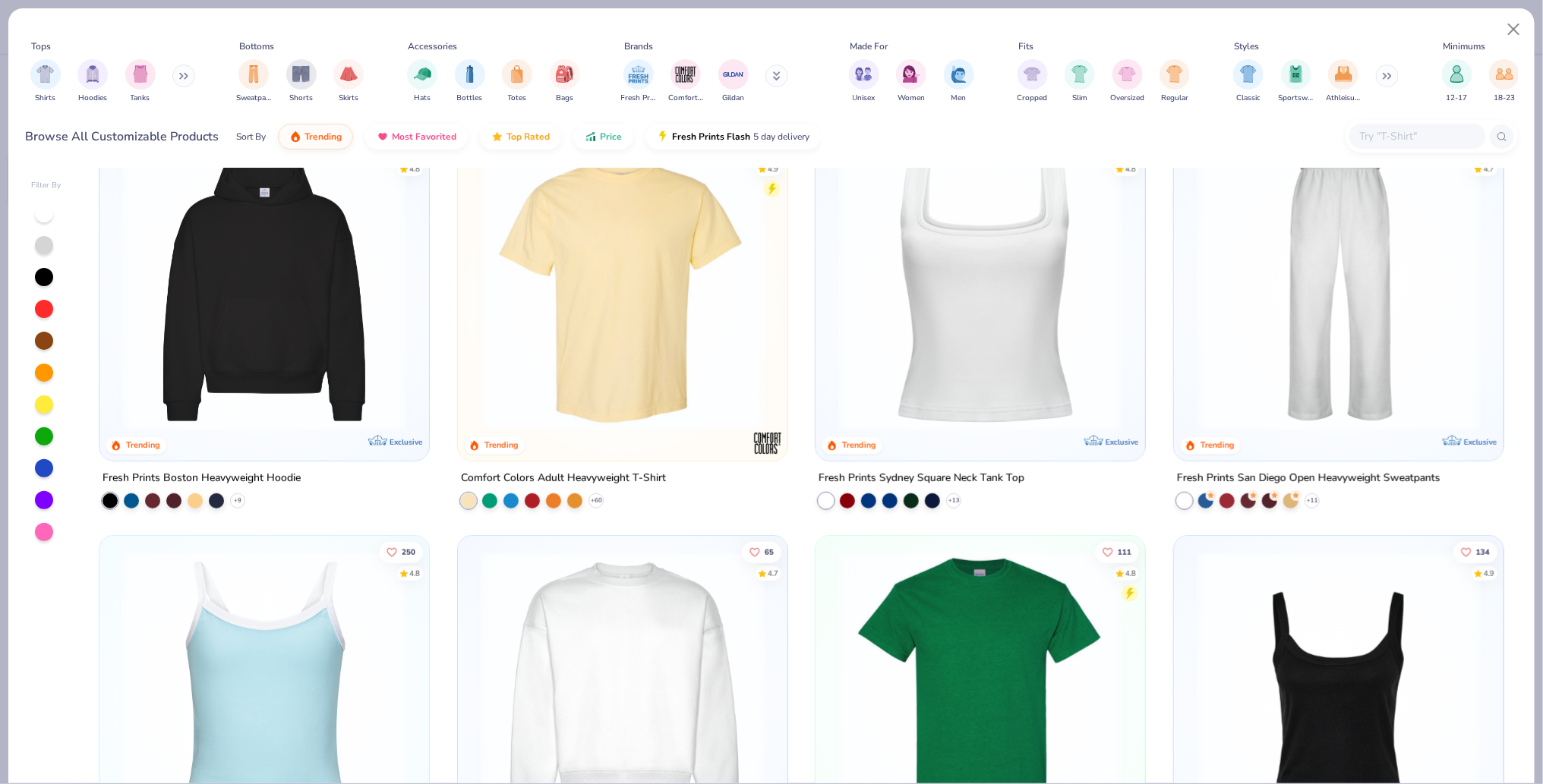
click at [597, 293] on img at bounding box center [623, 289] width 299 height 284
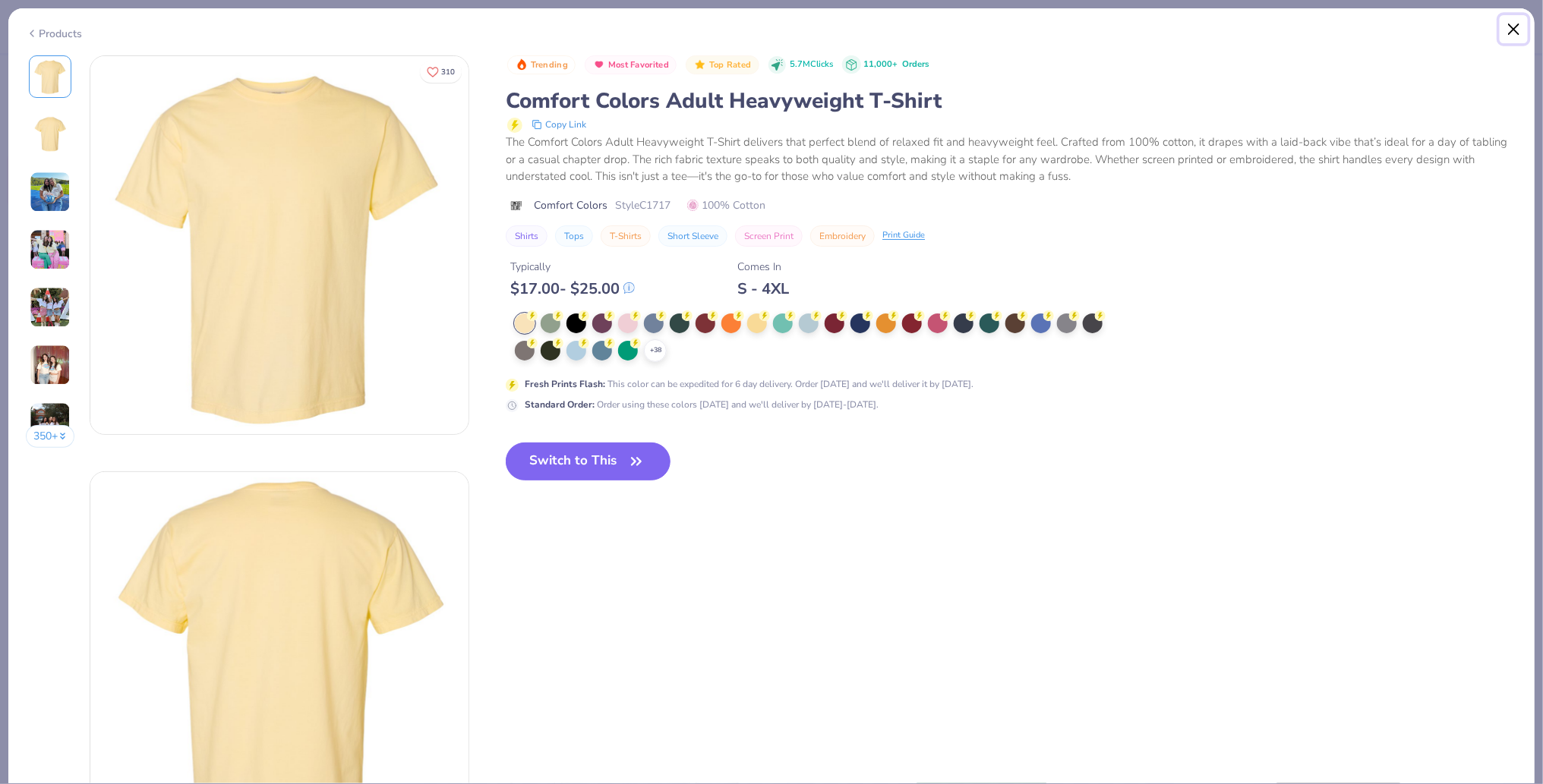
click at [1514, 29] on button "Close" at bounding box center [1514, 29] width 29 height 29
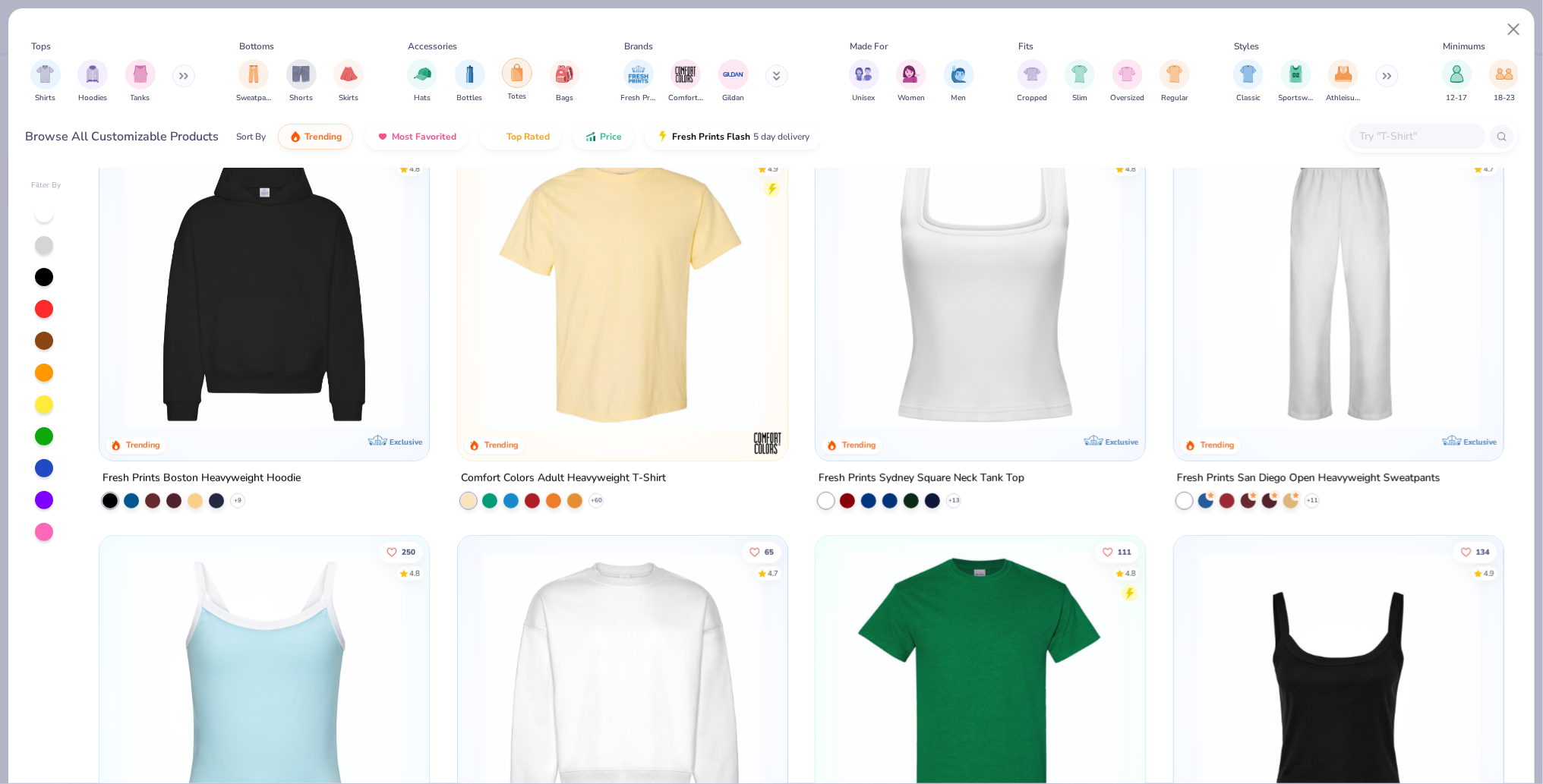
click at [516, 79] on img "filter for Totes" at bounding box center [517, 73] width 17 height 18
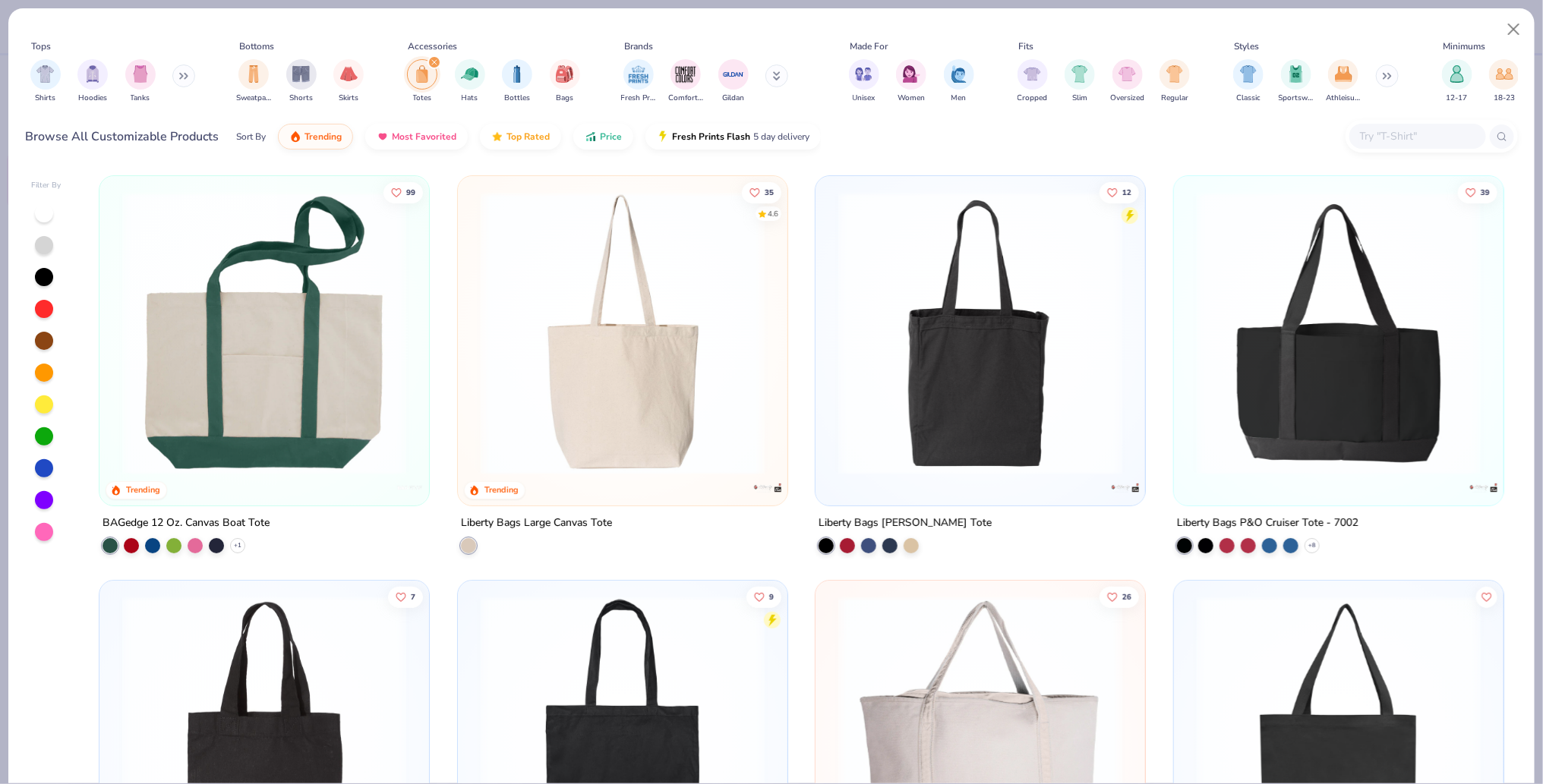
click at [543, 372] on img at bounding box center [623, 333] width 299 height 284
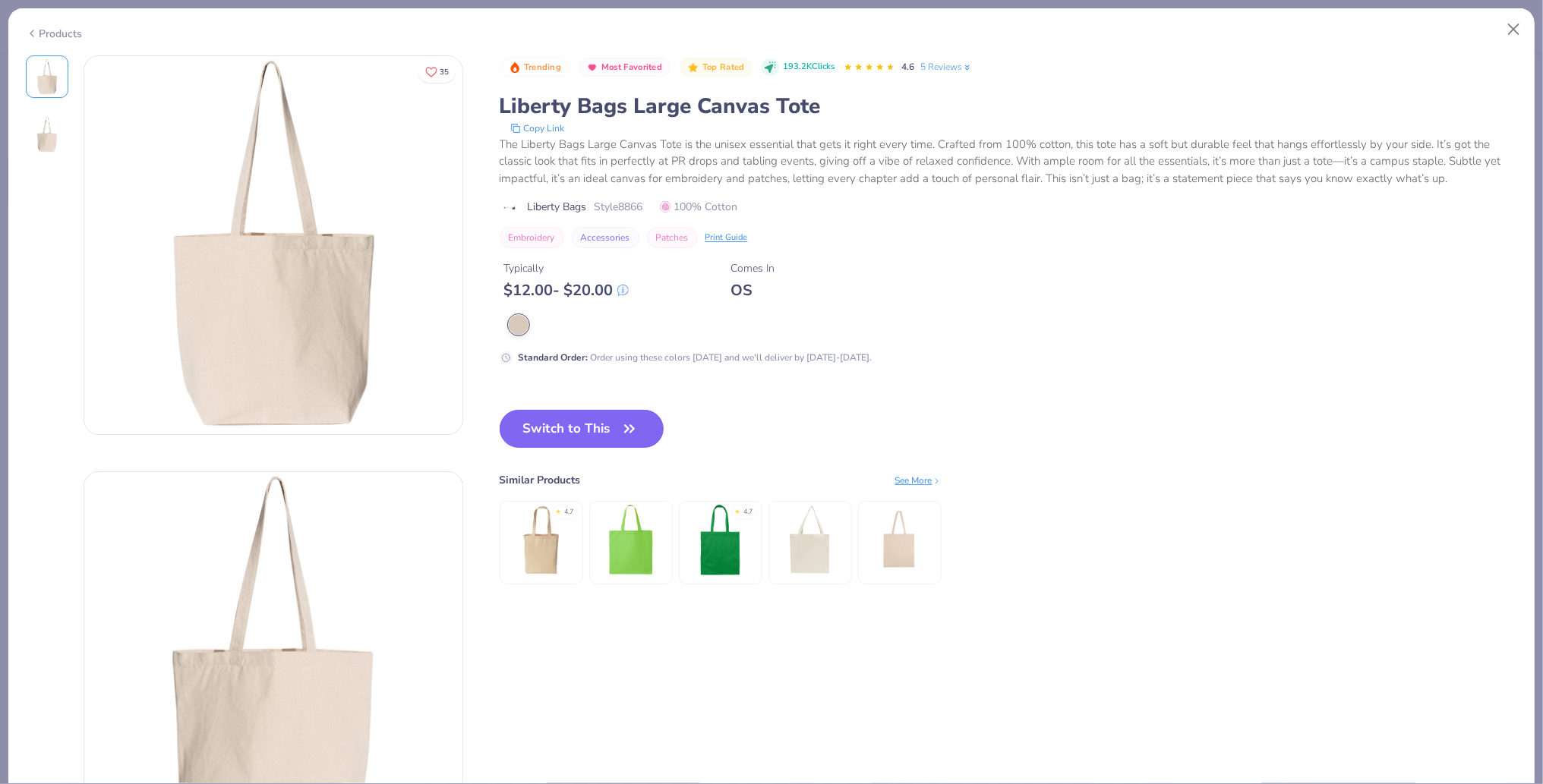
click at [624, 429] on icon "button" at bounding box center [630, 429] width 22 height 22
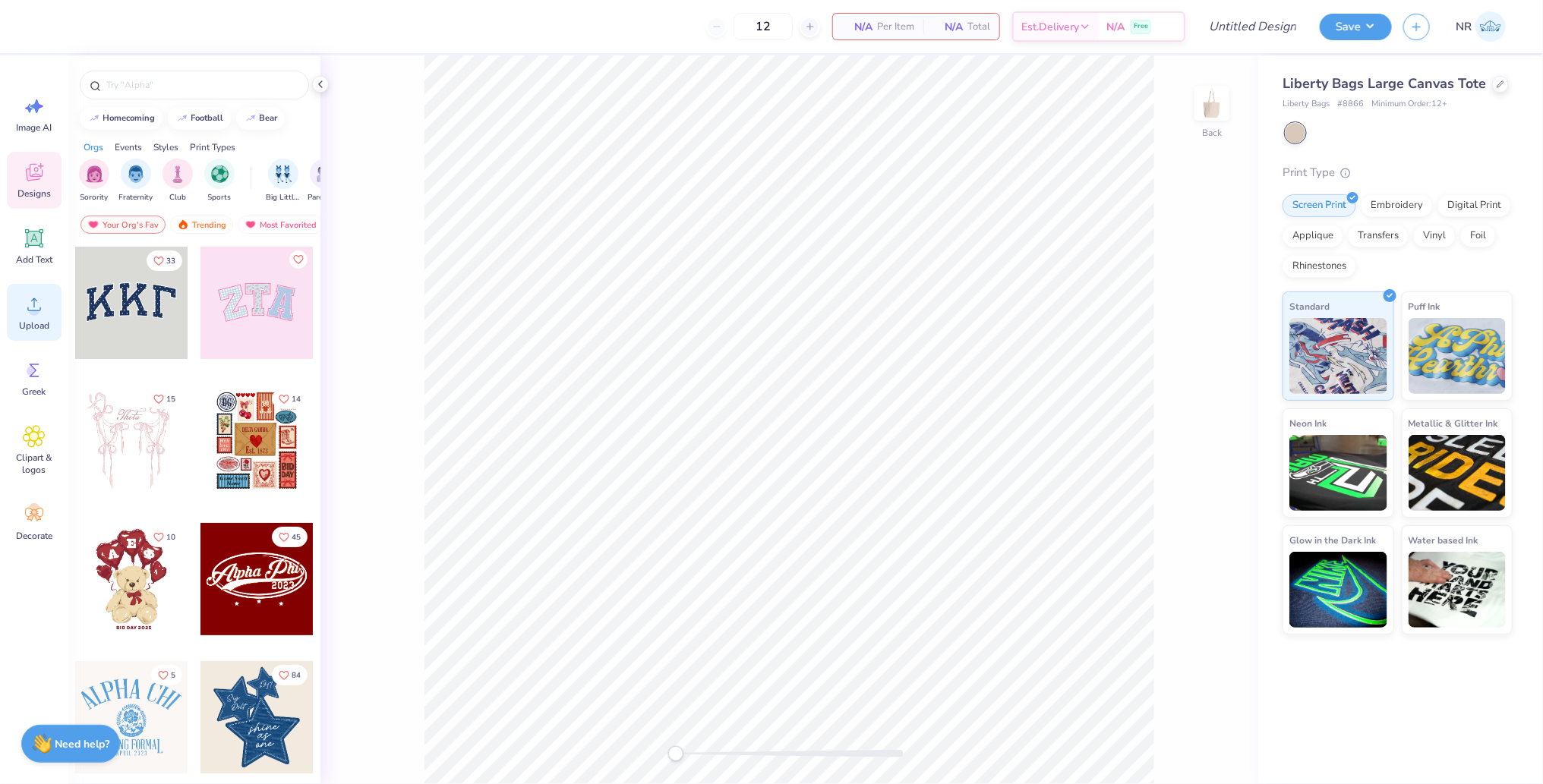
click at [32, 306] on circle at bounding box center [34, 310] width 11 height 11
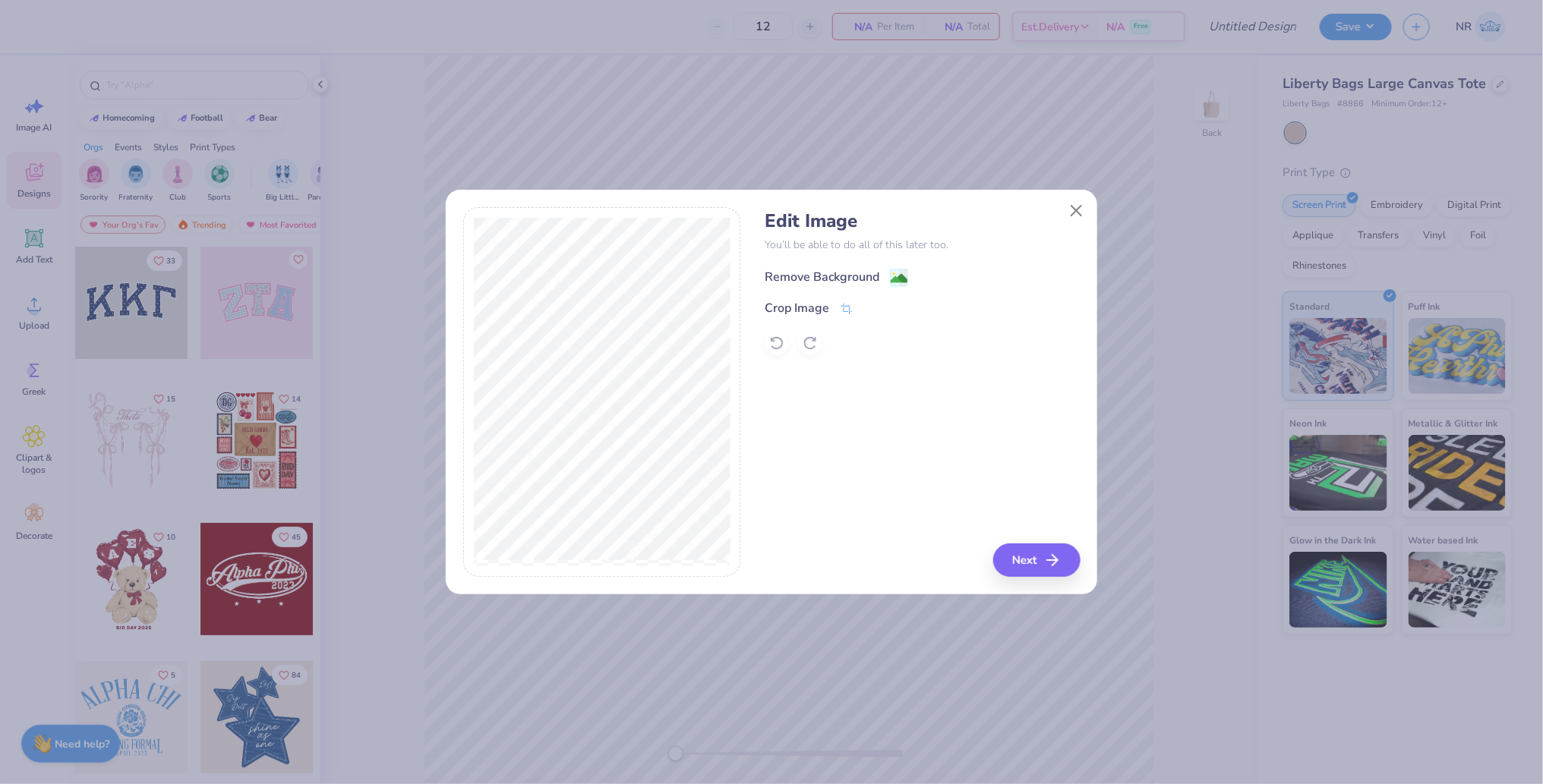
click at [891, 273] on g at bounding box center [900, 278] width 19 height 19
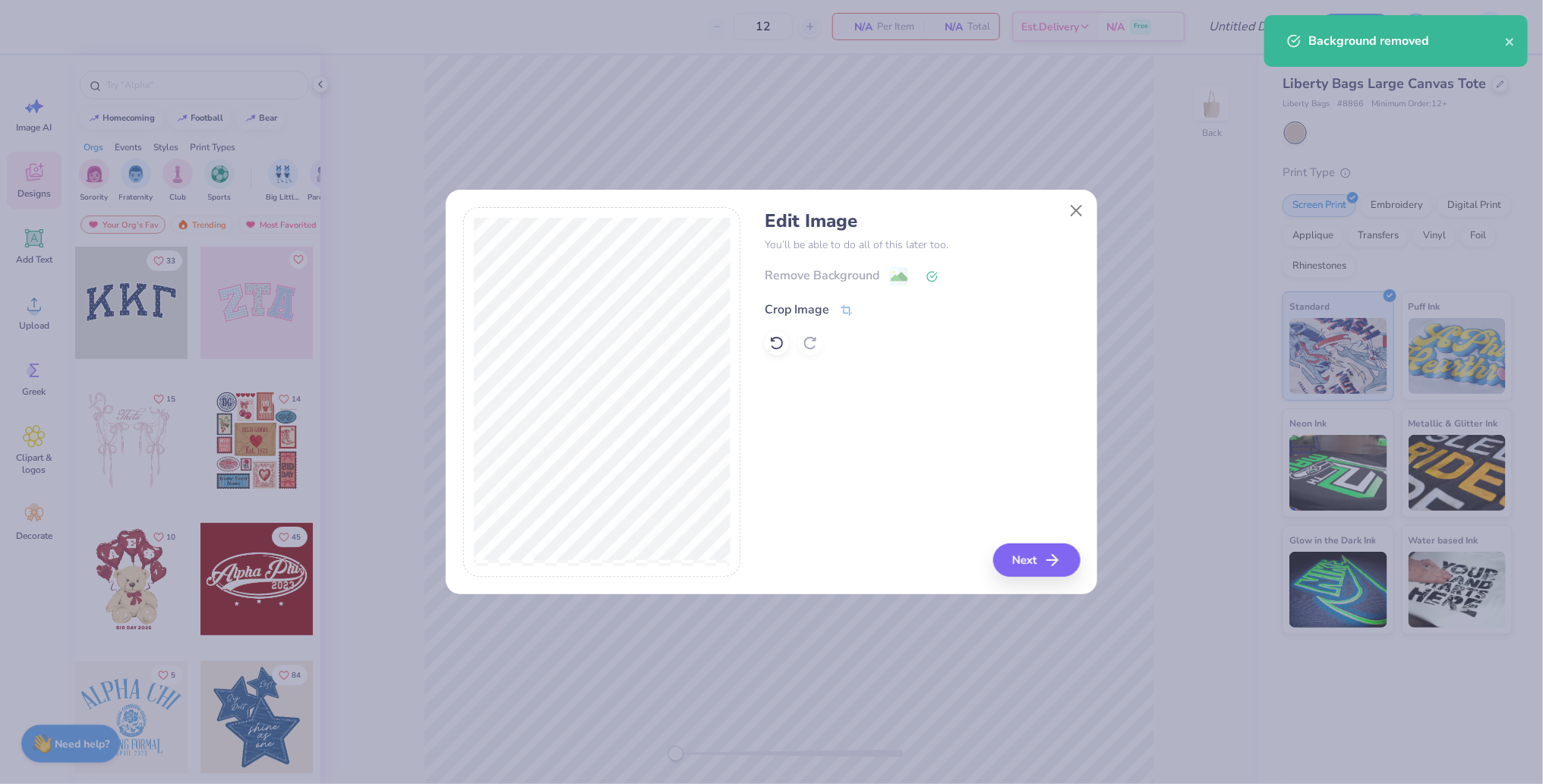
click at [827, 311] on div "Crop Image" at bounding box center [797, 310] width 65 height 19
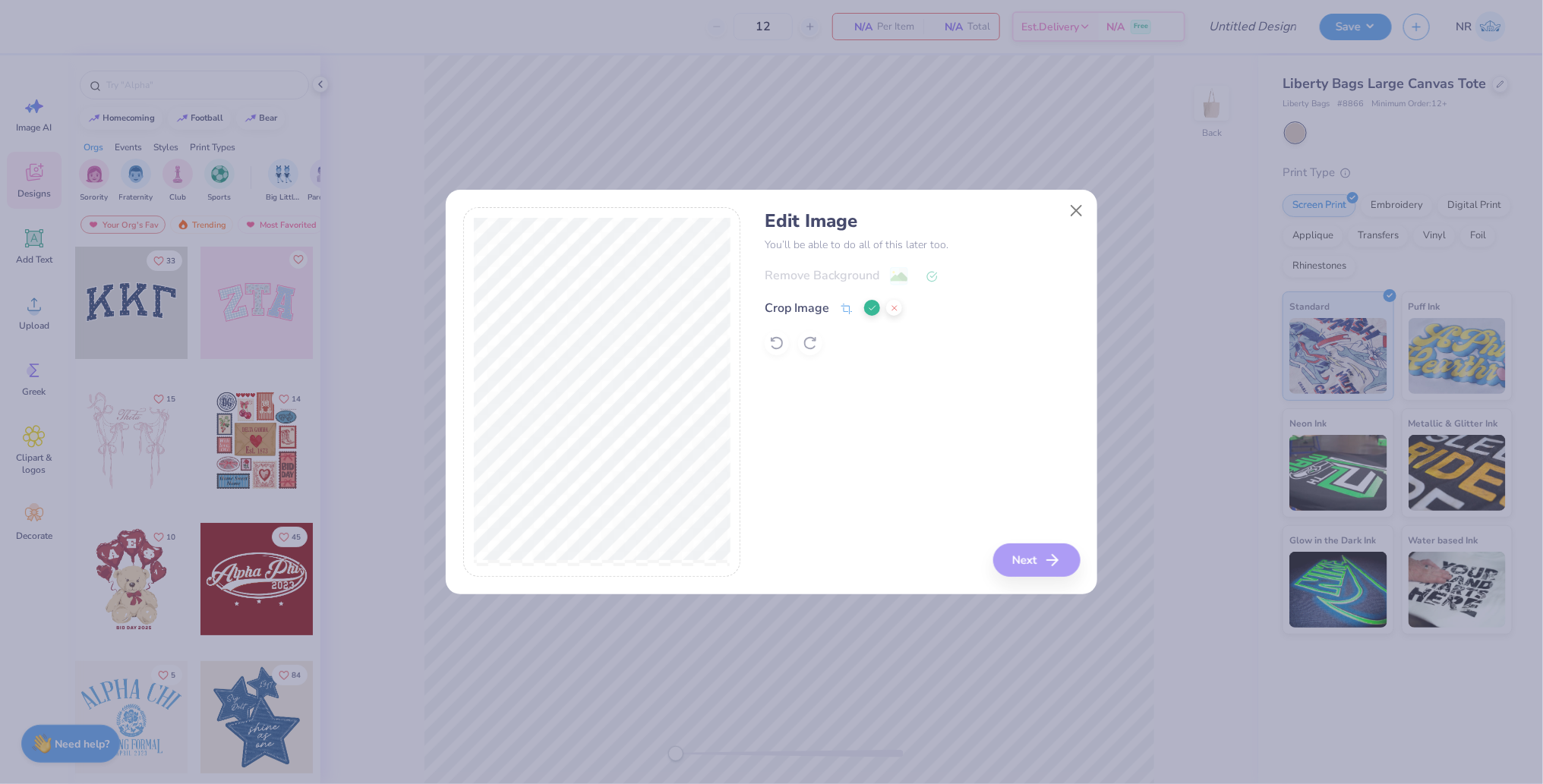
click at [871, 313] on button at bounding box center [872, 308] width 16 height 16
click at [905, 275] on image at bounding box center [899, 279] width 17 height 17
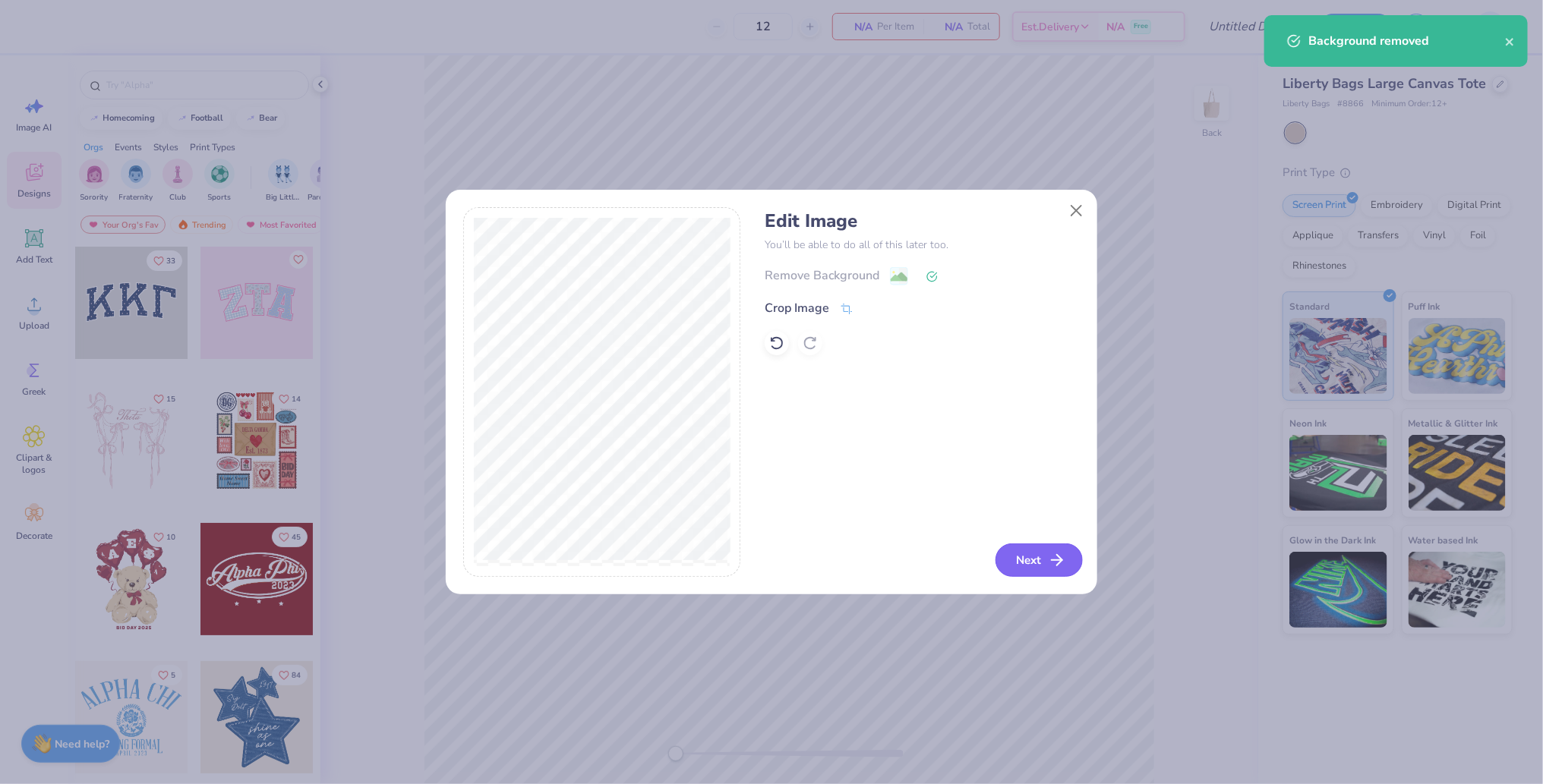
click at [1040, 550] on button "Next" at bounding box center [1039, 559] width 87 height 33
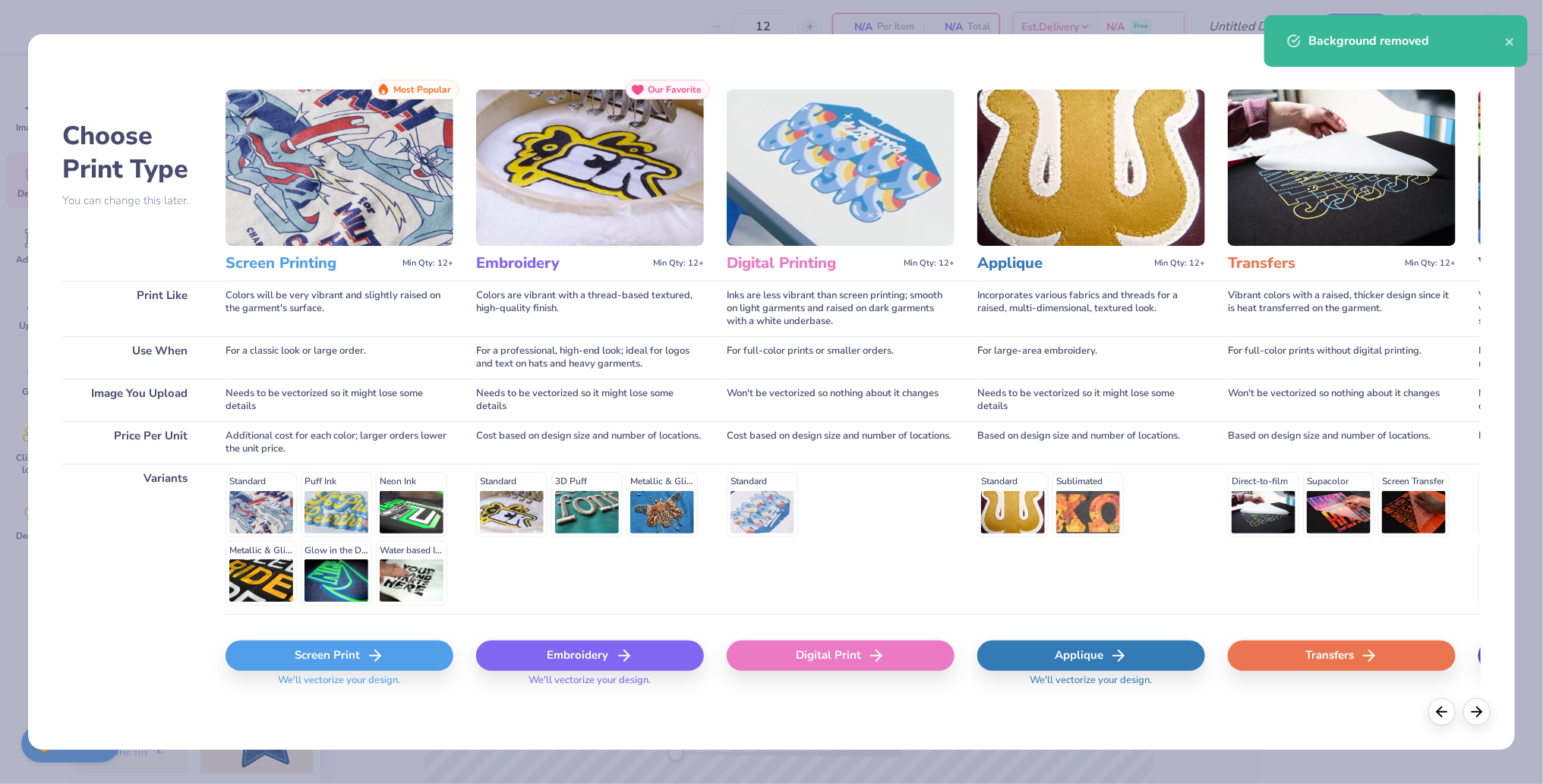
click at [400, 643] on div "Screen Print" at bounding box center [339, 655] width 228 height 30
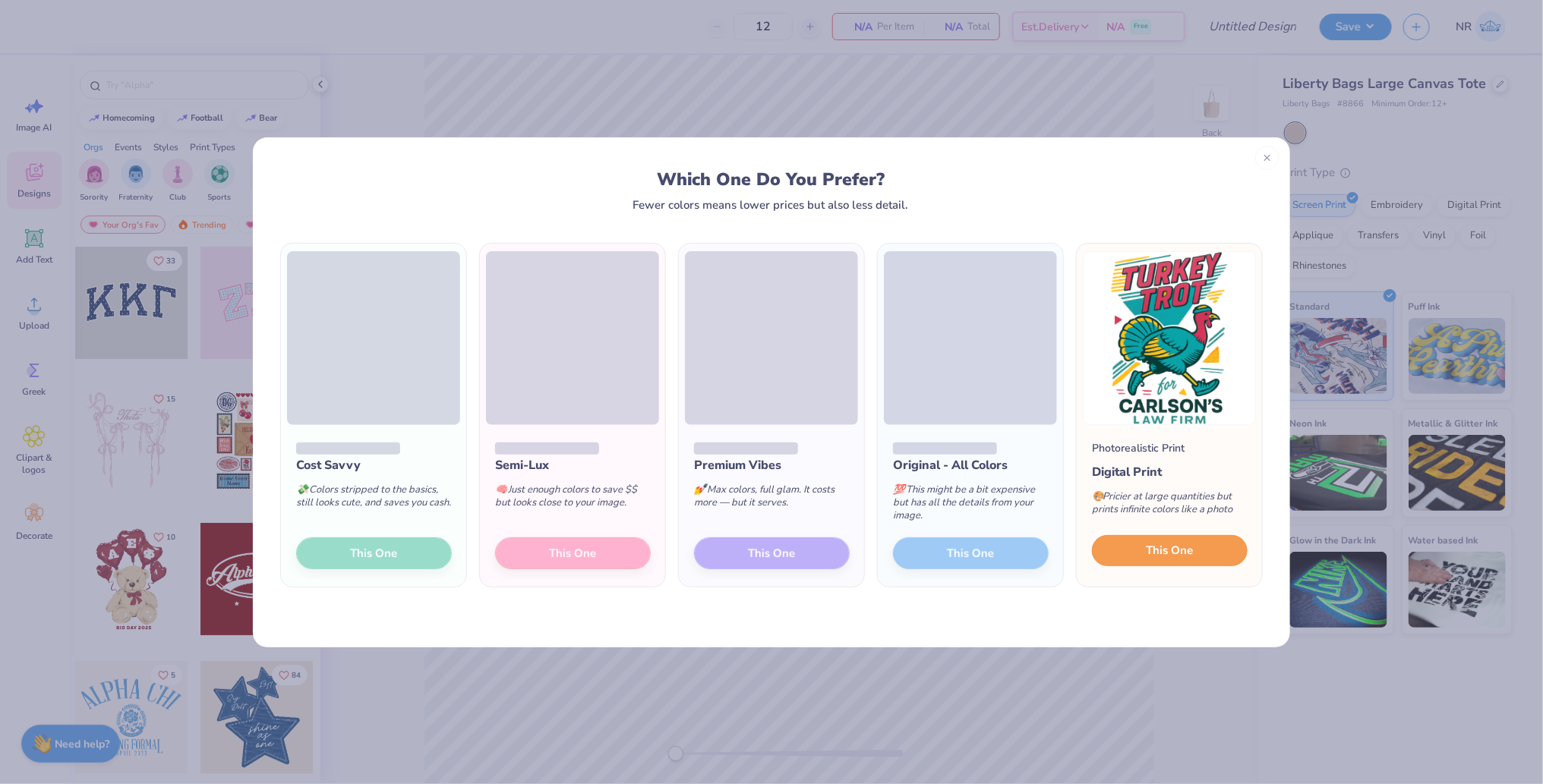
click at [1123, 538] on button "This One" at bounding box center [1170, 551] width 156 height 32
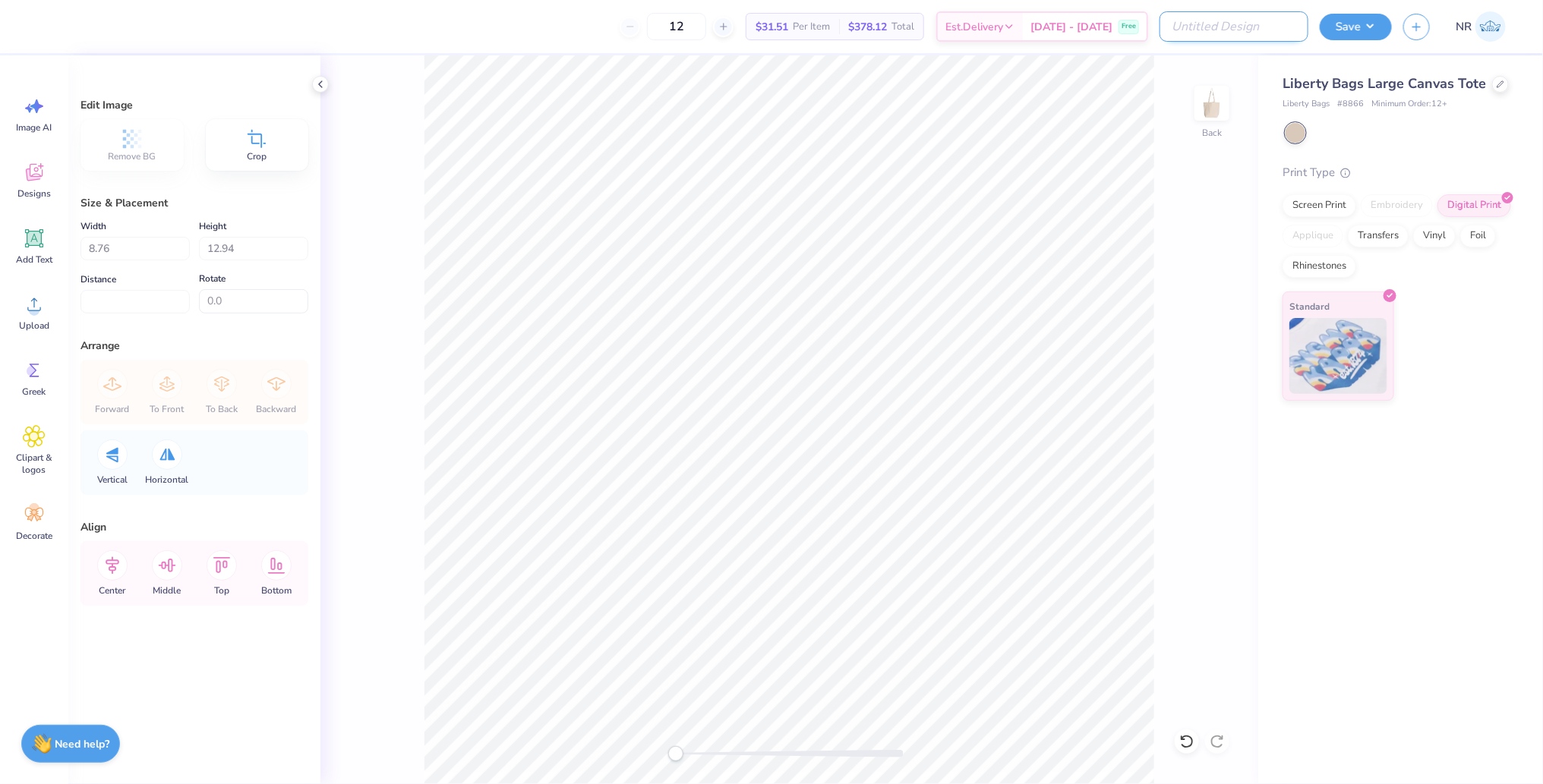
click at [1277, 32] on input "Design Title" at bounding box center [1233, 26] width 149 height 30
type input "tt totebag"
click at [1340, 10] on div "Save NR" at bounding box center [1431, 26] width 223 height 53
click at [1358, 36] on button "Save" at bounding box center [1355, 25] width 72 height 26
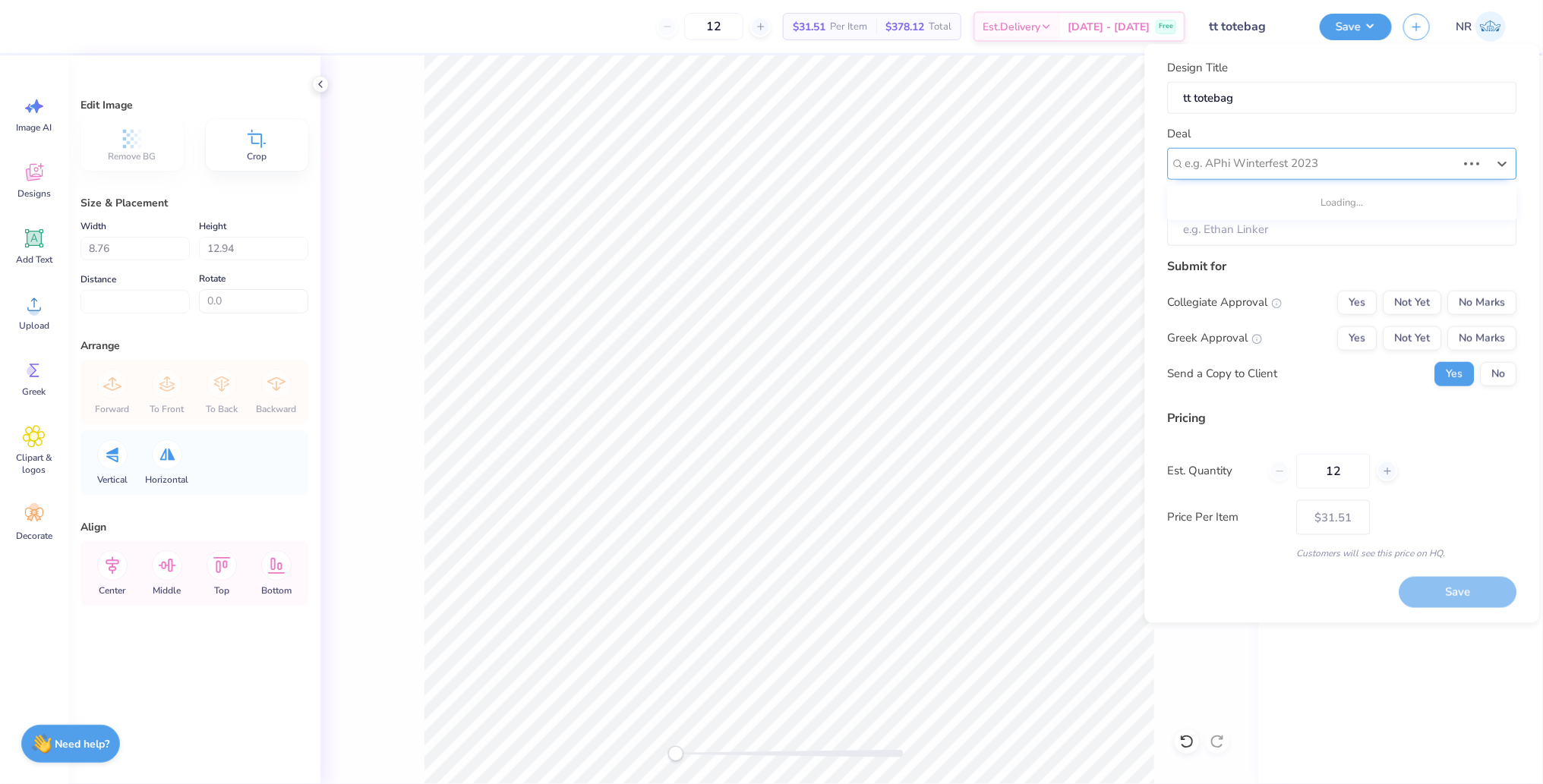
click at [1305, 159] on div at bounding box center [1321, 164] width 272 height 21
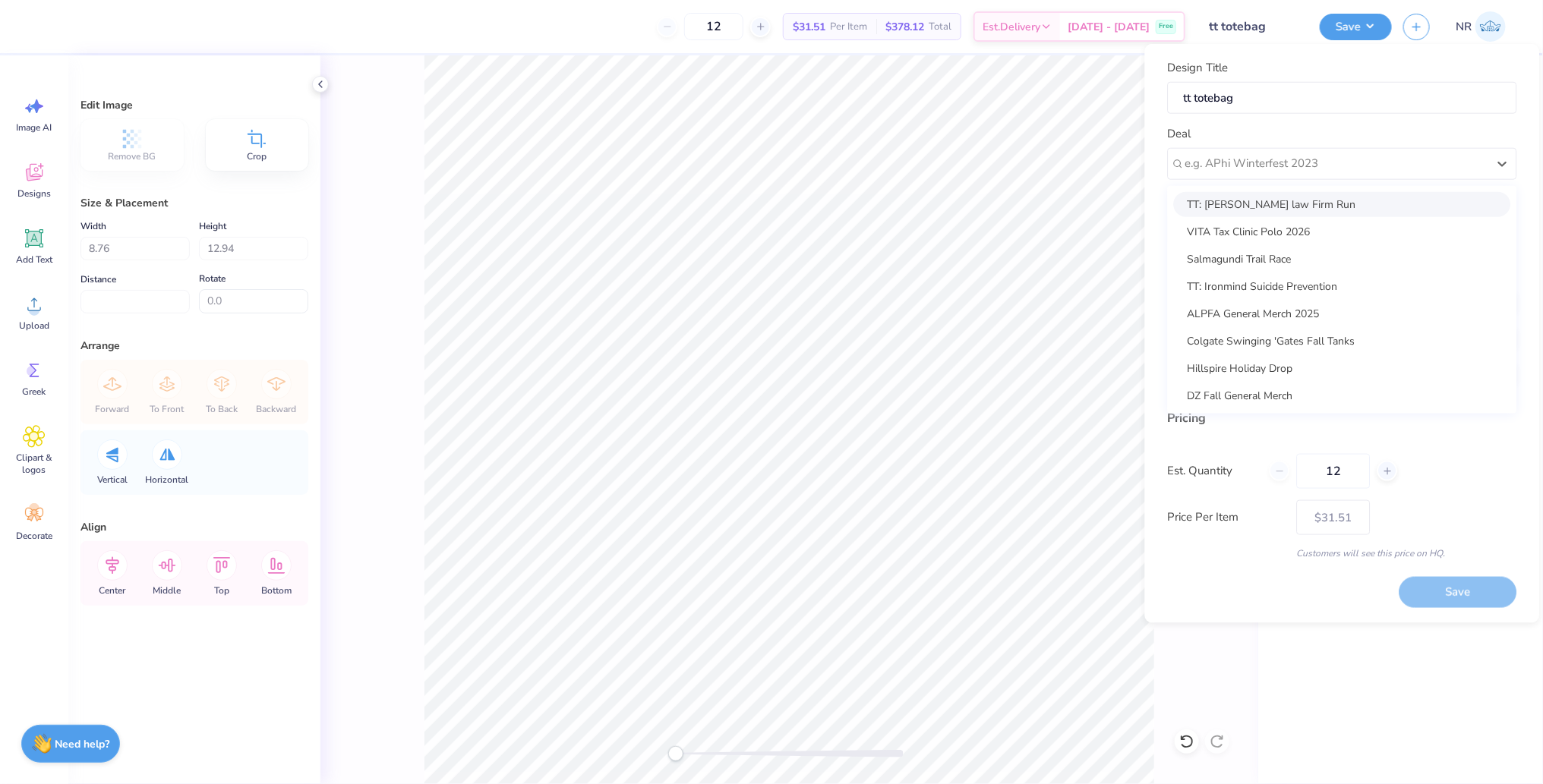
click at [1289, 199] on div "TT: Carlson law Firm Run" at bounding box center [1342, 204] width 337 height 25
type input "Natalie R"
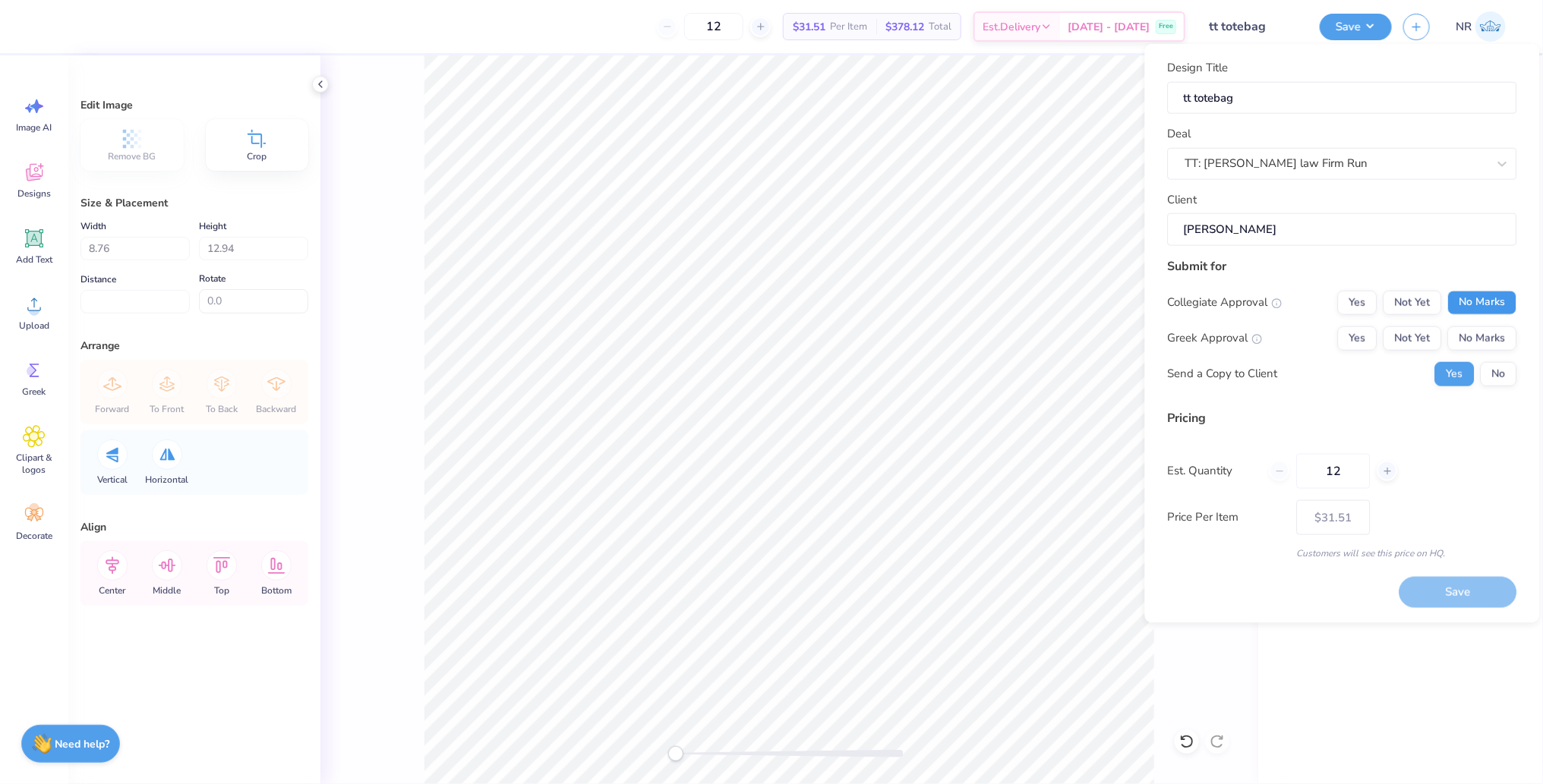
click at [1480, 297] on button "No Marks" at bounding box center [1483, 302] width 69 height 24
click at [1480, 326] on button "No Marks" at bounding box center [1483, 337] width 69 height 24
type input "$31.51"
click at [1495, 368] on button "No" at bounding box center [1498, 373] width 36 height 24
click at [1340, 468] on input "12" at bounding box center [1333, 470] width 73 height 35
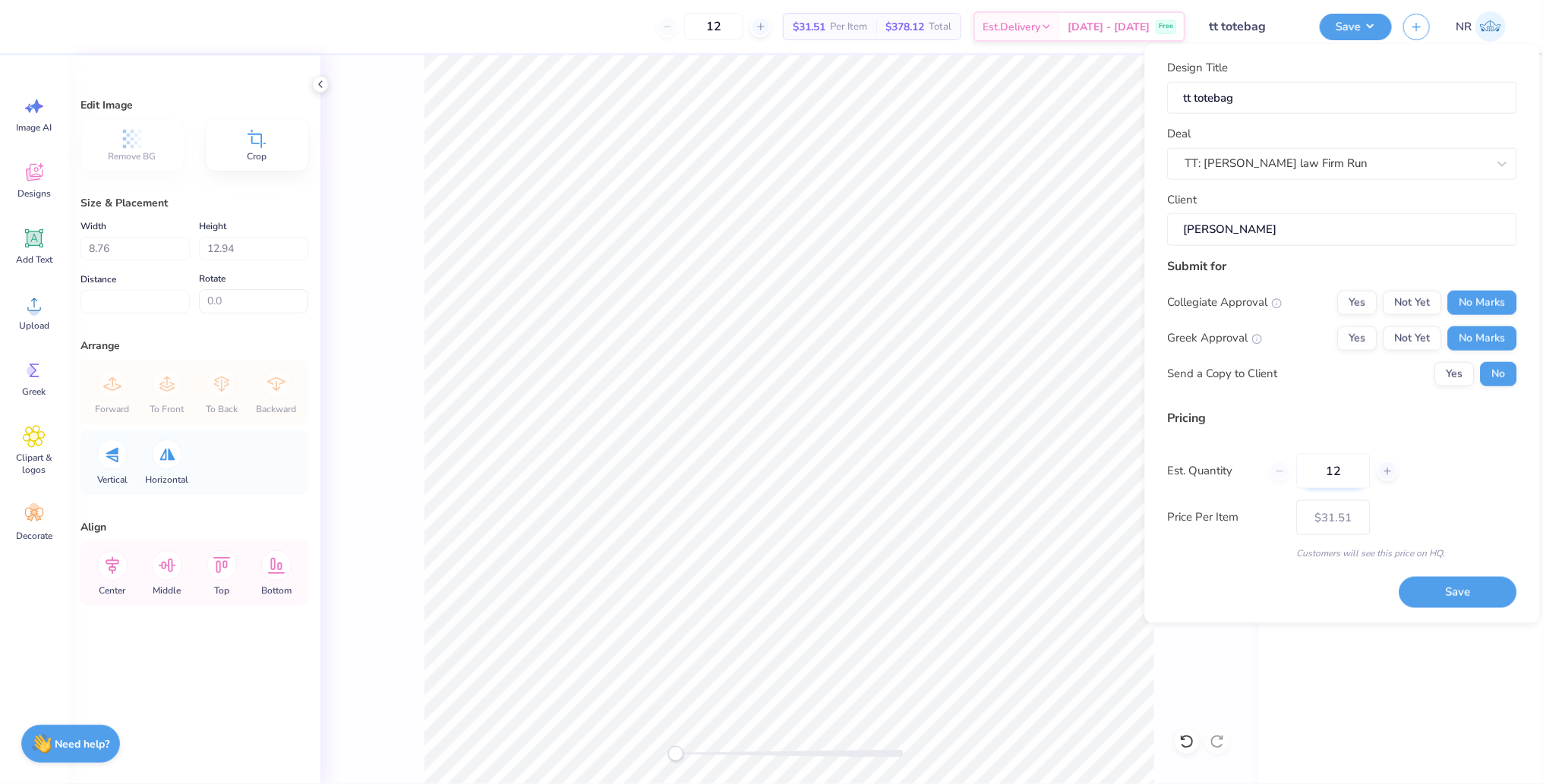
type input "1"
type input "50"
type input "$24.25"
type input "50"
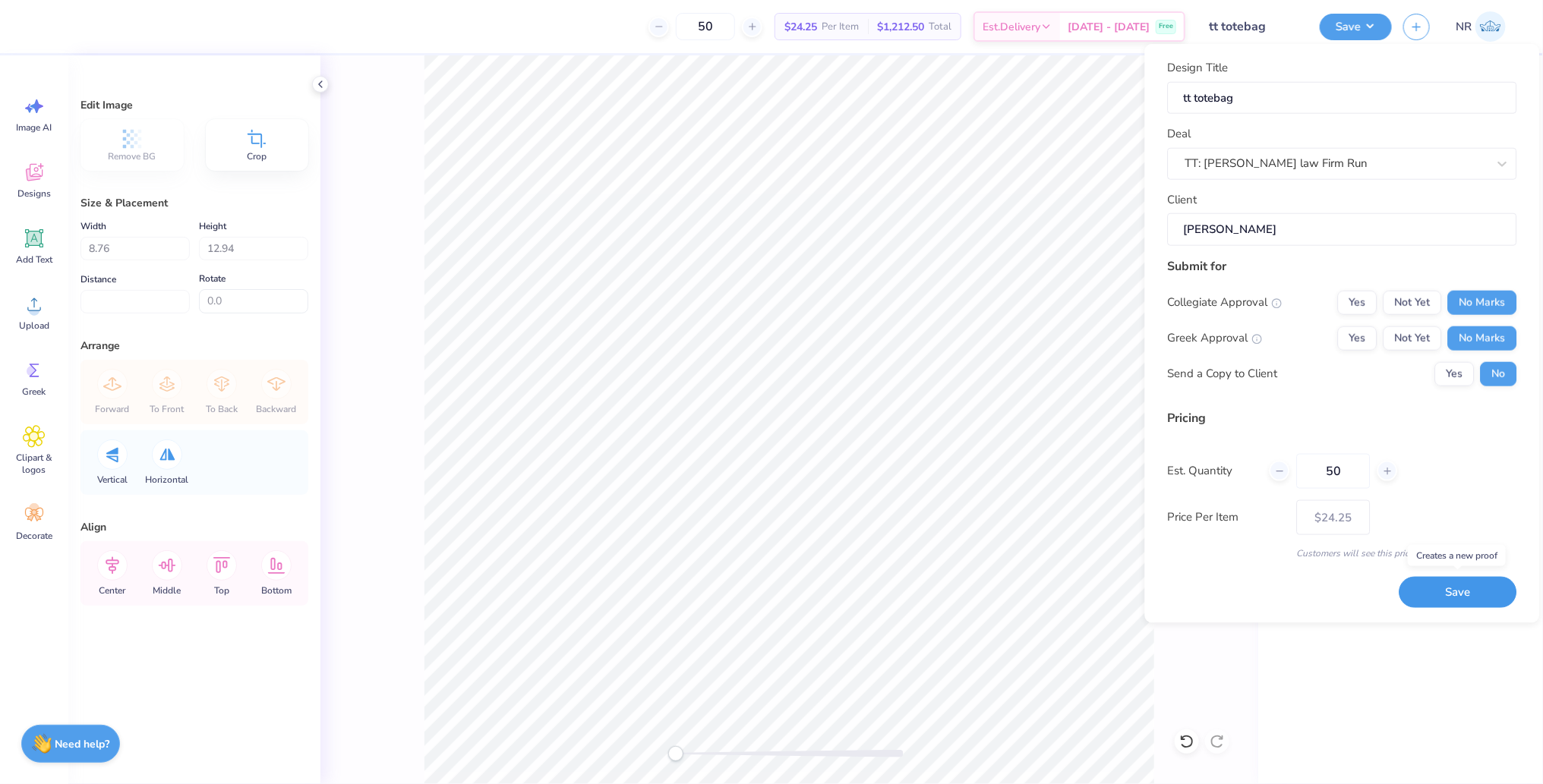
click at [1458, 586] on button "Save" at bounding box center [1458, 593] width 117 height 31
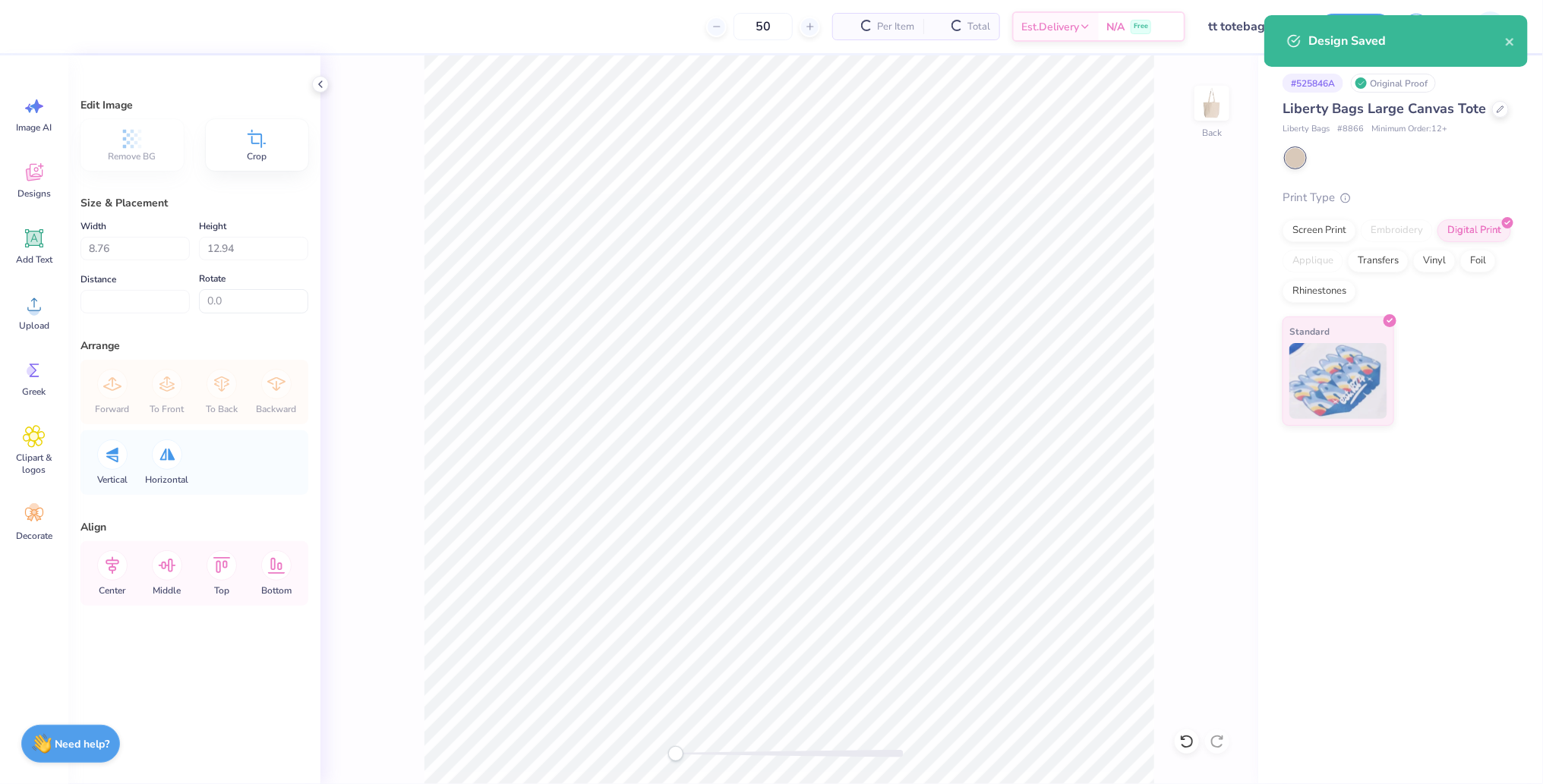
type input "– –"
click at [1507, 39] on icon "close" at bounding box center [1510, 42] width 8 height 8
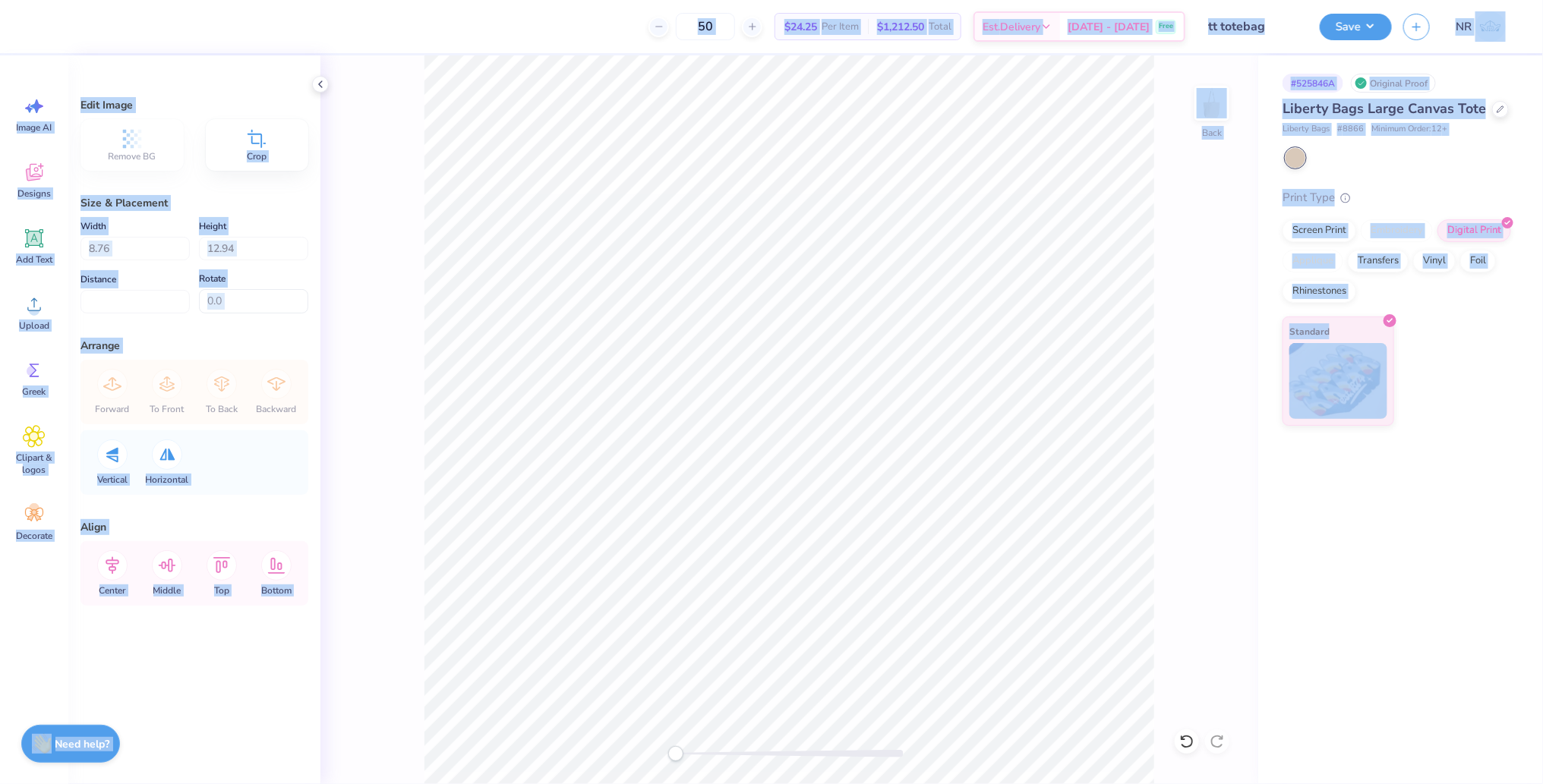
drag, startPoint x: 969, startPoint y: 4, endPoint x: 928, endPoint y: -8, distance: 42.7
click at [928, 0] on html "50 $24.25 Per Item $1,212.50 Total Est. Delivery Oct 9 - 12 Free Design Title t…" at bounding box center [771, 392] width 1543 height 784
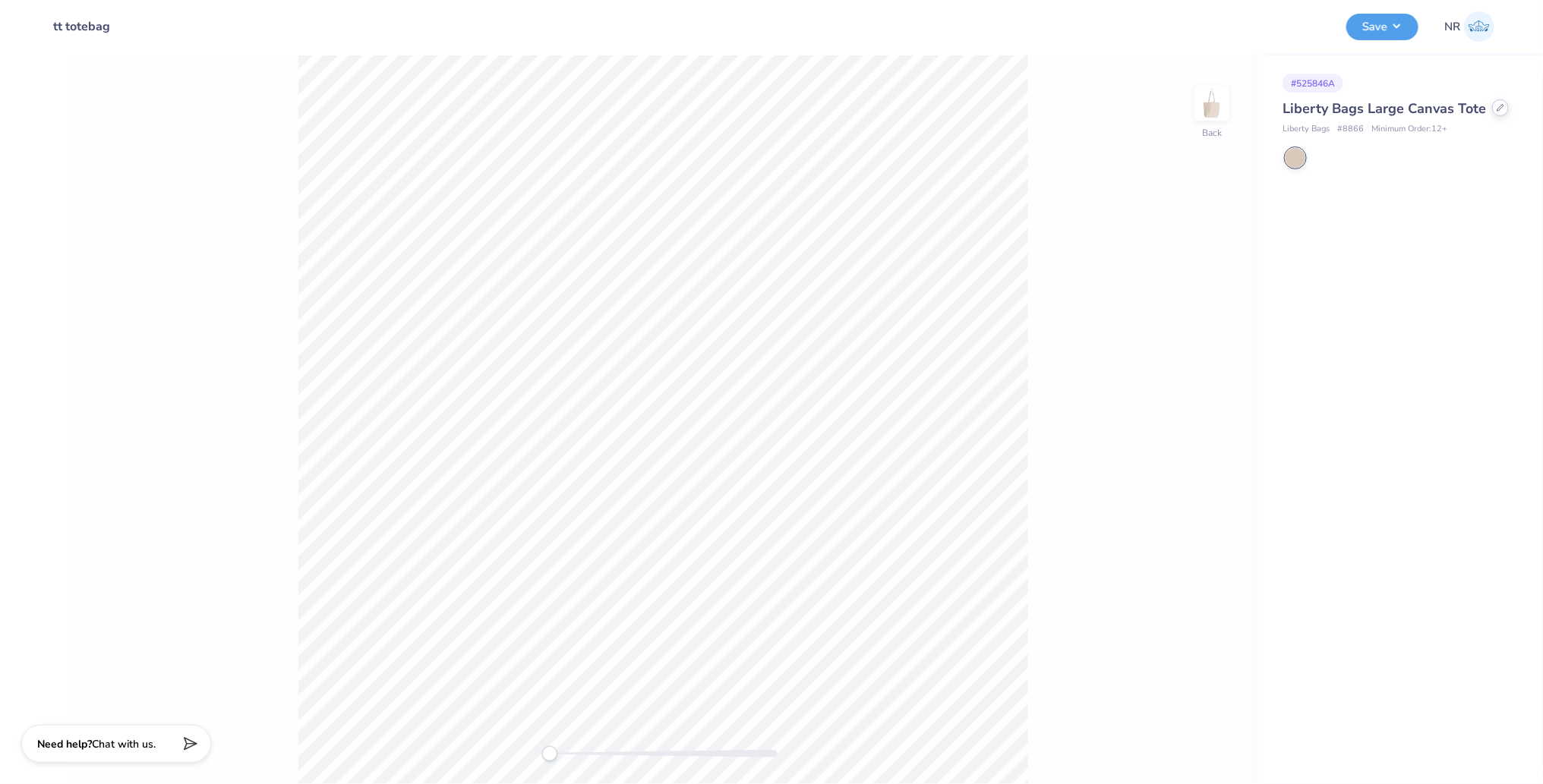
click at [1497, 113] on div at bounding box center [1501, 108] width 17 height 17
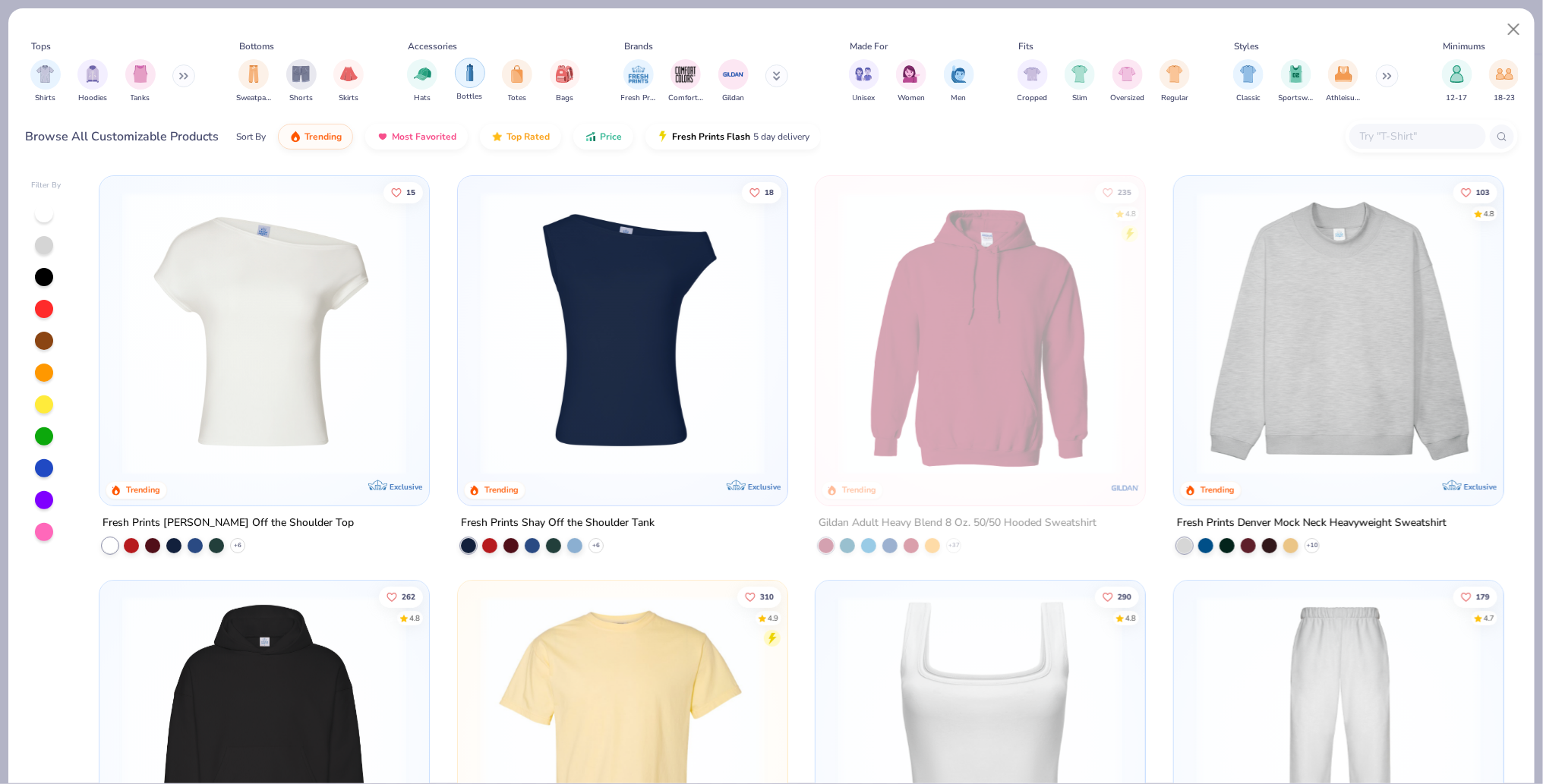
click at [470, 74] on img "filter for Bottles" at bounding box center [470, 73] width 17 height 18
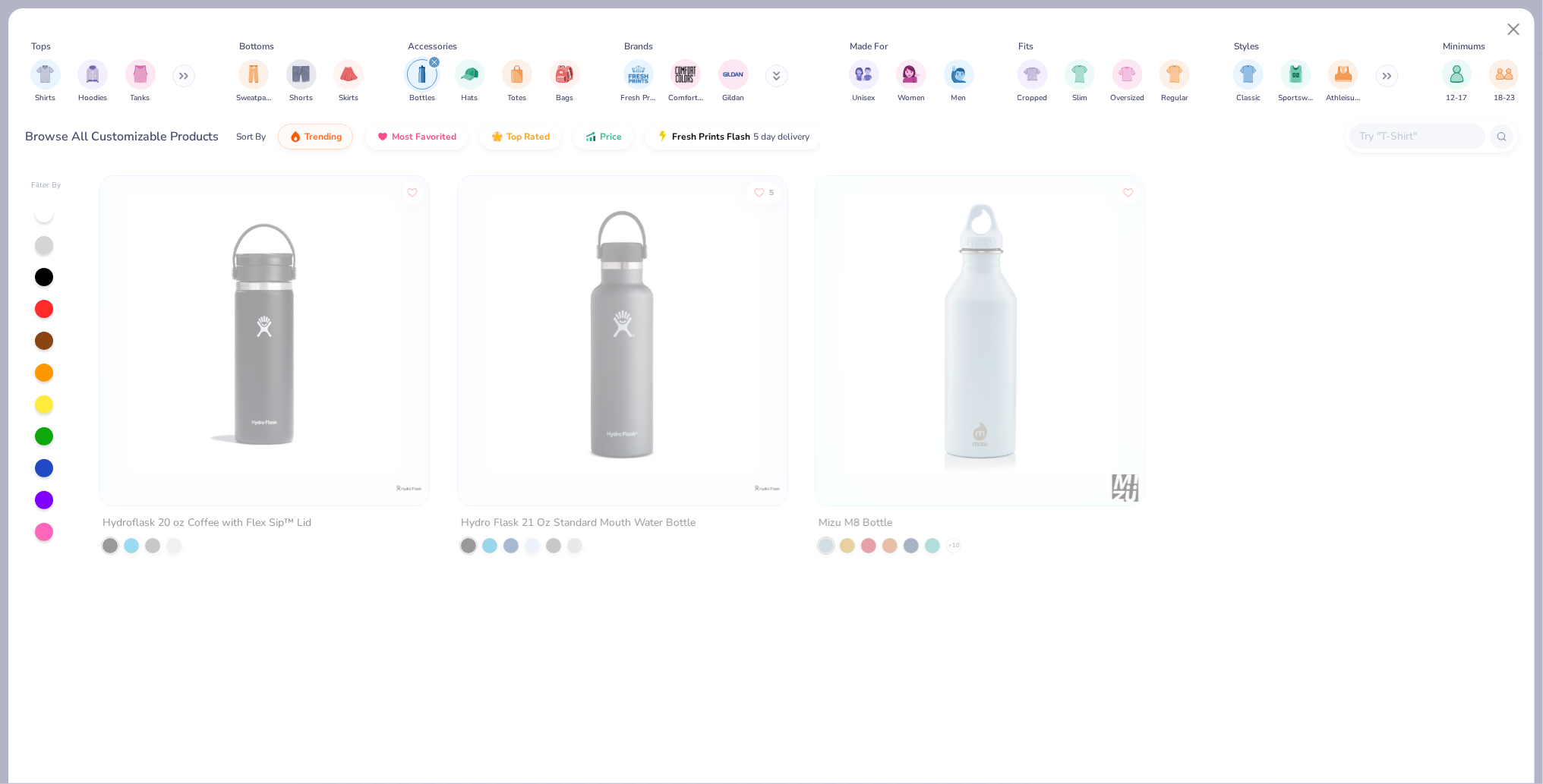
click at [432, 63] on icon "filter for Bottles" at bounding box center [435, 63] width 5 height 5
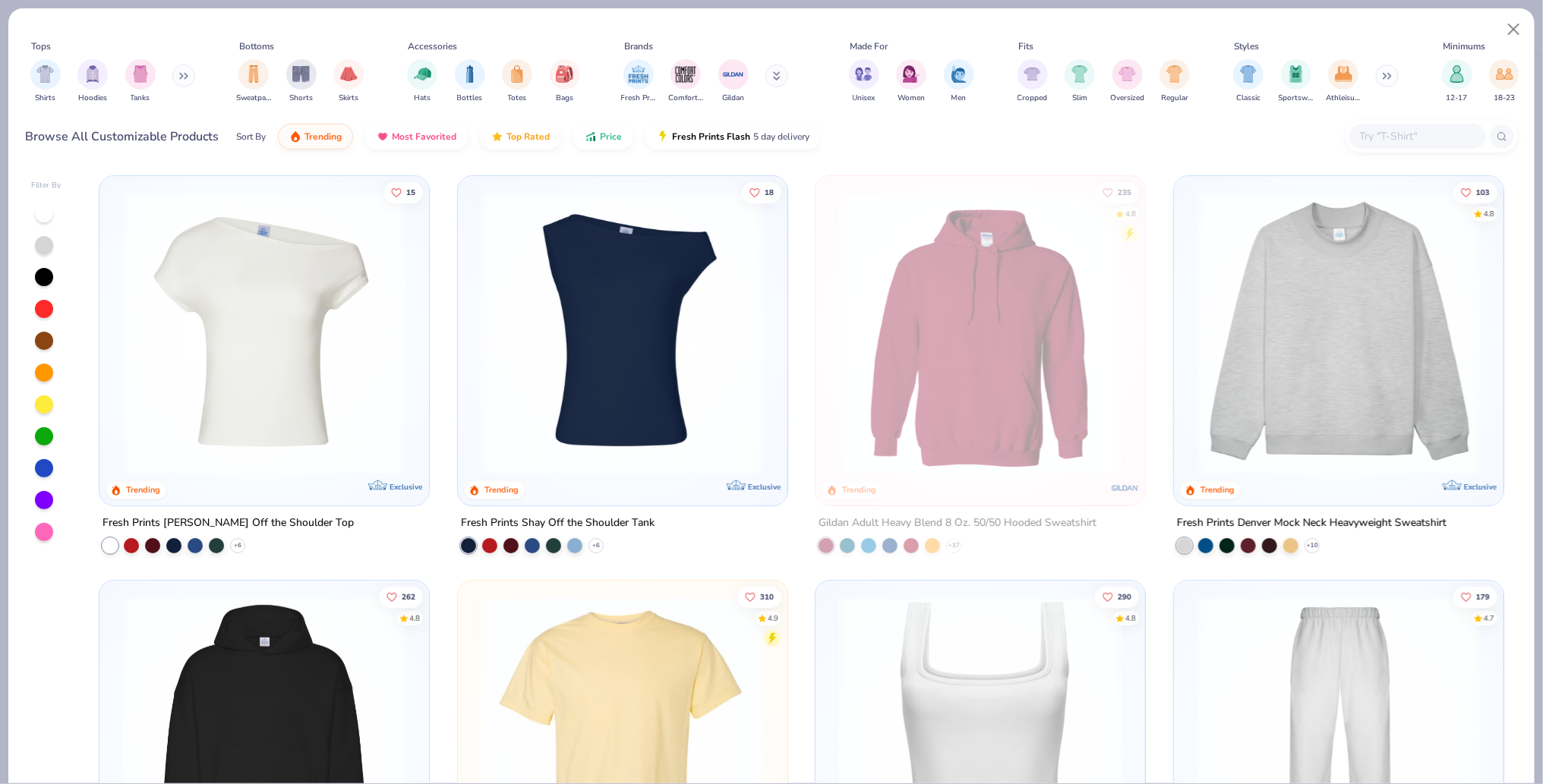
click at [1420, 146] on div at bounding box center [1417, 136] width 137 height 25
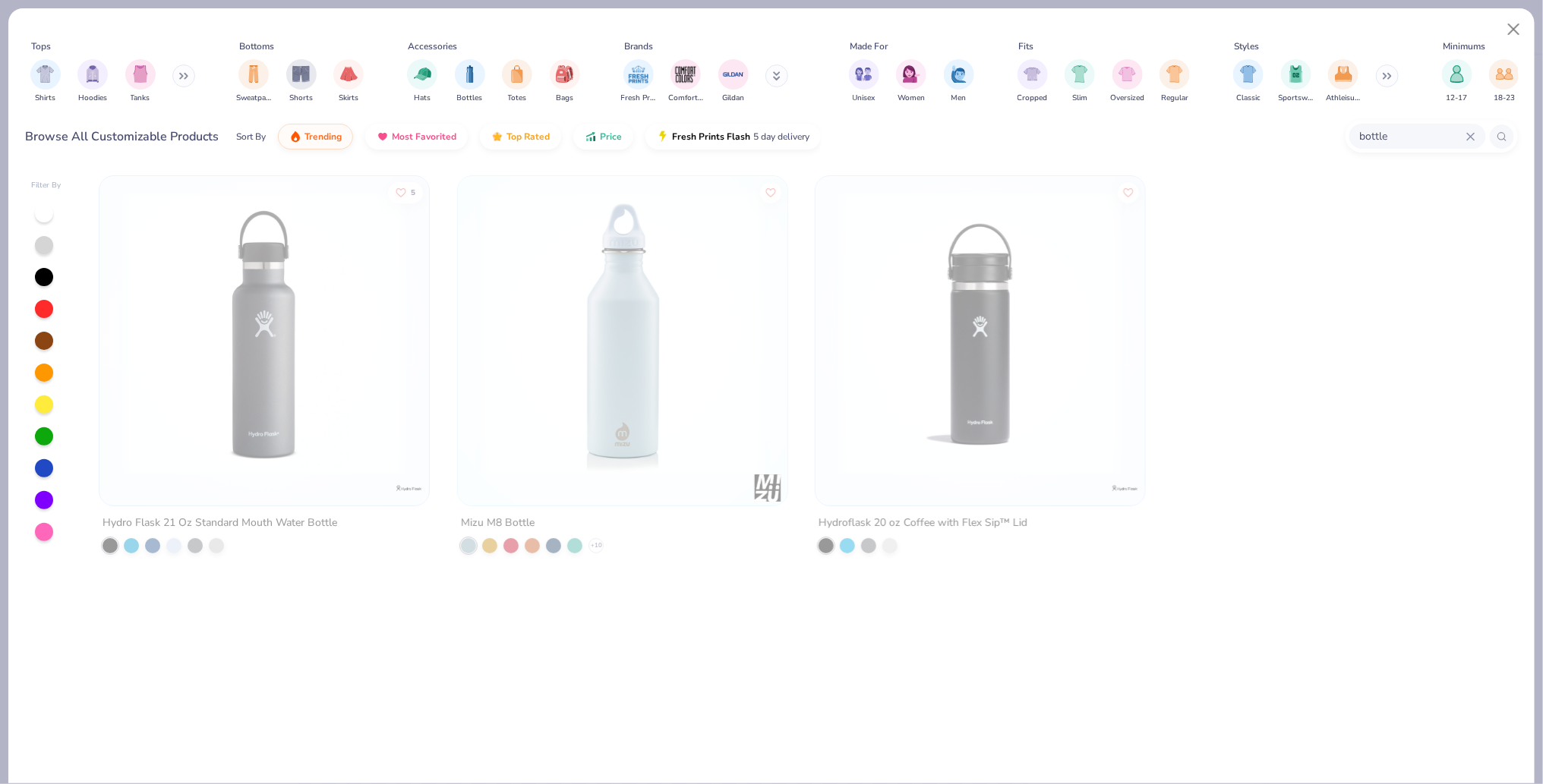
click at [1391, 136] on input "bottle" at bounding box center [1413, 136] width 108 height 18
click at [1391, 136] on input "bottle" at bounding box center [1372, 136] width 190 height 18
type input "b"
type input "cup"
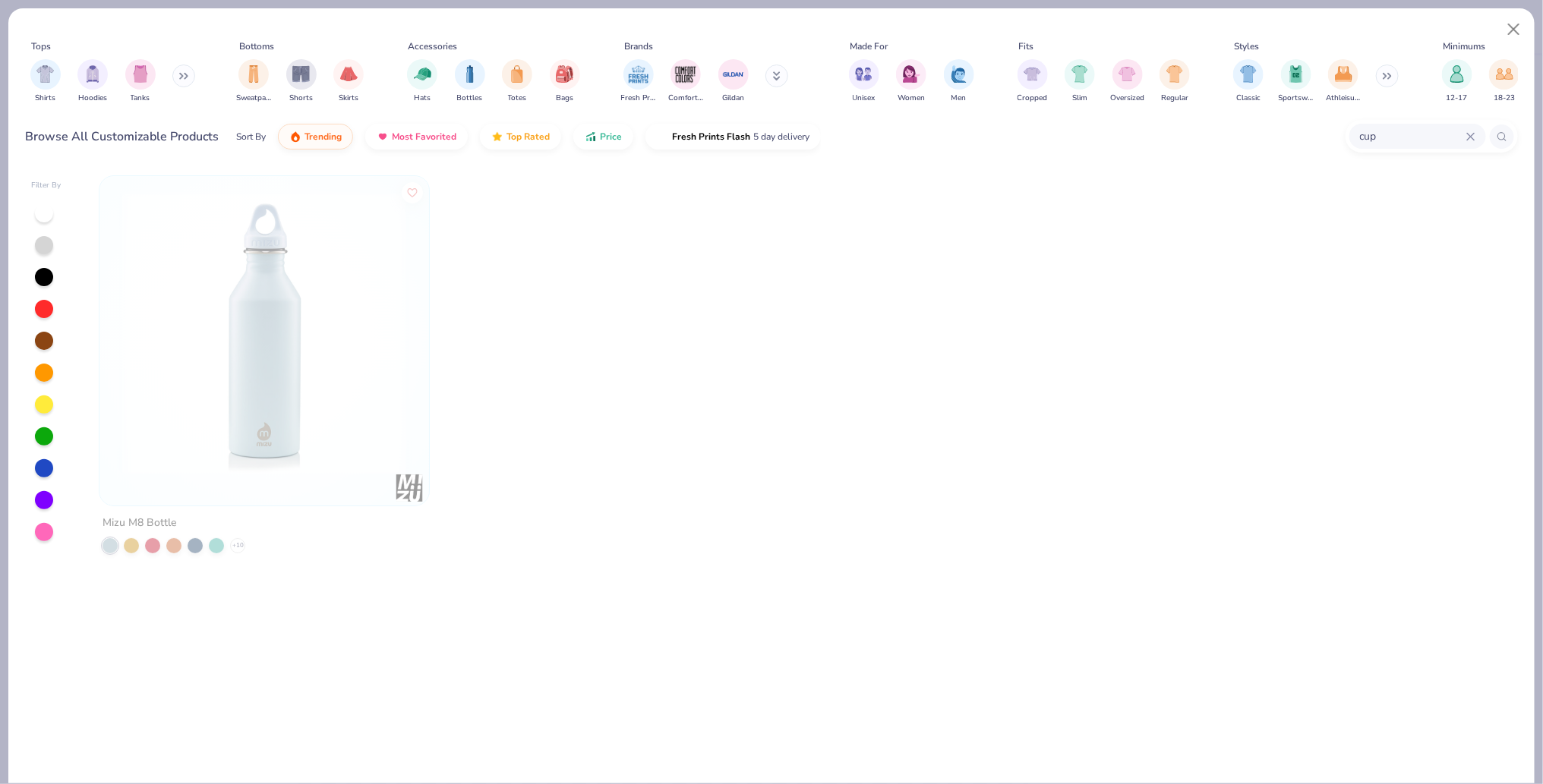
click at [1472, 138] on icon at bounding box center [1471, 137] width 9 height 9
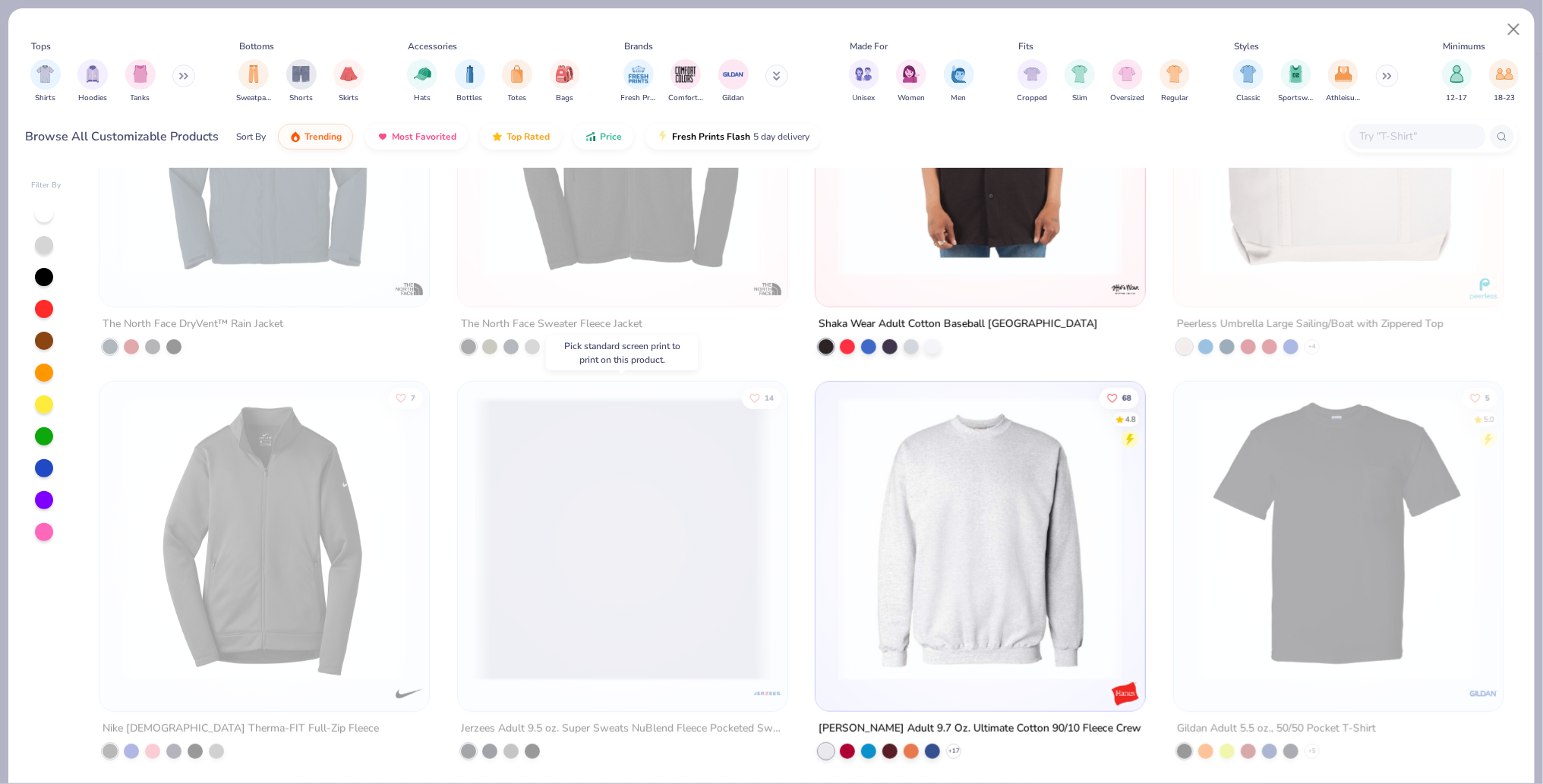
scroll to position [16028, 0]
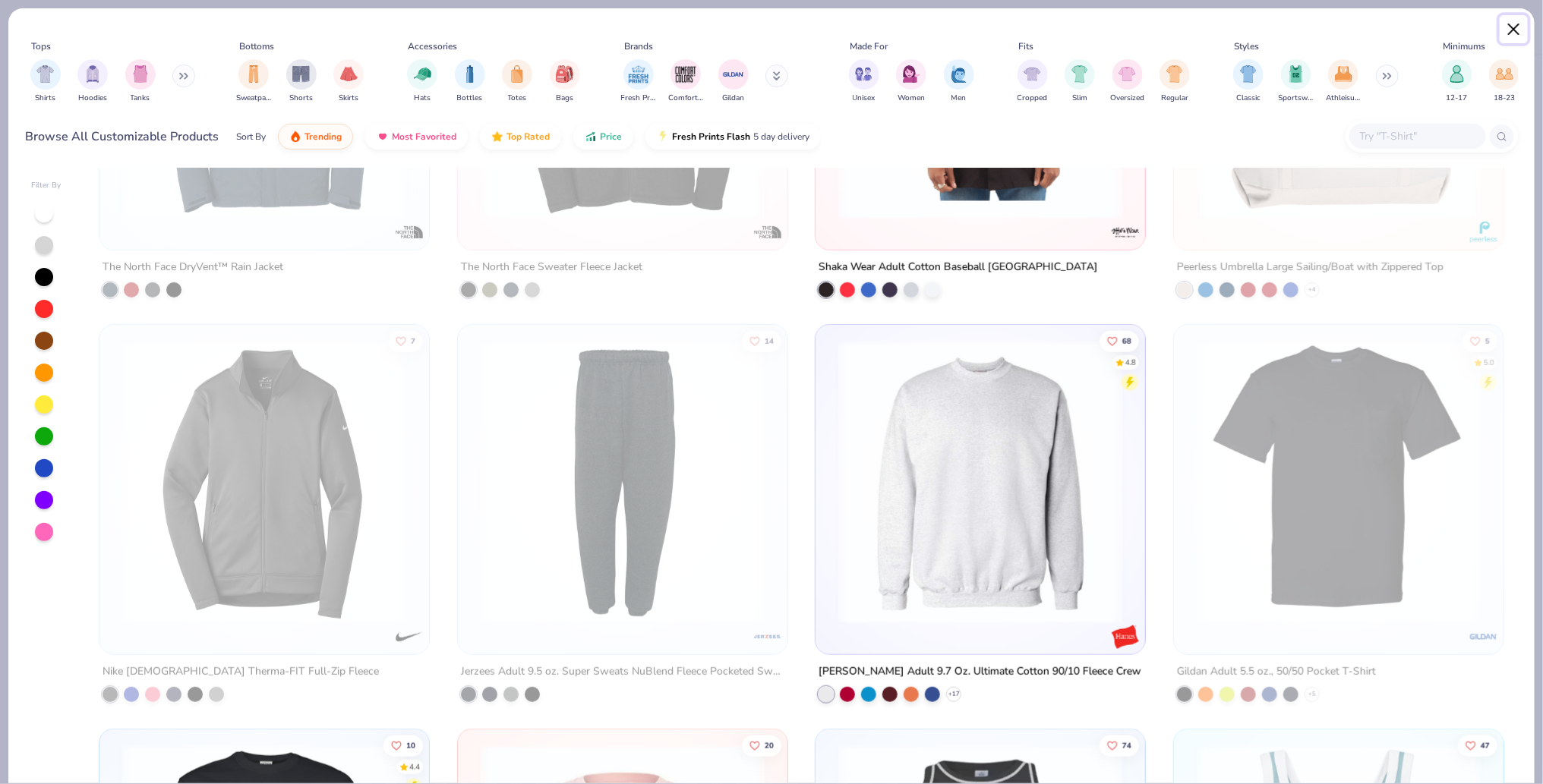
click at [1517, 29] on button "Close" at bounding box center [1514, 29] width 29 height 29
